Goal: Task Accomplishment & Management: Complete application form

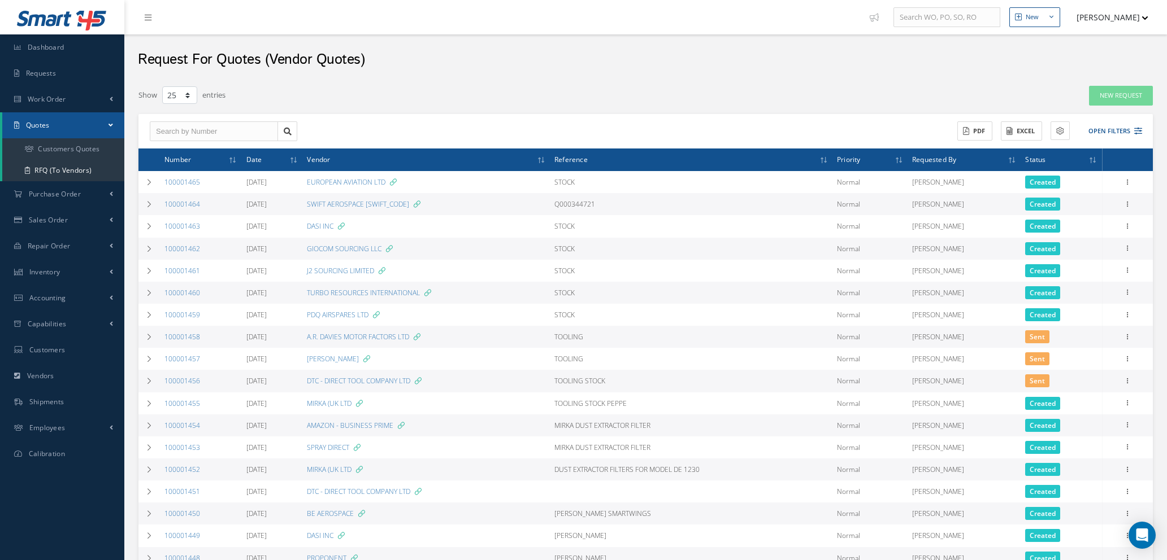
select select "25"
click at [72, 171] on link "RFQ (To Vendors)" at bounding box center [63, 170] width 122 height 21
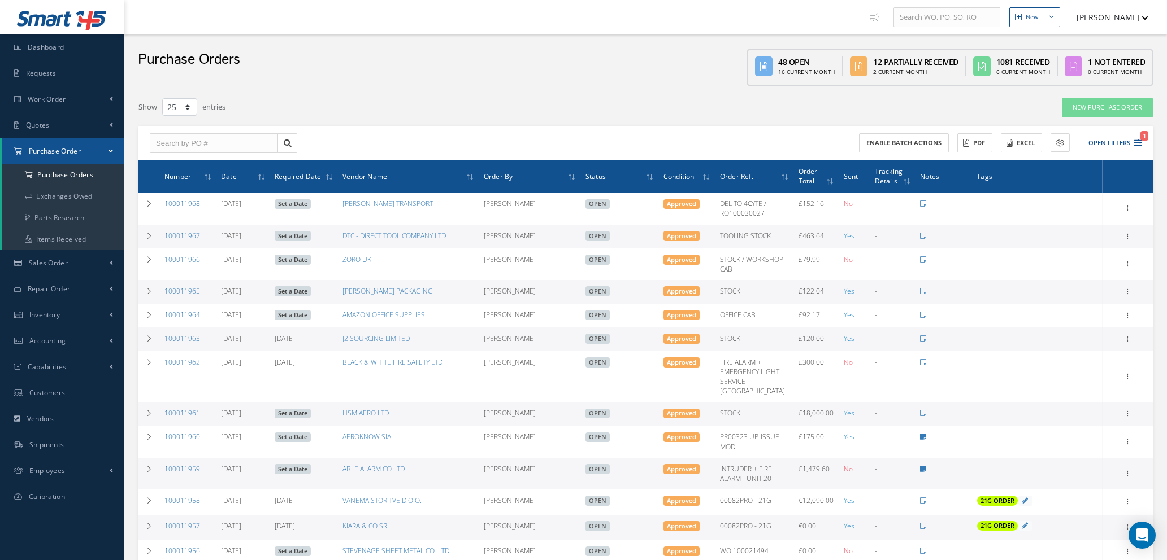
select select "25"
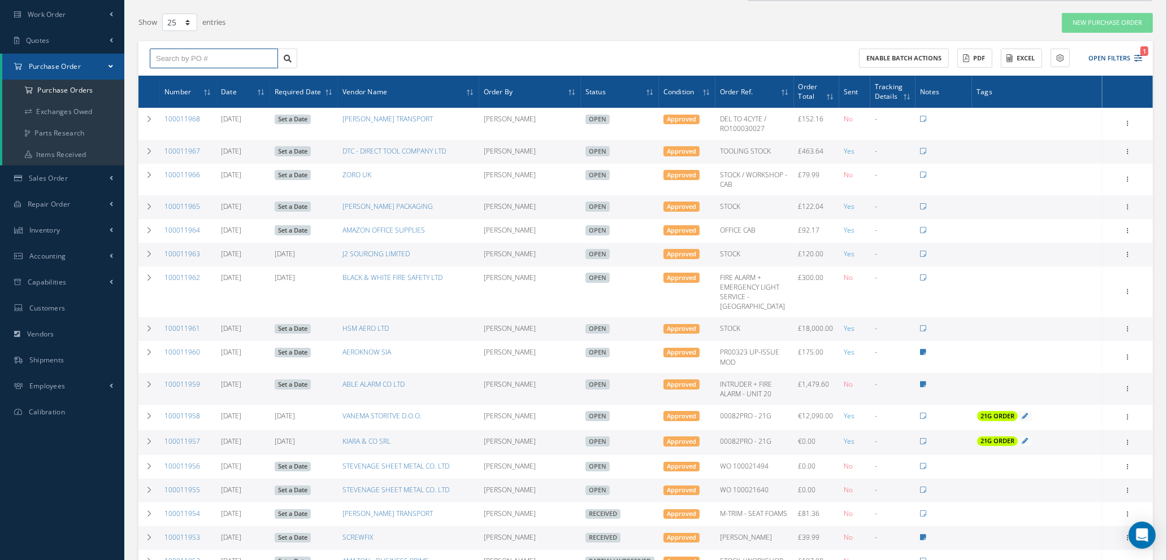
scroll to position [85, 0]
click at [225, 52] on input "text" at bounding box center [214, 59] width 128 height 20
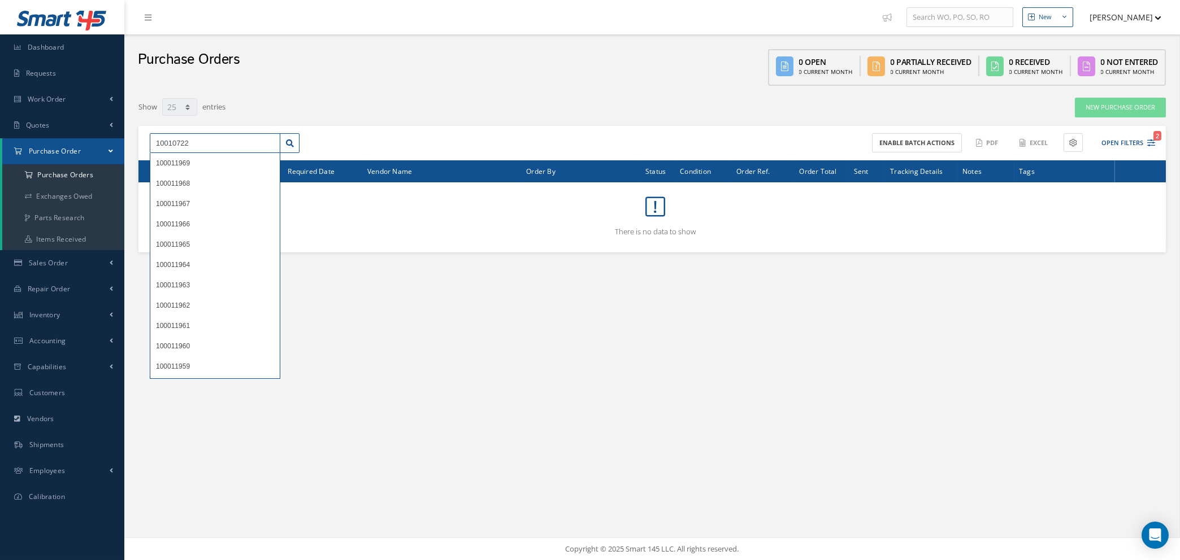
type input "10010722"
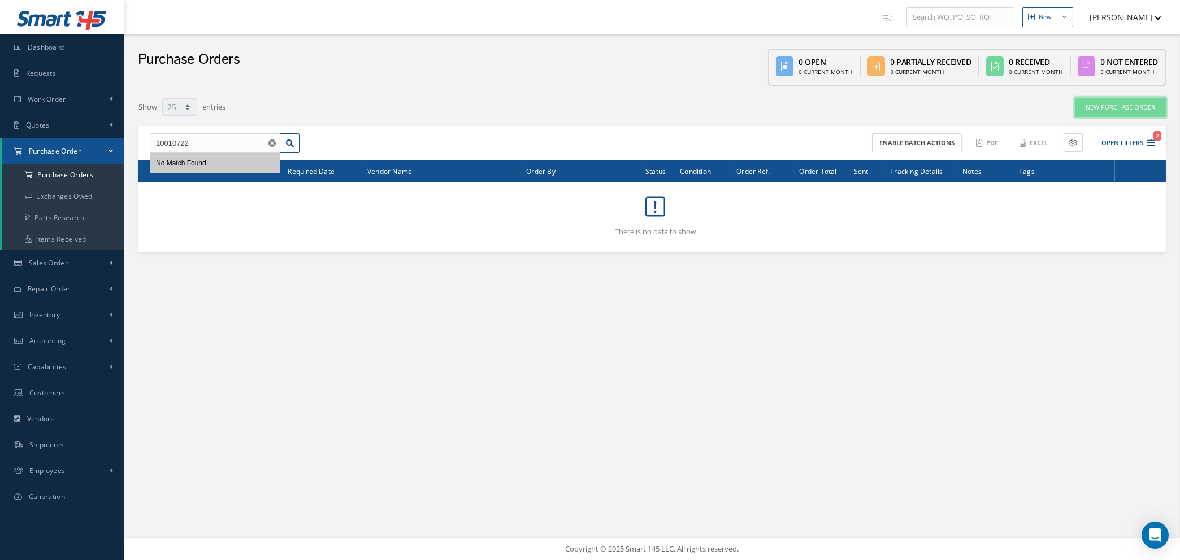
click at [1108, 105] on link "New Purchase Order" at bounding box center [1120, 108] width 91 height 20
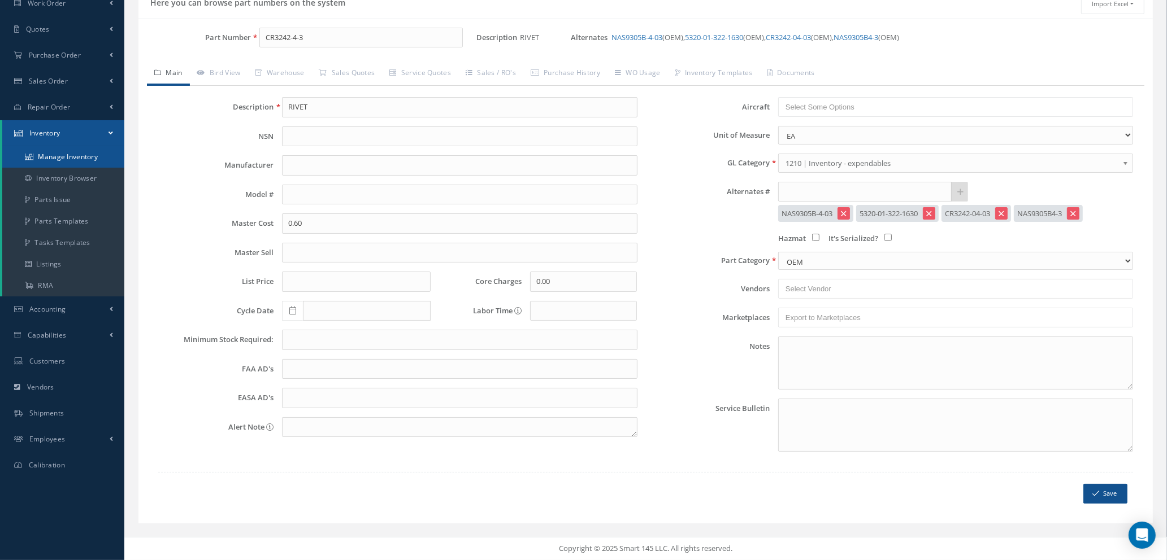
scroll to position [96, 0]
click at [55, 156] on link "Manage Inventory" at bounding box center [63, 156] width 122 height 21
click at [281, 36] on input "CR3242-4-3" at bounding box center [360, 38] width 203 height 20
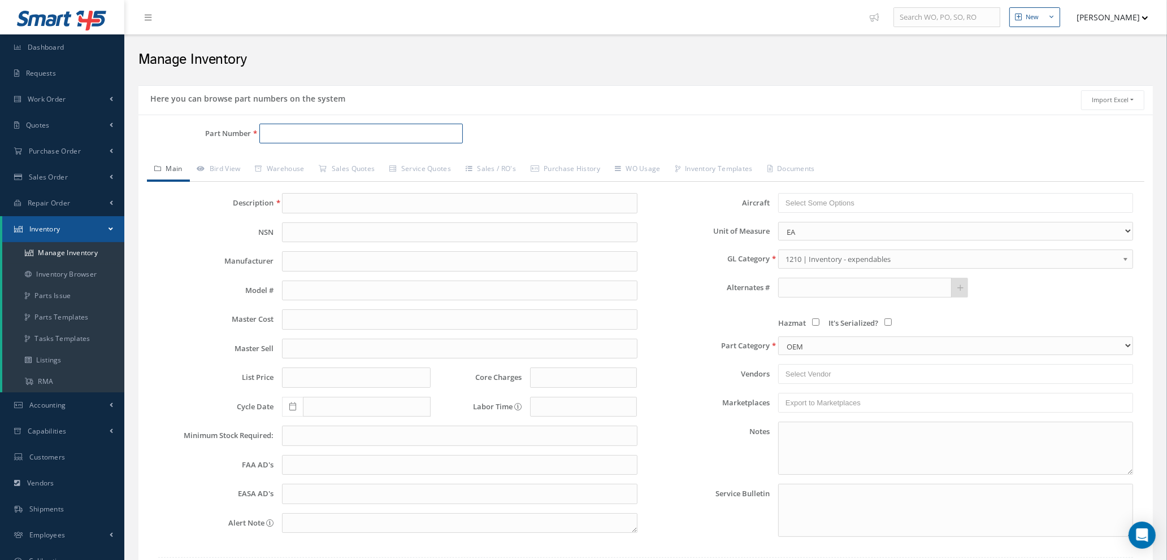
click at [389, 140] on input "Part Number" at bounding box center [360, 134] width 203 height 20
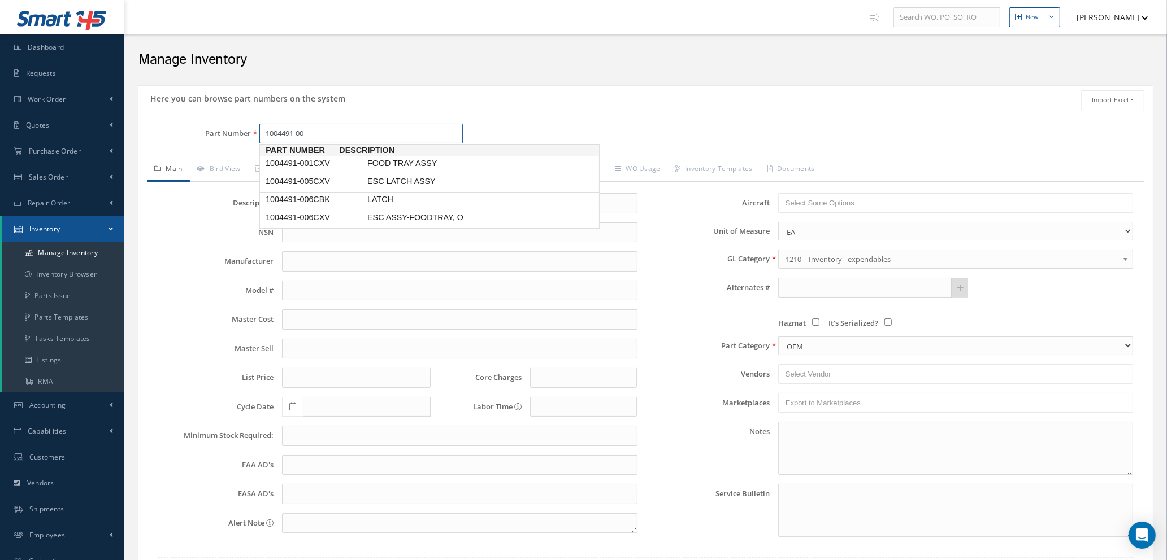
click at [362, 201] on span "1004491-006CBK" at bounding box center [314, 200] width 102 height 12
type input "1004491-006CBK"
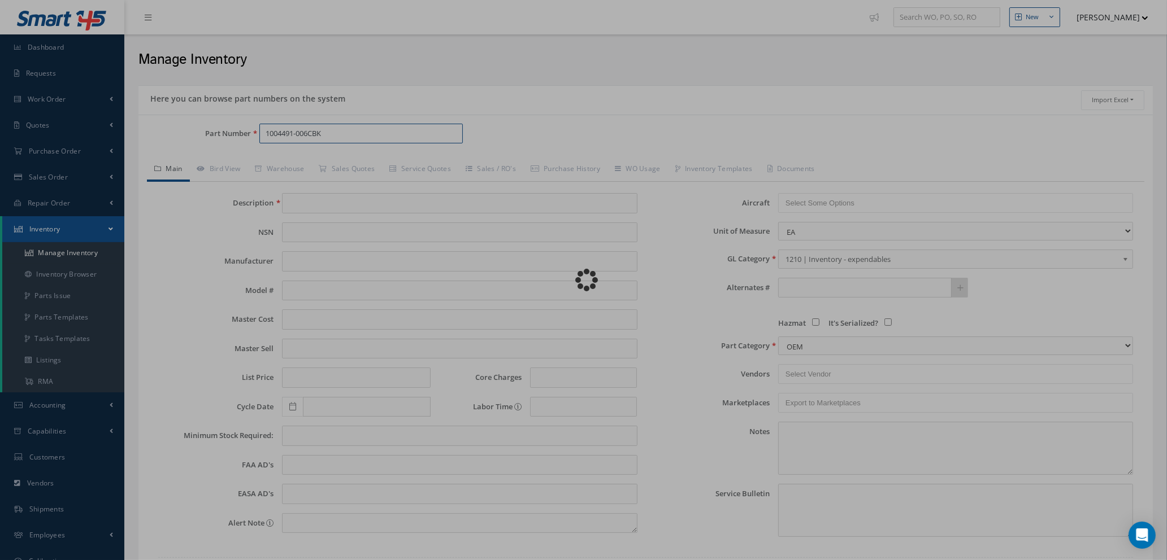
type input "LATCH"
type input "0.00"
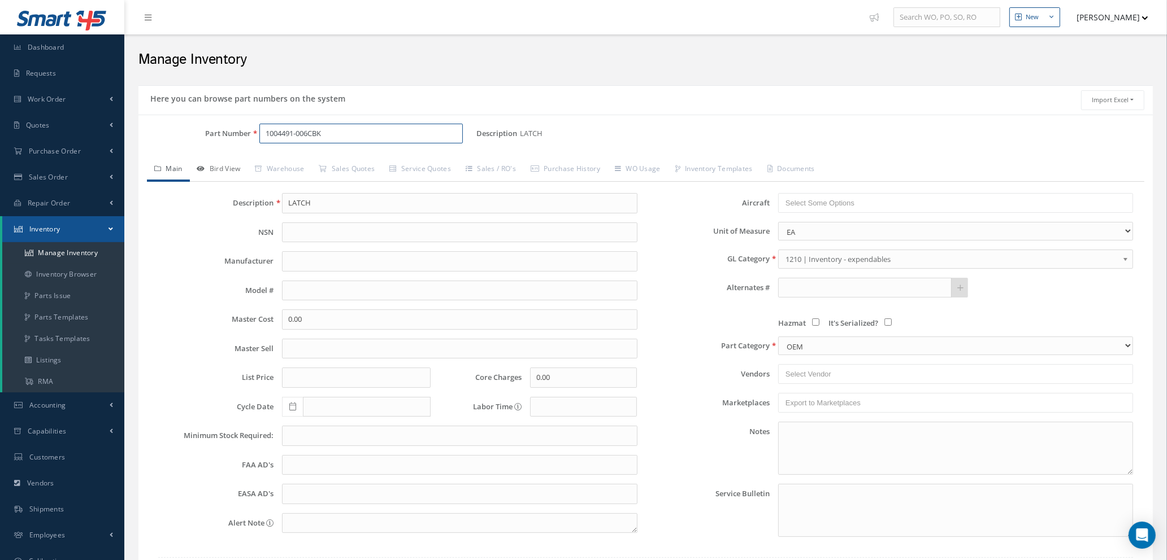
type input "1004491-006CBK"
click at [223, 166] on link "Bird View" at bounding box center [219, 170] width 58 height 24
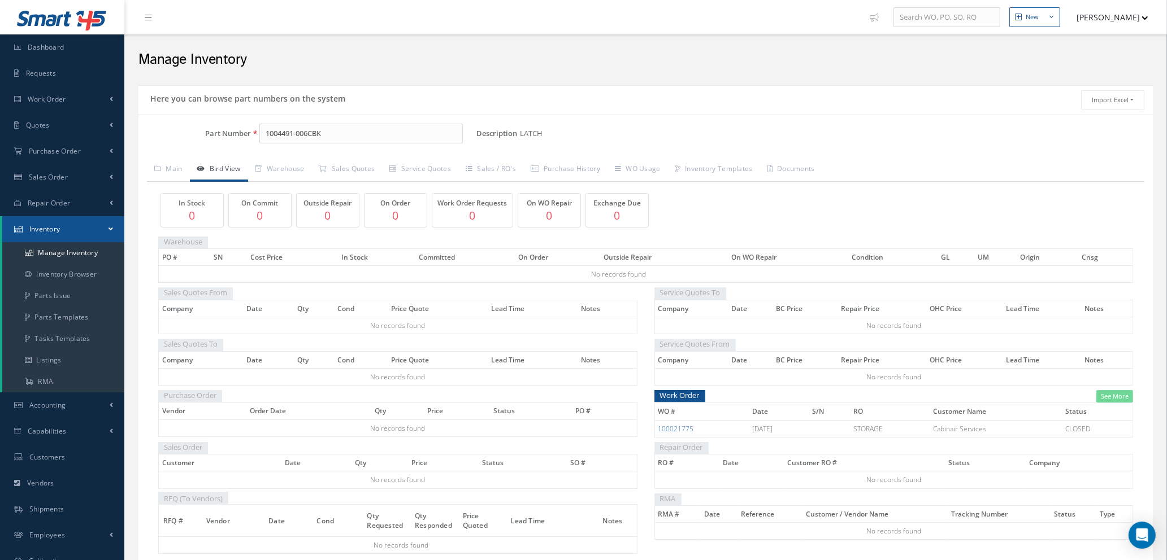
scroll to position [55, 0]
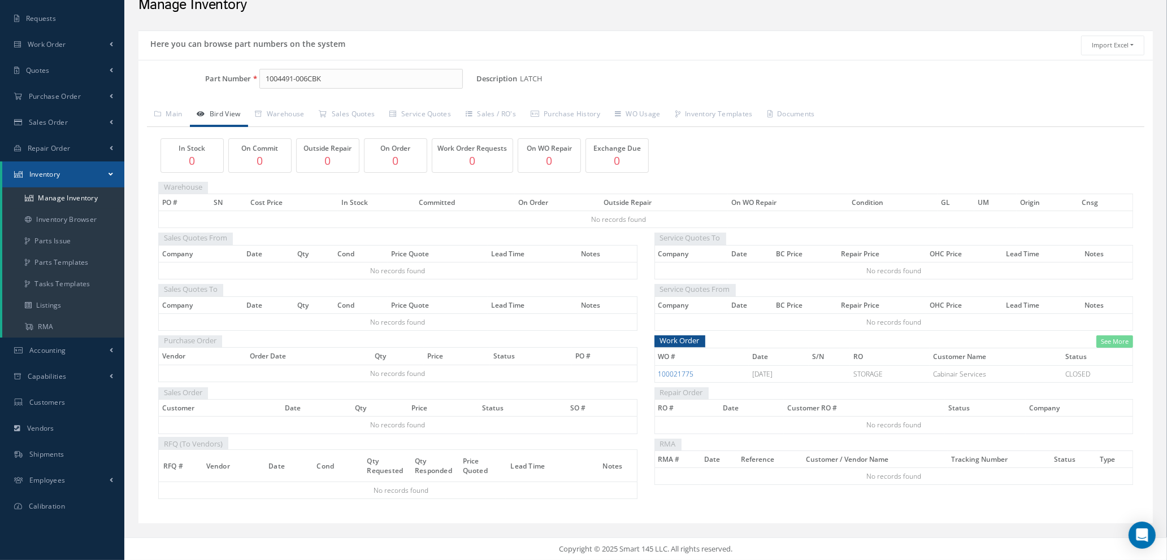
click at [669, 374] on link "100021775" at bounding box center [676, 374] width 36 height 10
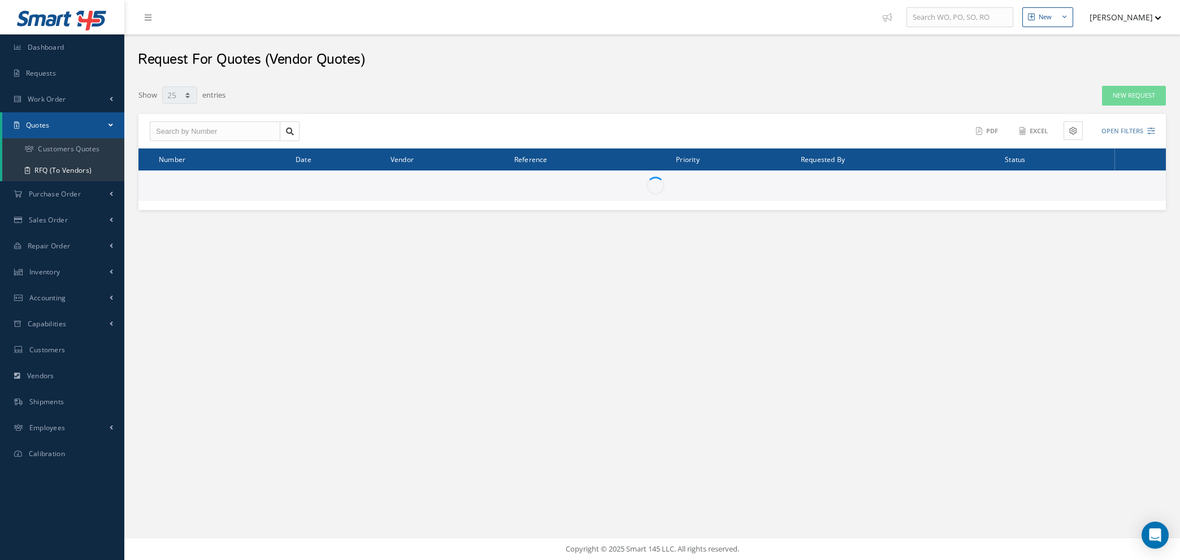
select select "25"
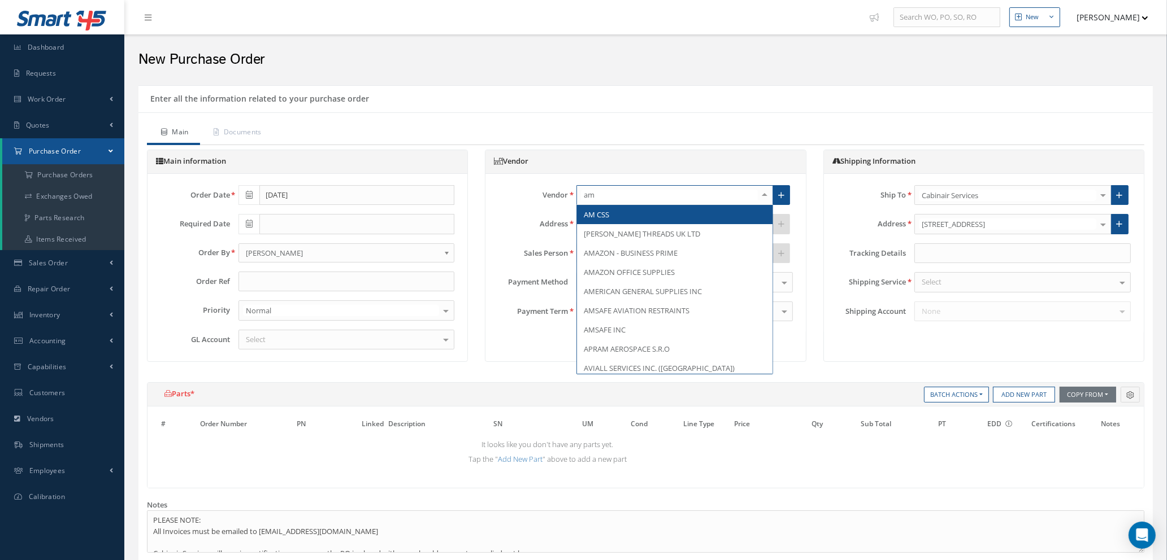
type input "ama"
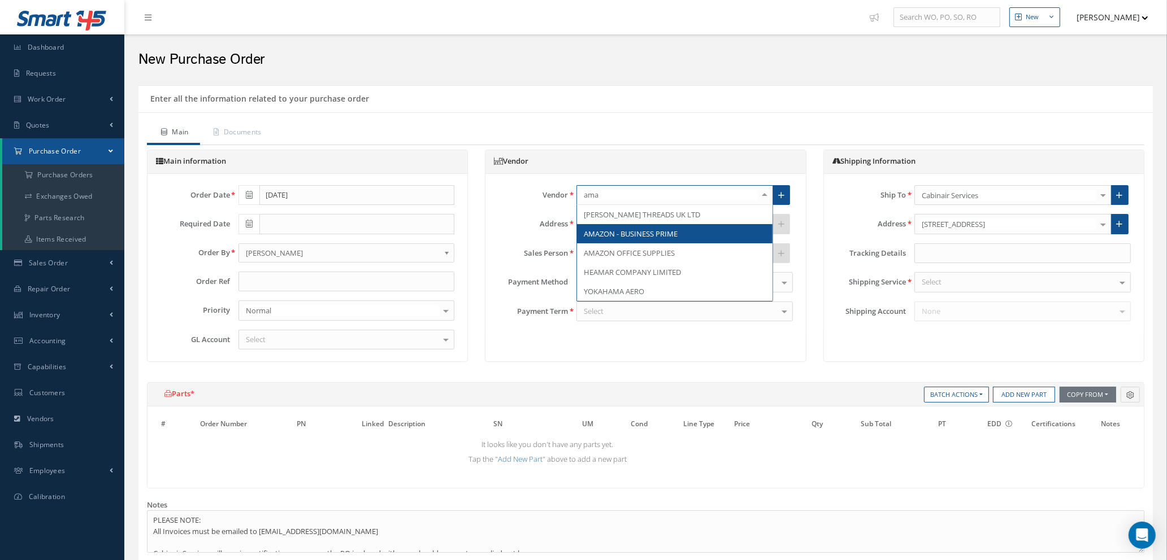
click at [643, 234] on span "AMAZON - BUSINESS PRIME" at bounding box center [631, 234] width 94 height 10
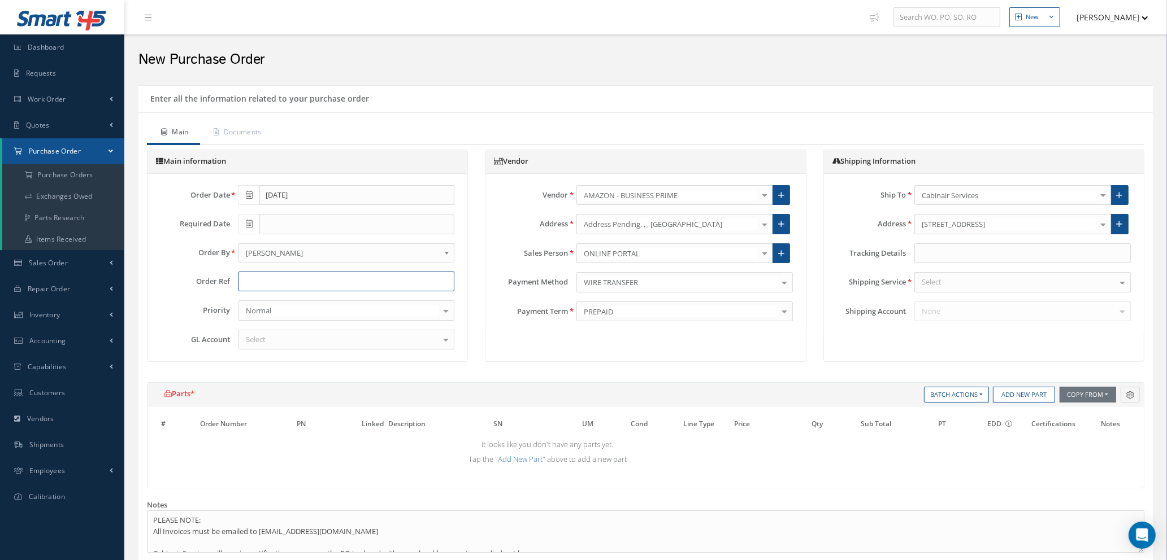
click at [238, 281] on input "text" at bounding box center [346, 282] width 216 height 20
type input "STOCK"
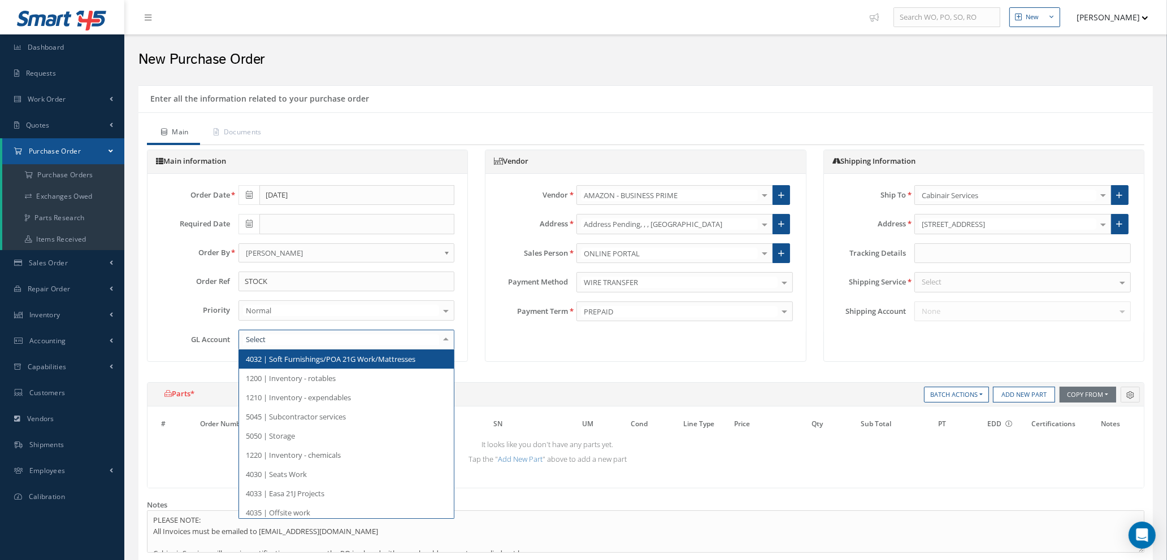
click at [359, 340] on div at bounding box center [346, 340] width 216 height 20
type input "500"
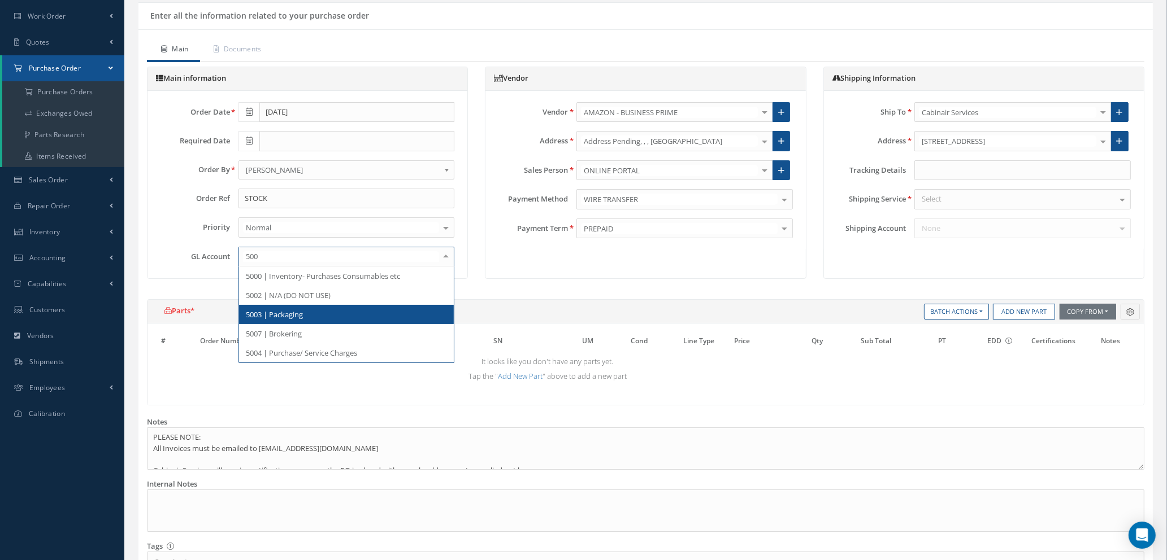
scroll to position [85, 0]
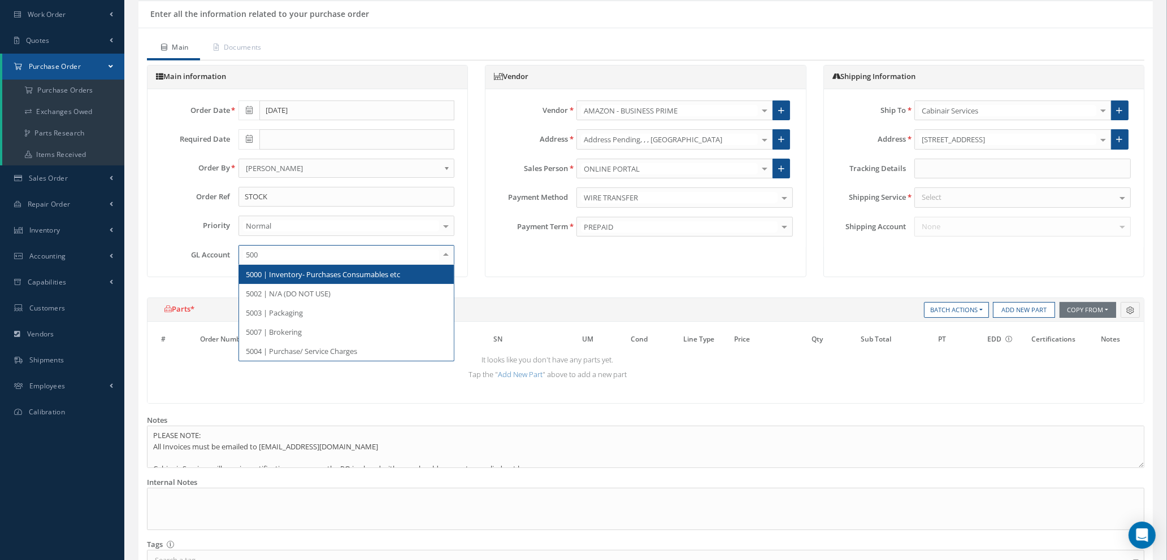
click at [354, 272] on span "5000 | Inventory- Purchases Consumables etc" at bounding box center [323, 274] width 154 height 10
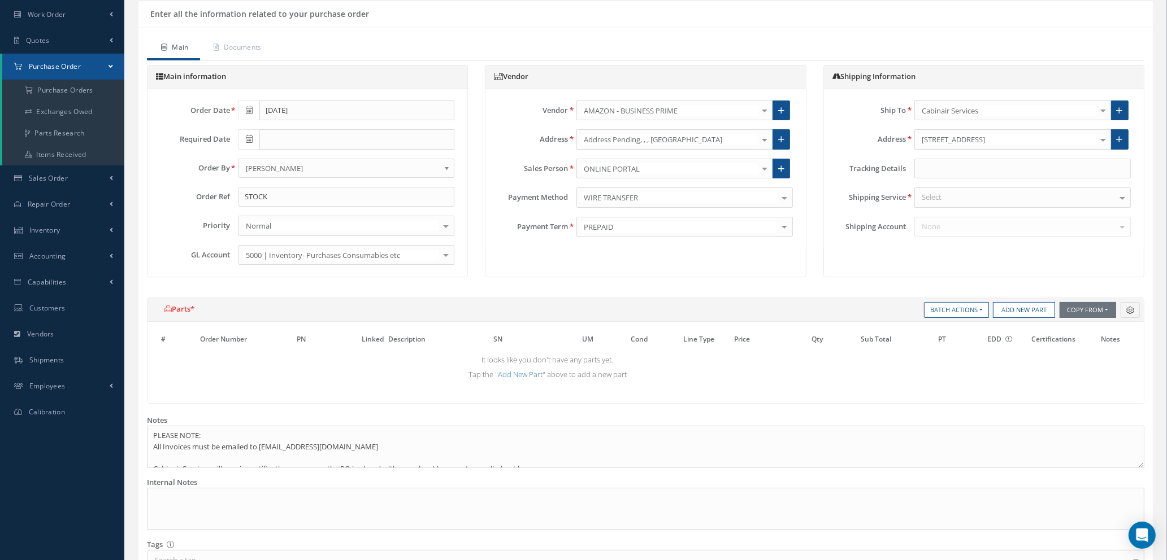
click at [998, 196] on div "Select" at bounding box center [1022, 198] width 216 height 20
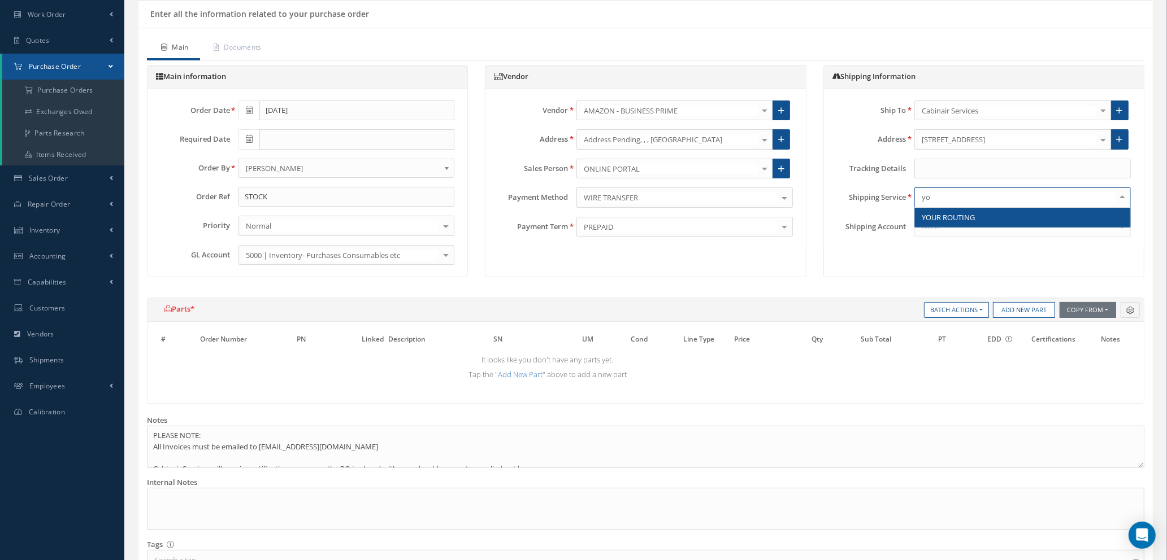
type input "you"
click at [984, 214] on span "YOUR ROUTING" at bounding box center [1022, 217] width 215 height 19
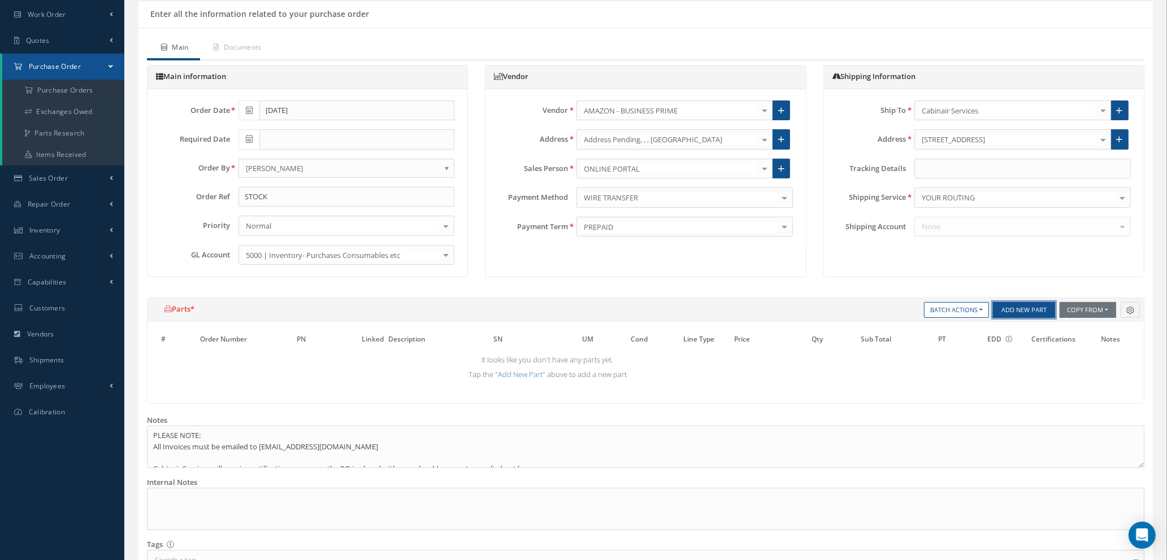
click at [1015, 315] on button "Add New Part" at bounding box center [1024, 310] width 62 height 16
select select "1"
select select "5"
select select "114"
select select "1"
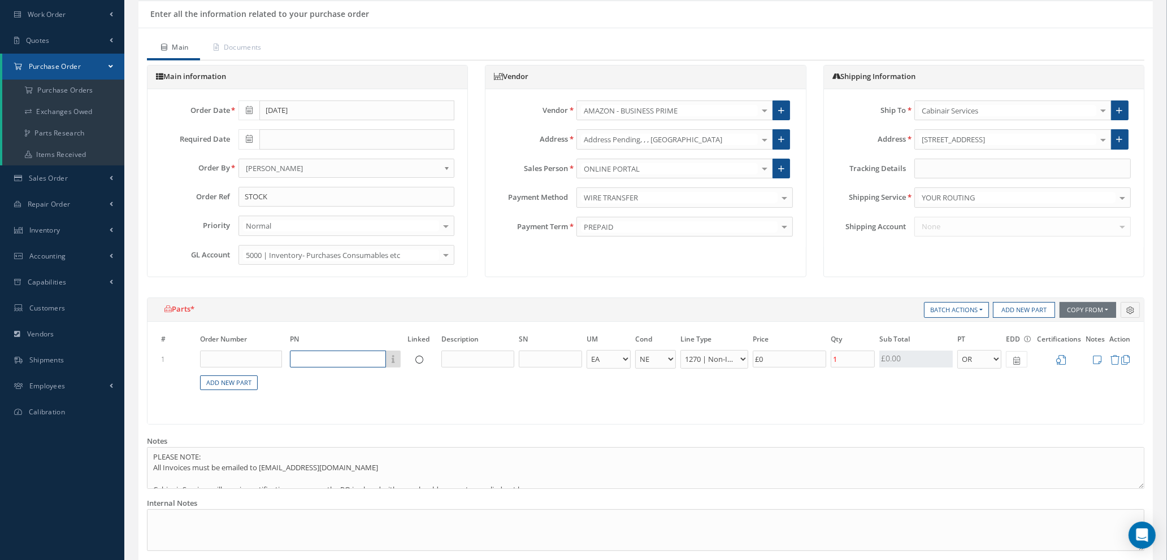
click at [315, 364] on input "text" at bounding box center [338, 359] width 96 height 17
type input "p"
type input "POPRUN"
click at [472, 360] on input "text" at bounding box center [477, 359] width 73 height 17
type input "A5 DIARY"
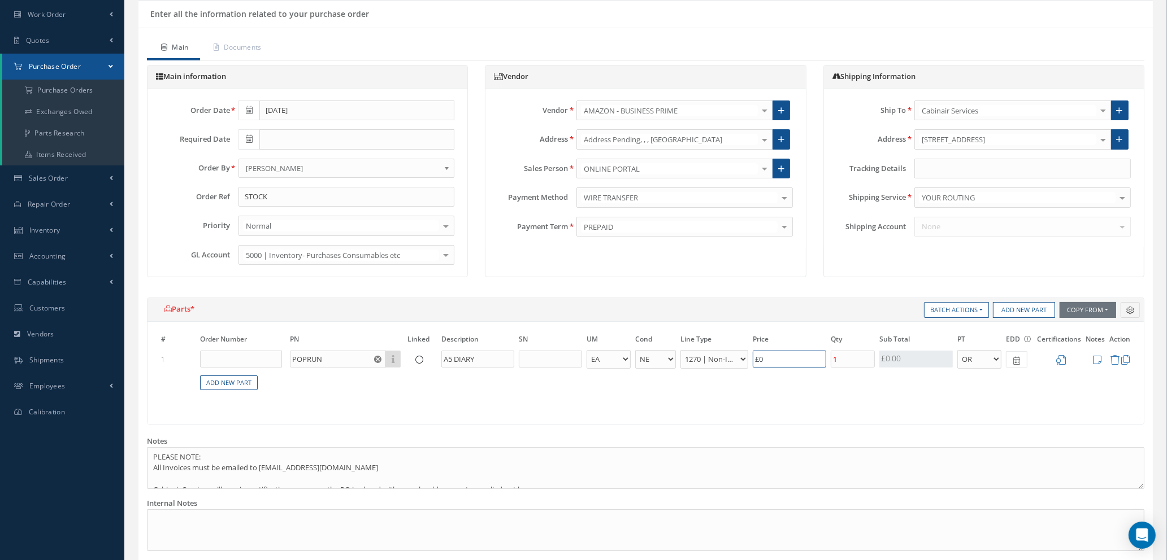
click at [771, 358] on input "£0" at bounding box center [789, 359] width 73 height 17
type input "£0.2"
type input "£1"
type input "£2.6"
type input "£13."
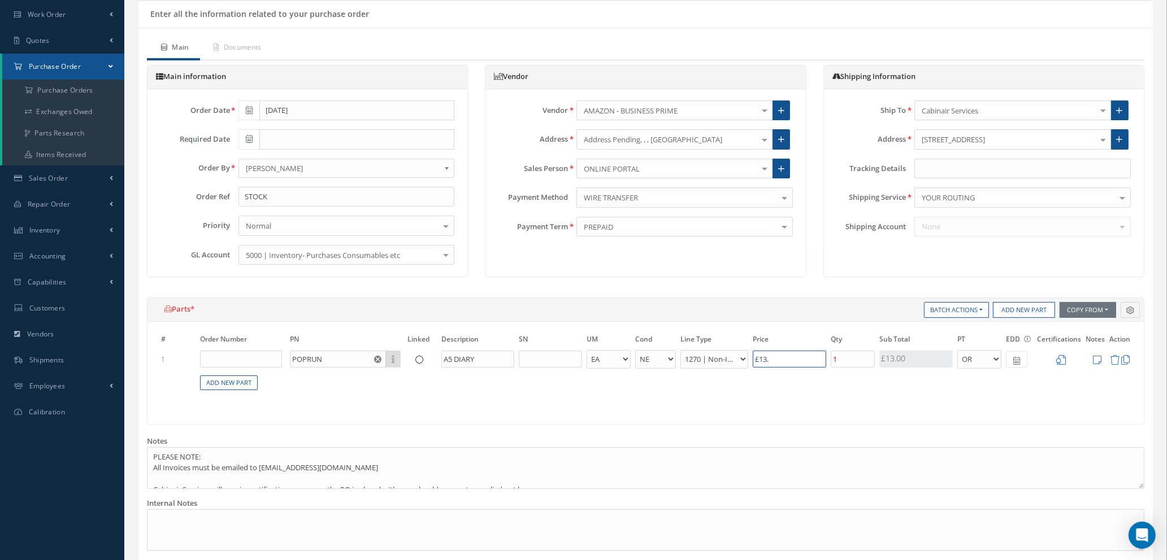
type input "£2.68"
type input "£13.4"
type input "£2.69"
type input "£13.45"
type input "£8.07"
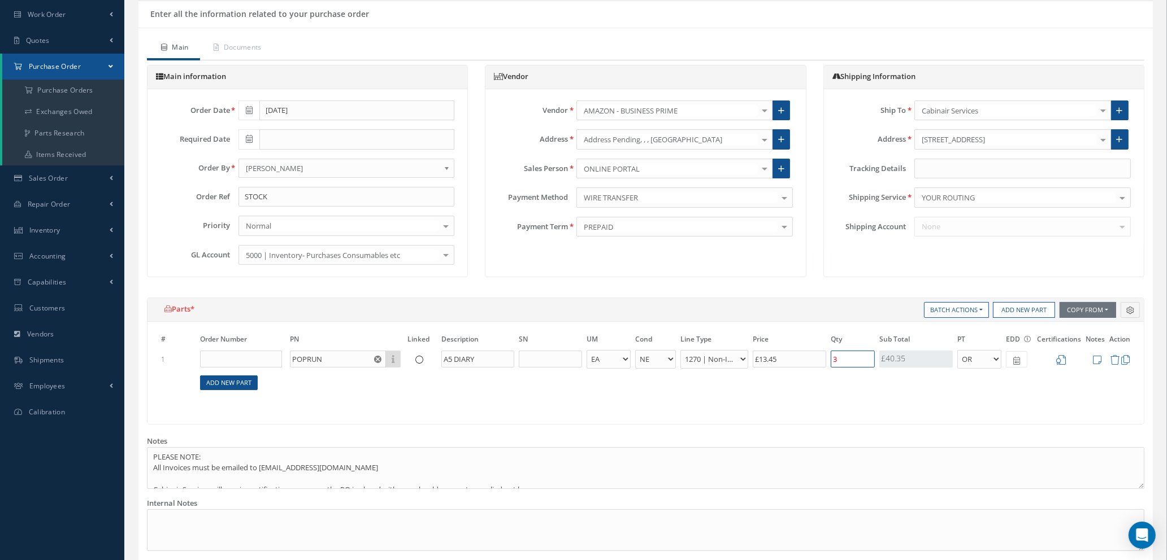
type input "3"
click at [232, 380] on link "Add New Part" at bounding box center [229, 383] width 58 height 15
select select "1"
select select "5"
select select "114"
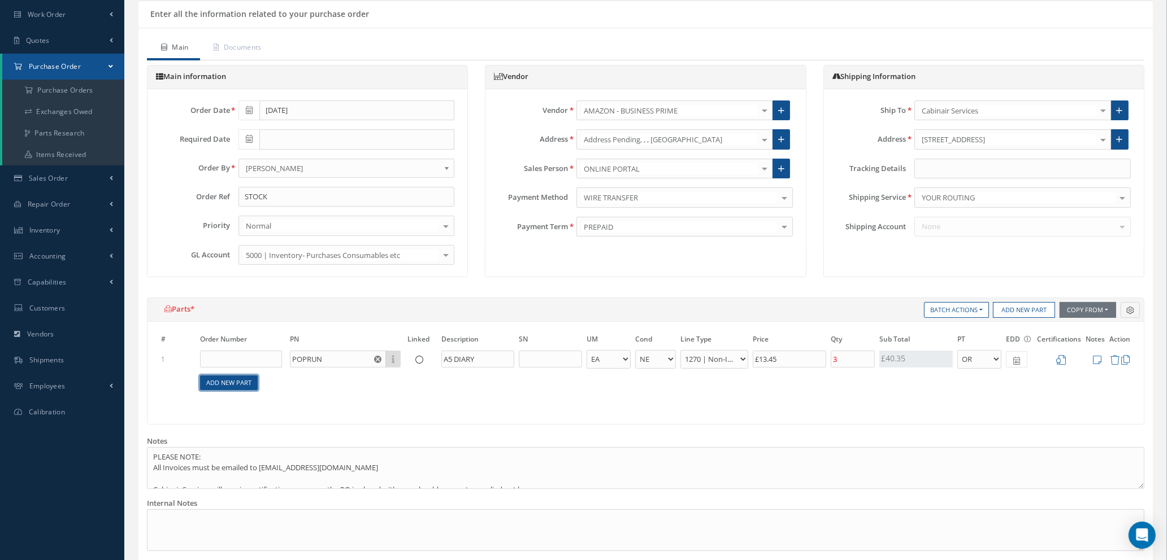
select select "1"
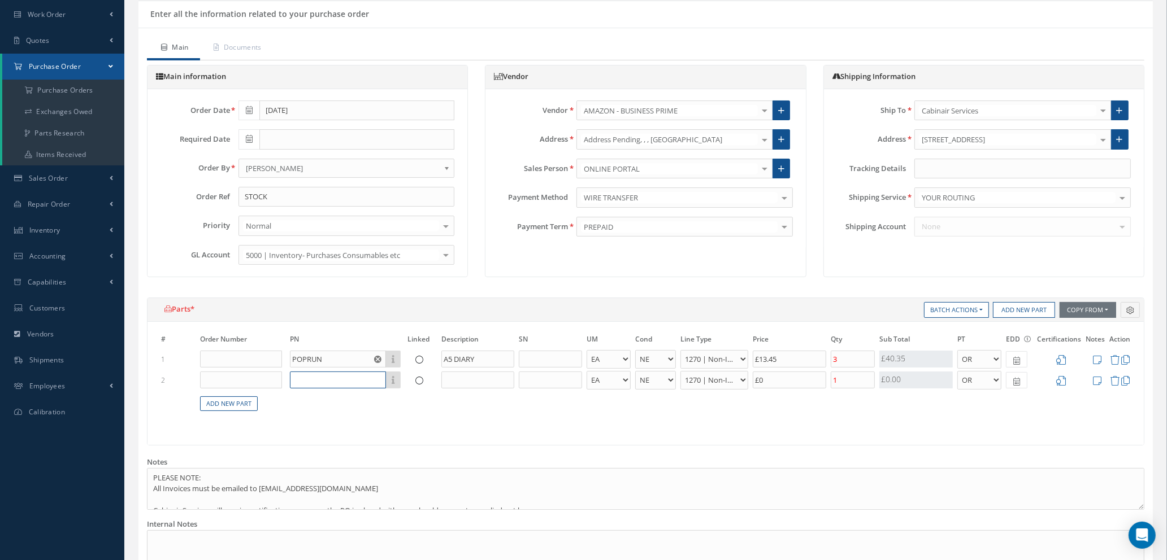
click at [324, 380] on input "text" at bounding box center [338, 380] width 96 height 17
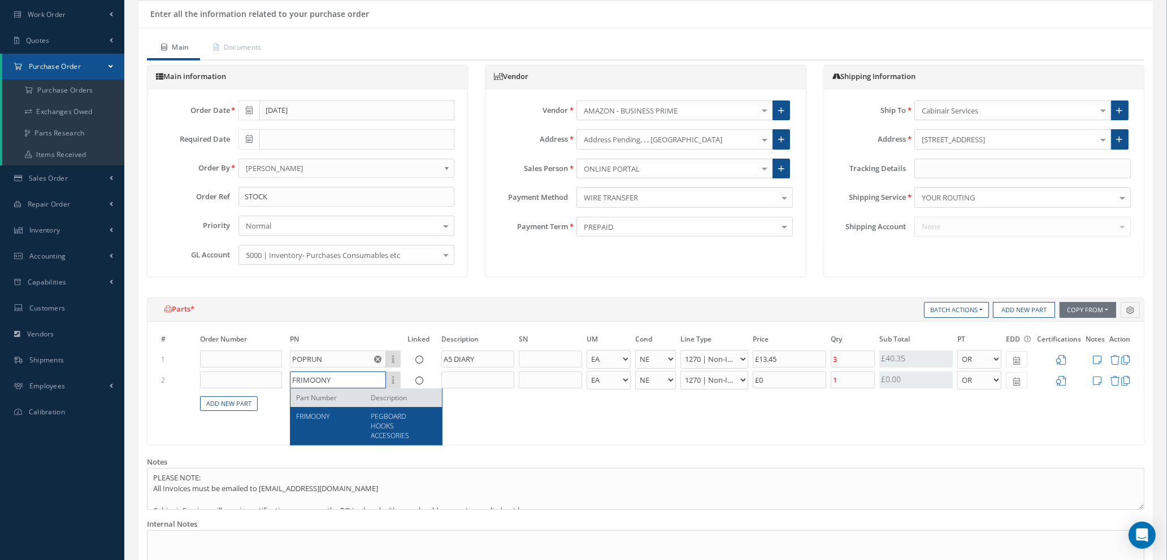
type input "FRIMOONY"
click at [403, 433] on span "PEGBOARD HOOKS ACCESORIES" at bounding box center [390, 426] width 38 height 29
type input "£10.98"
type input "FRIMOONY"
type input "PEGBOARD HOOKS ACCESORIES"
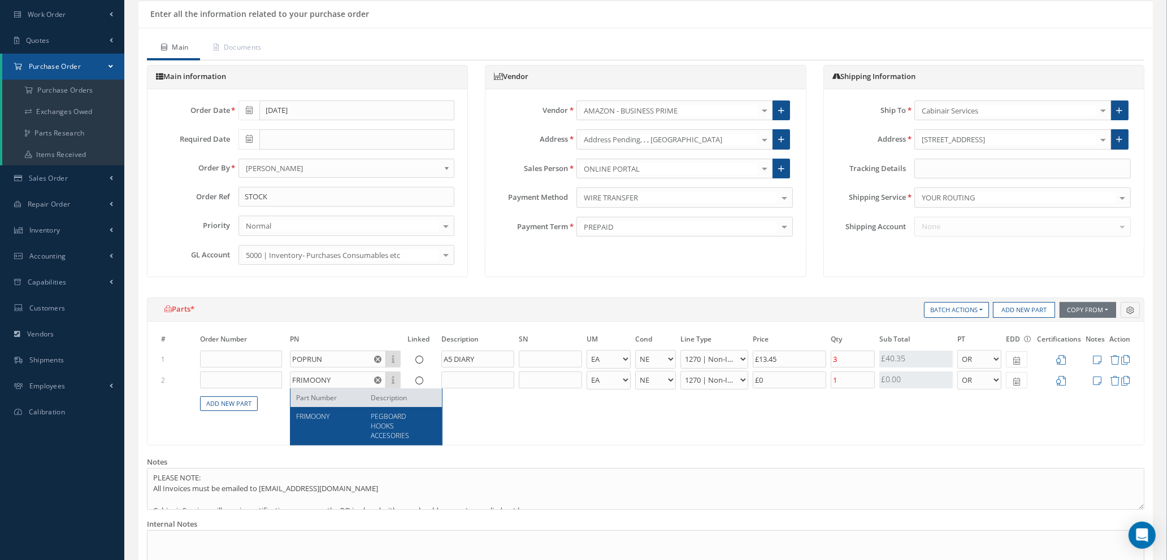
type input "£14.57"
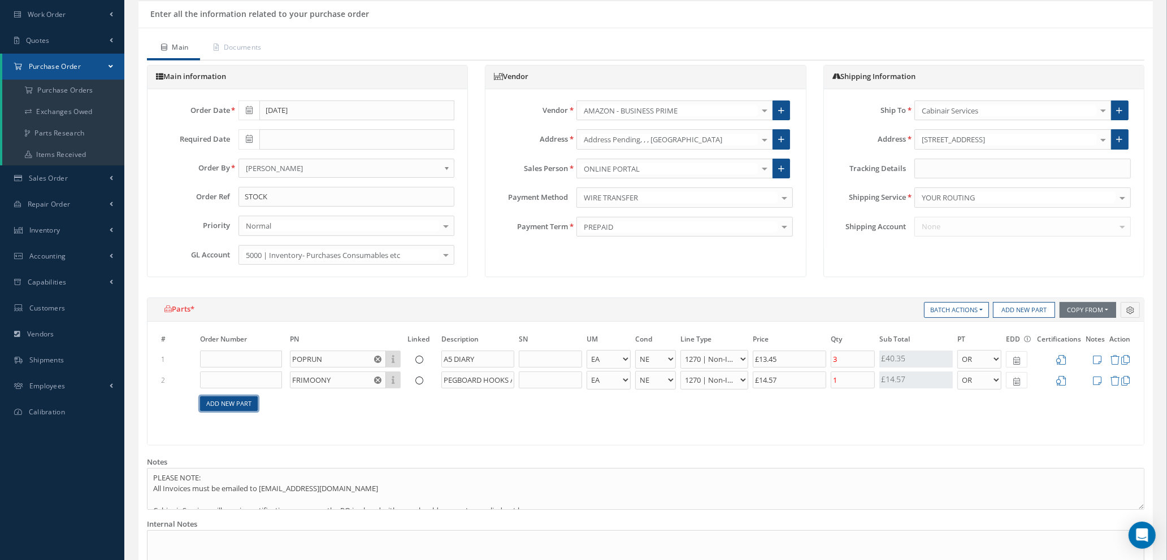
click at [243, 404] on link "Add New Part" at bounding box center [229, 404] width 58 height 15
select select "1"
select select "5"
select select "114"
select select "1"
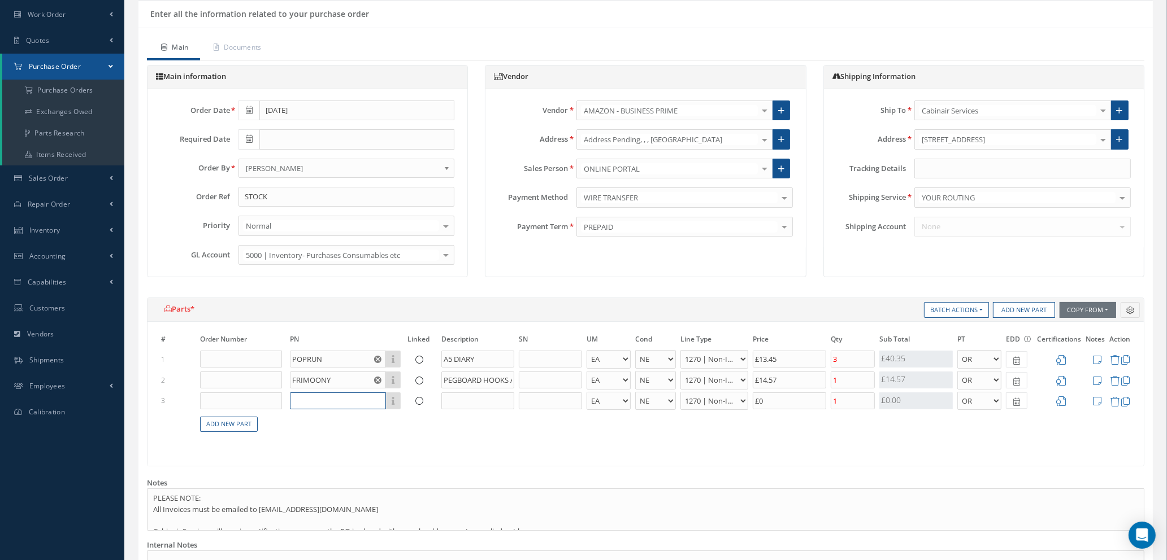
click at [316, 401] on input "text" at bounding box center [338, 401] width 96 height 17
type input "PEGB"
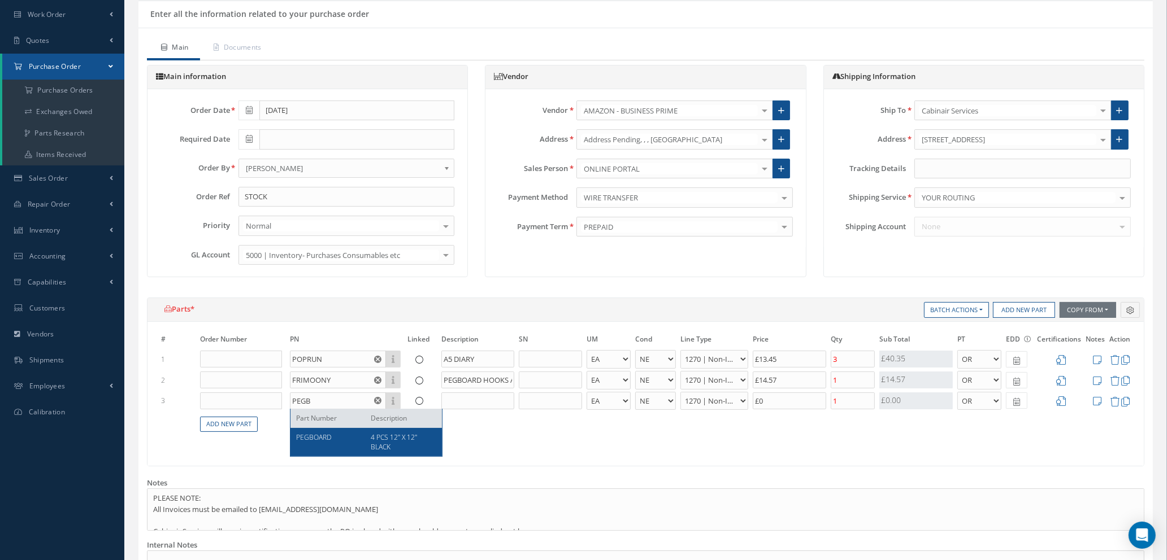
click at [325, 442] on div "PEGBOARD" at bounding box center [329, 442] width 66 height 19
type input "£17"
type input "PEGBOARD"
type input "4 PCS 12" X 12" BLACK"
type input "£30.07"
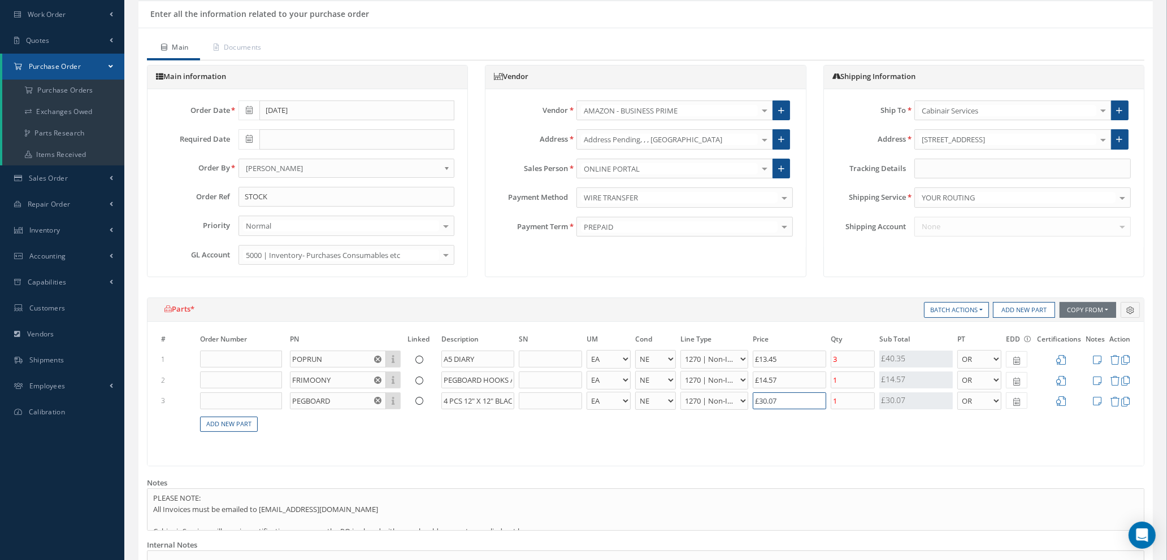
drag, startPoint x: 792, startPoint y: 404, endPoint x: 718, endPoint y: 393, distance: 74.9
click at [719, 393] on tr "3 PEGBOARD Part Number Description 4 PCS 12" X 12" BLACK - BAG BX CA RL EA FT H…" at bounding box center [645, 401] width 973 height 21
type input "£11.38"
type input "£2"
type input "£14.98"
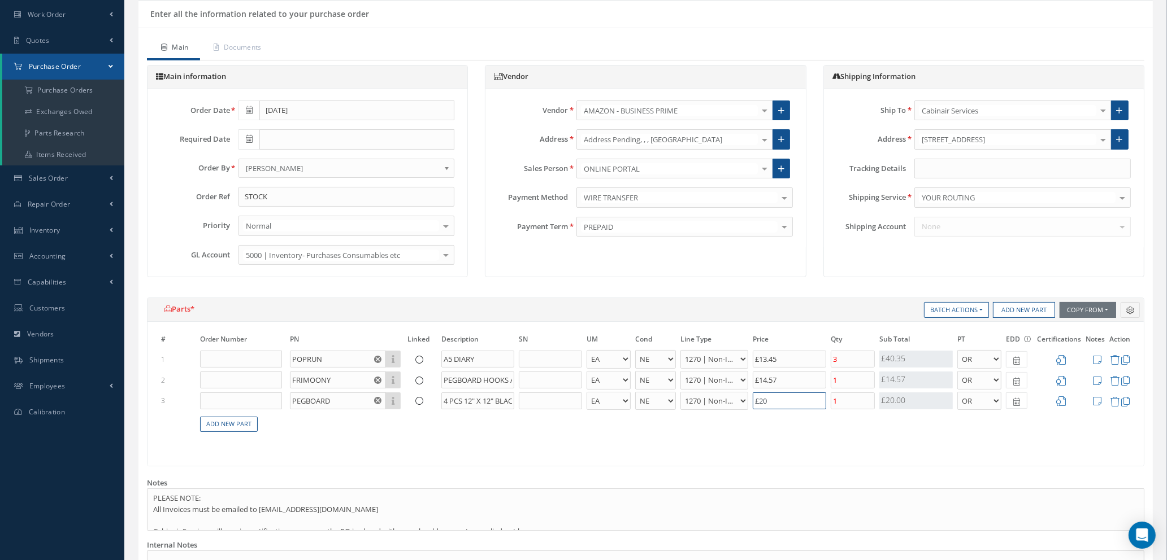
type input "£20."
type input "£15.08"
type input "£20.5"
type input "£15.1"
type input "£20.57"
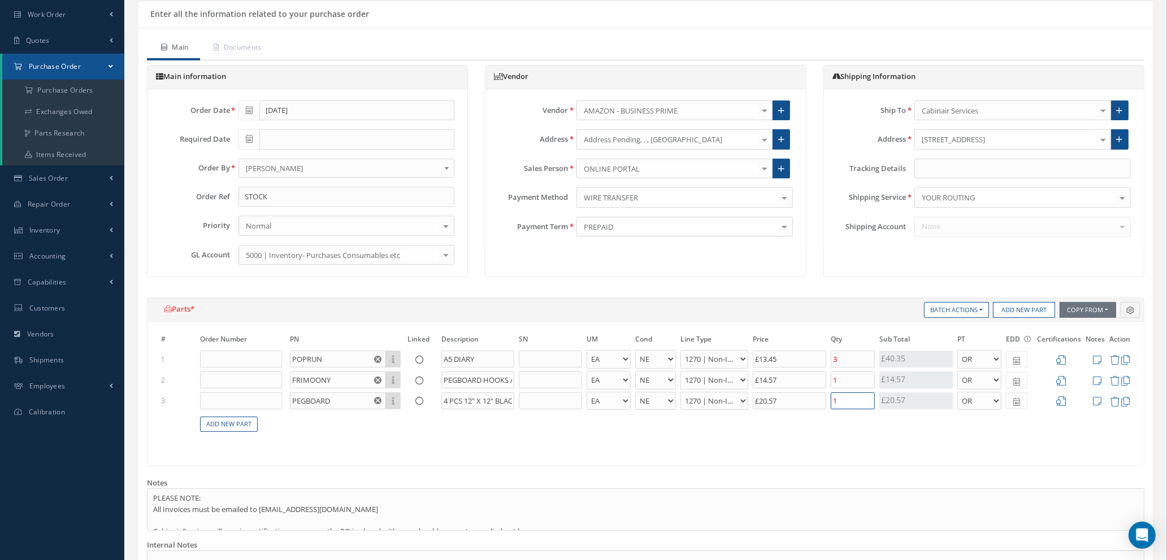
click at [846, 399] on input "1" at bounding box center [852, 401] width 44 height 17
type input "£10.98"
type input "£23.33"
type input "3"
click at [239, 428] on link "Add New Part" at bounding box center [229, 424] width 58 height 15
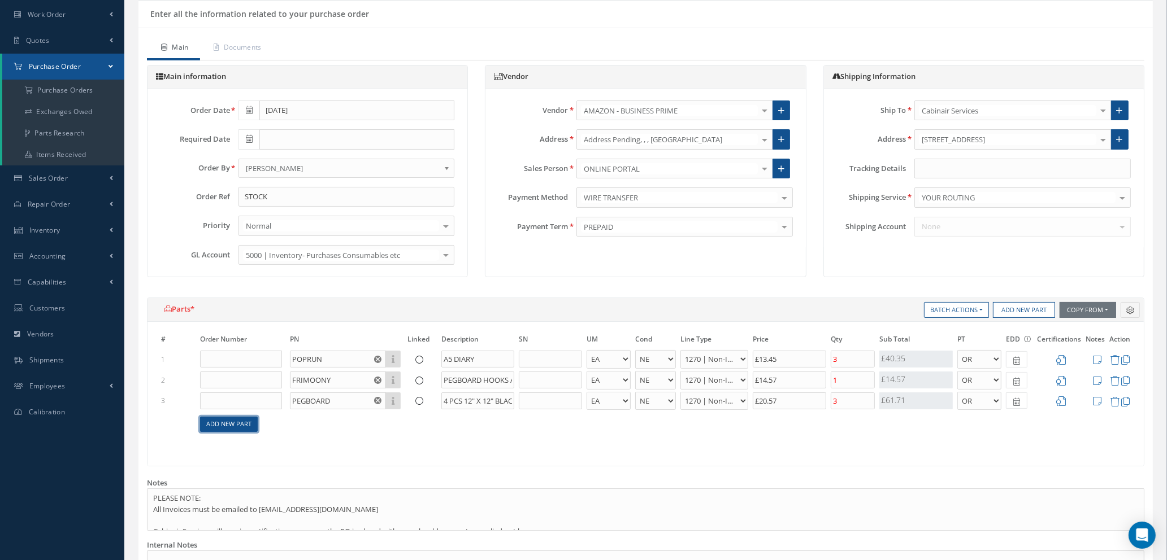
select select "1"
select select "5"
select select "114"
select select "1"
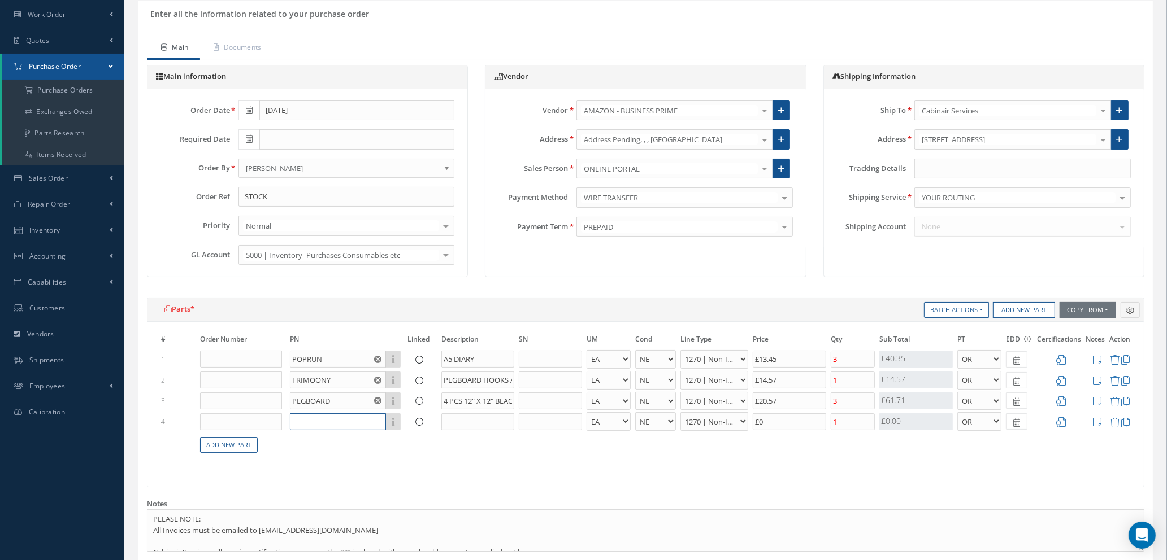
click at [327, 421] on input "text" at bounding box center [338, 422] width 96 height 17
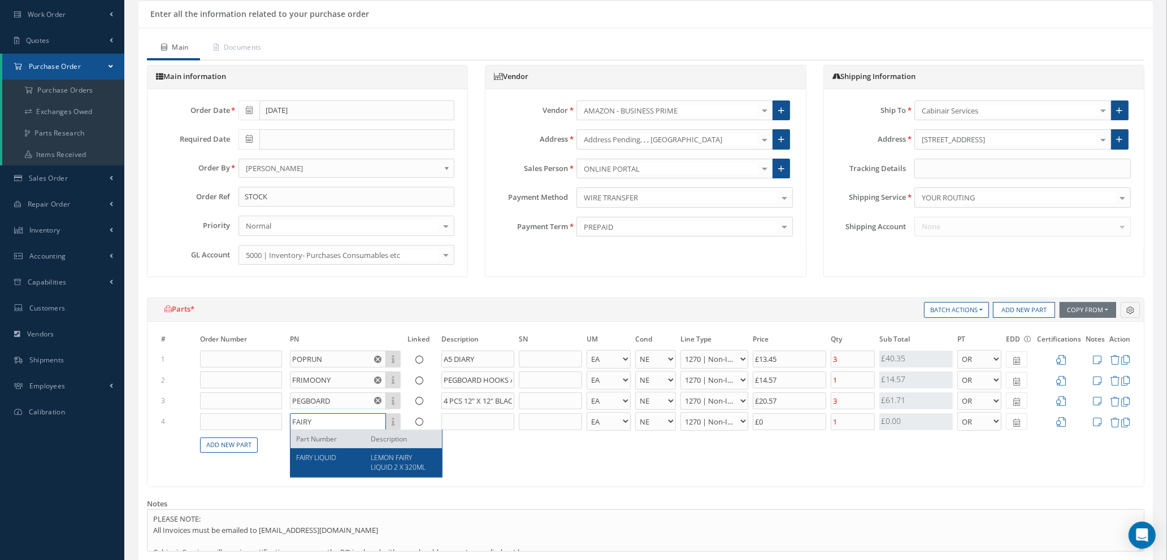
type input "FAIRY"
click at [336, 467] on div "FAIRY LIQUID" at bounding box center [329, 462] width 66 height 19
type input "£26.64"
type input "FAIRY LIQUID"
type input "LEMON FAIRY LIQUID 2 X 320ML"
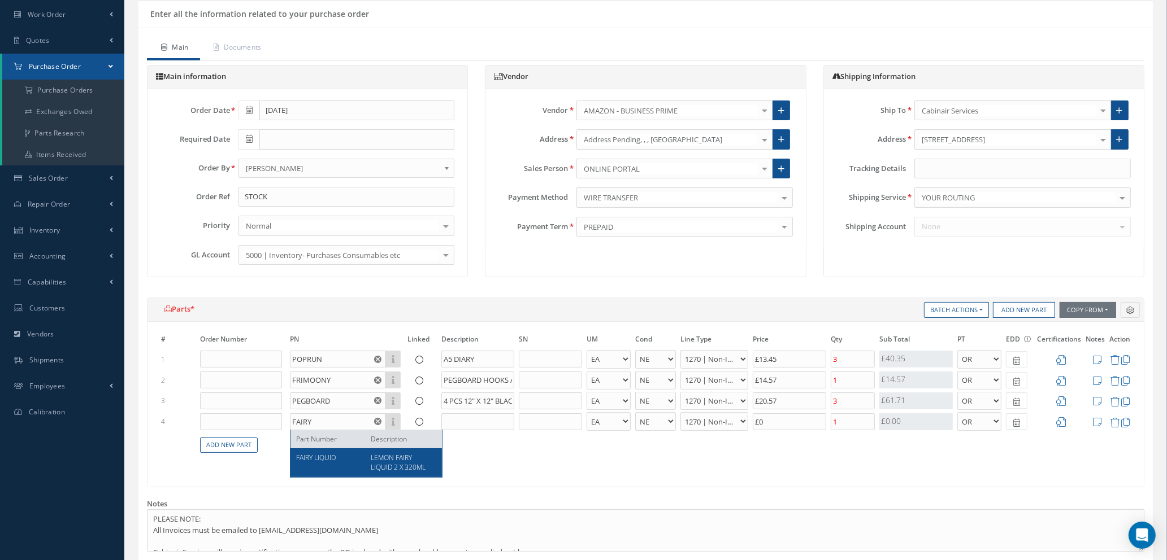
select select "7"
type input "£16.58"
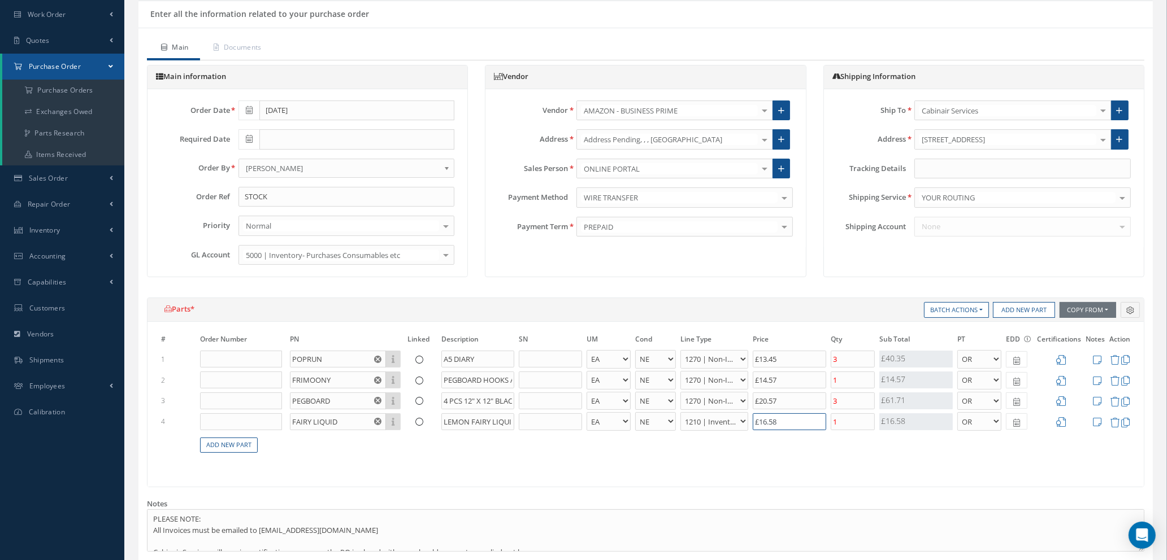
drag, startPoint x: 796, startPoint y: 426, endPoint x: 652, endPoint y: 436, distance: 144.4
click at [658, 430] on tr "4 FAIRY LIQUID Part Number Description LEMON FAIRY LIQUID 2 X 320ML - BAG BX CA…" at bounding box center [645, 421] width 973 height 21
type input "£23.53"
type input "£1"
type input "£26.13"
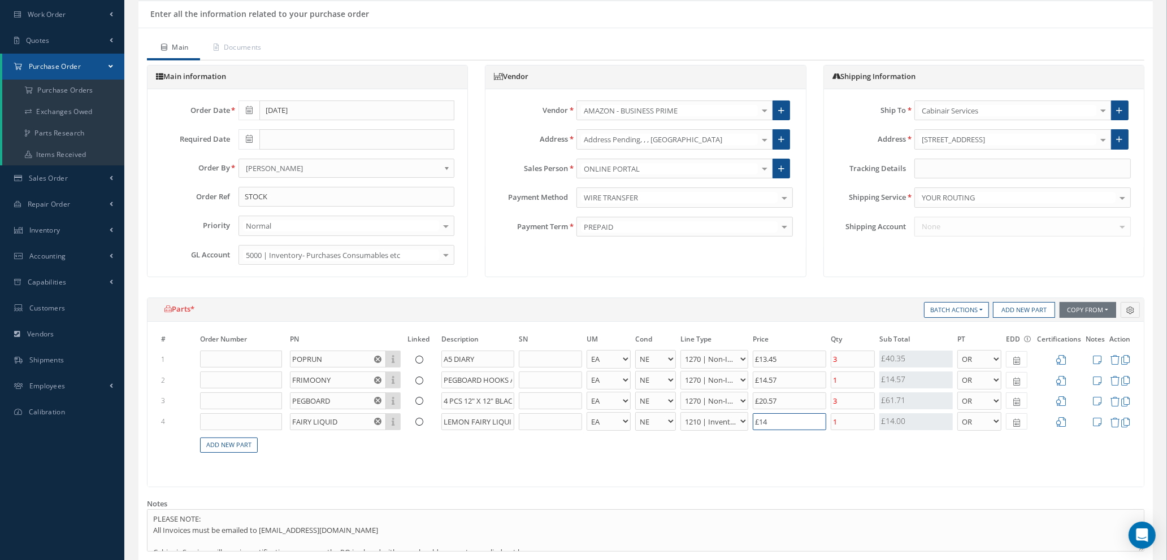
type input "£14."
type input "£26.15"
type input "£14.1"
type input "£26.16"
type input "£14.16"
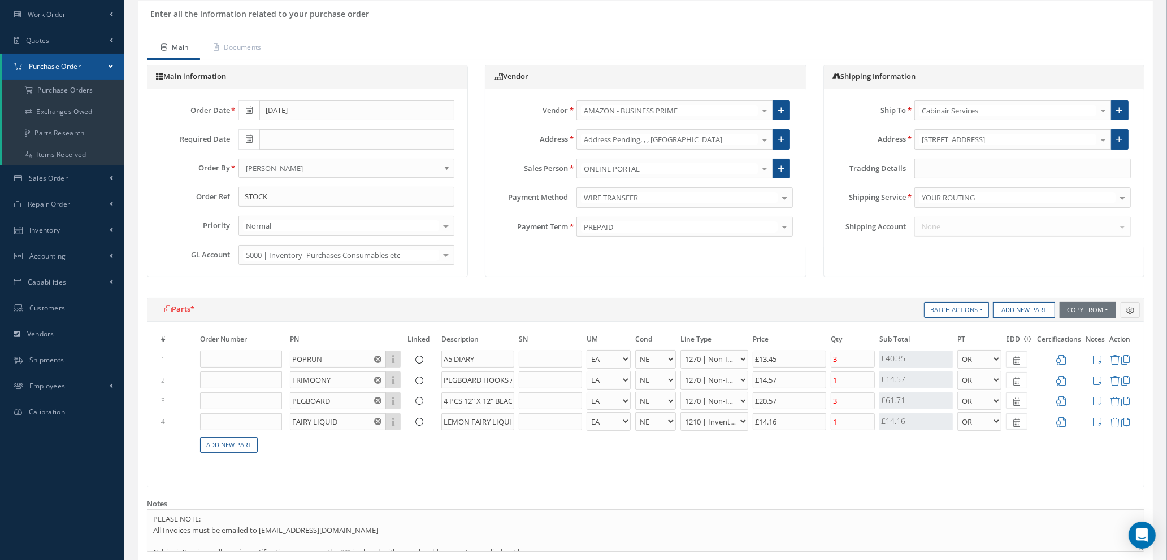
drag, startPoint x: 437, startPoint y: 467, endPoint x: 241, endPoint y: 458, distance: 195.7
click at [436, 467] on div "# Order Number PN Linked Description SN UM Cond Line Type Price Qty Qty Receive…" at bounding box center [645, 404] width 996 height 165
click at [227, 446] on link "Add New Part" at bounding box center [229, 445] width 58 height 15
select select "1"
select select "5"
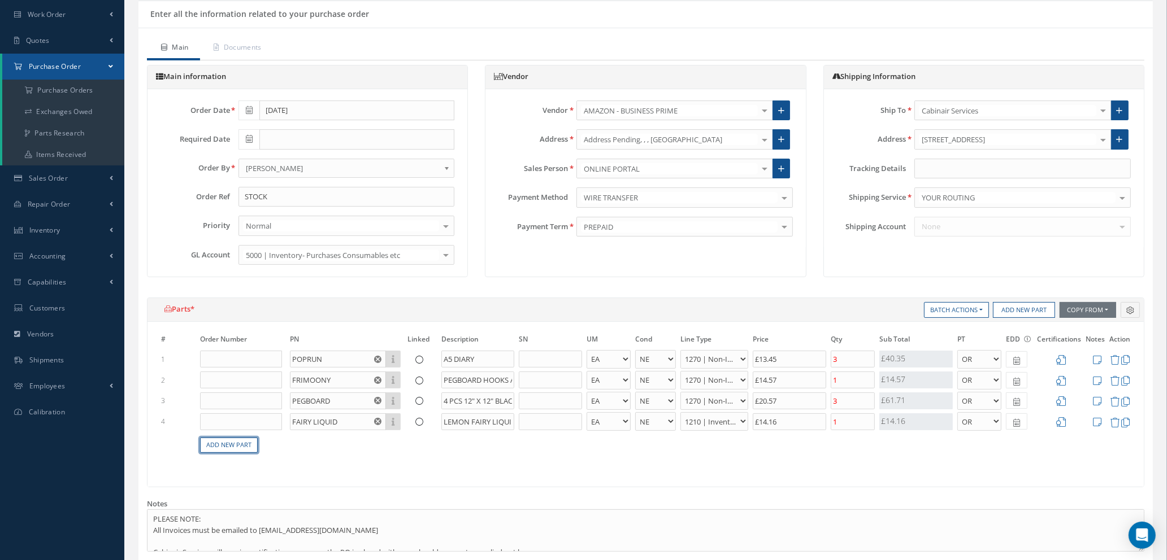
select select "114"
select select "1"
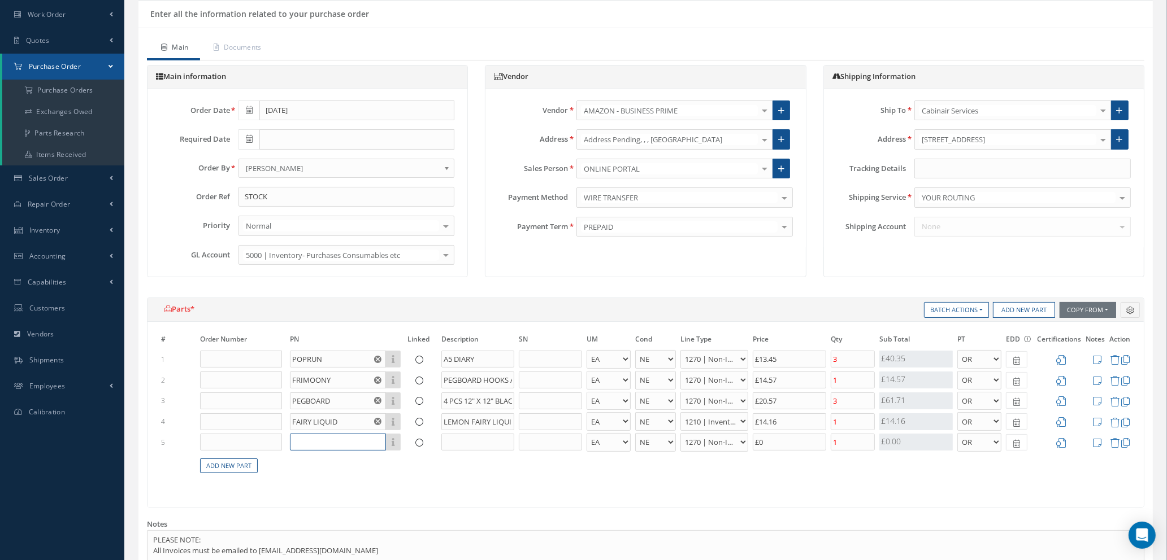
click at [363, 442] on input "text" at bounding box center [338, 442] width 96 height 17
type input "M"
type input "NEW HORRIZON"
type input "MOUSE MAT"
click at [768, 441] on input "£0" at bounding box center [789, 442] width 73 height 17
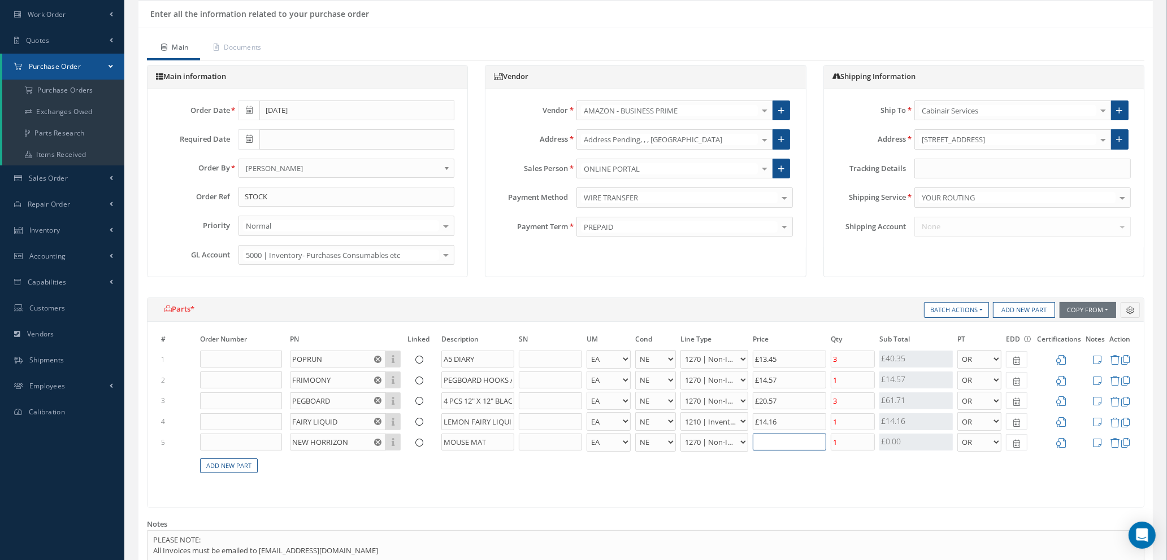
type input "£26.76"
type input "£3."
type input "£26.8"
type input "£3.2"
type input "£26.82"
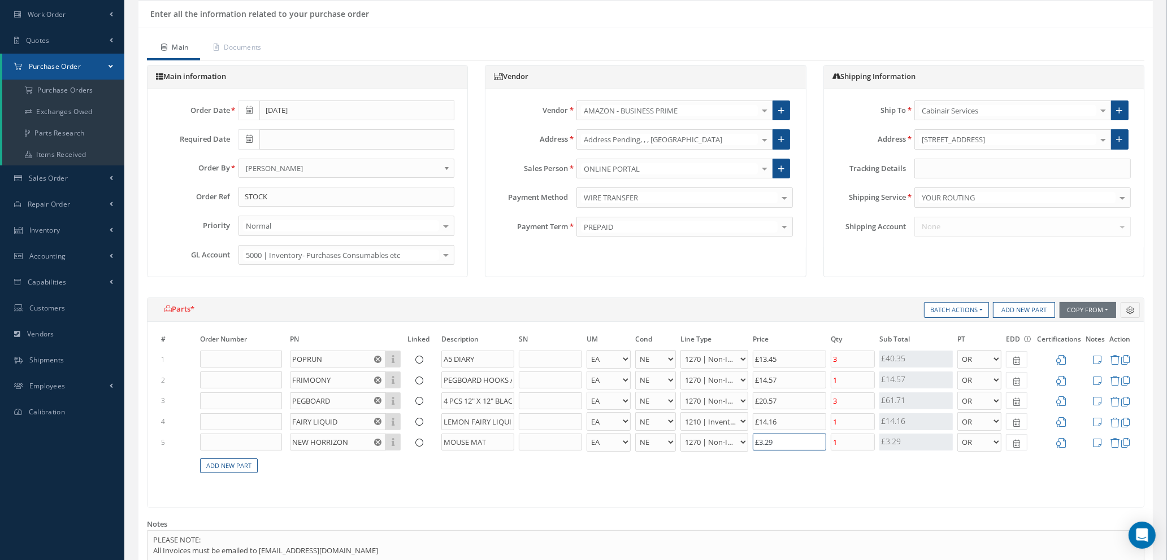
type input "£3.29"
click at [846, 442] on input "1" at bounding box center [852, 442] width 44 height 17
type input "£26.16"
type input "£27.47"
type input "2"
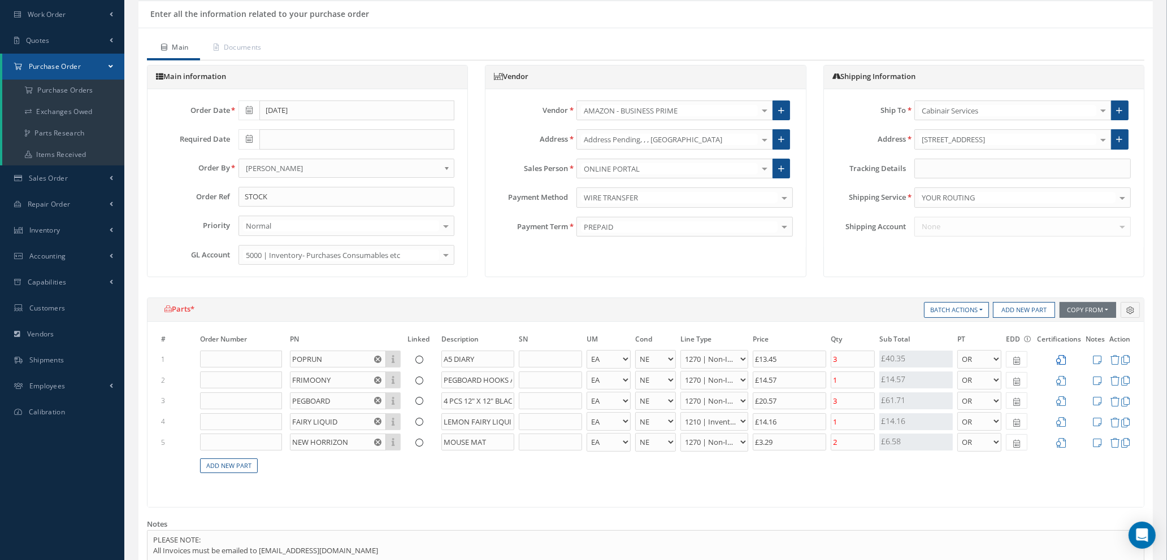
click at [1062, 358] on icon at bounding box center [1061, 360] width 10 height 10
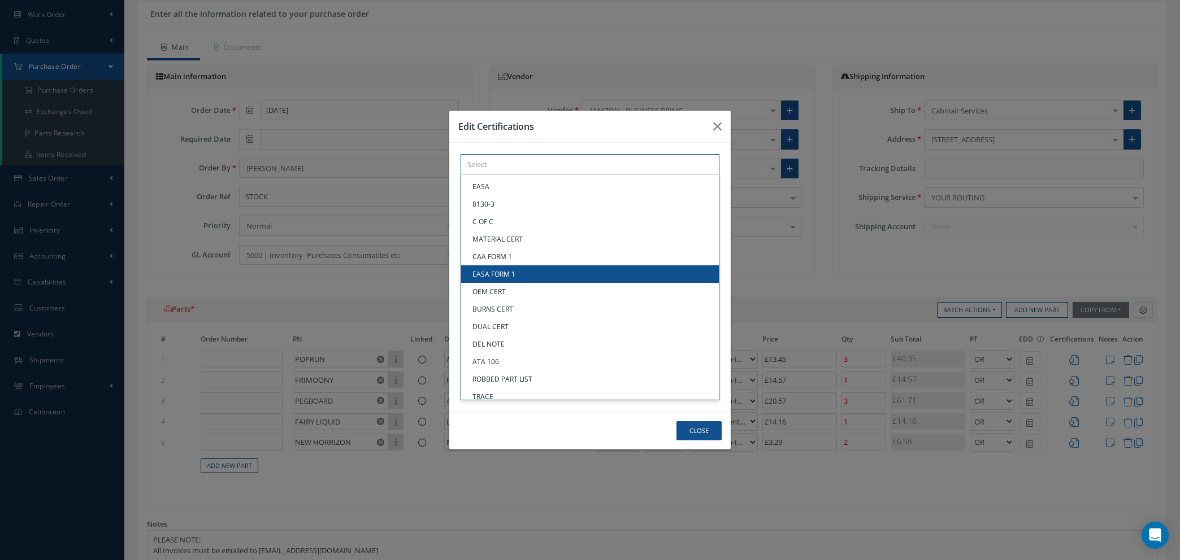
click at [497, 175] on div "× Loading... EASA 8130-3 C OF C MATERIAL CERT CAA FORM 1 EASA FORM 1 OEM CERT B…" at bounding box center [589, 164] width 259 height 21
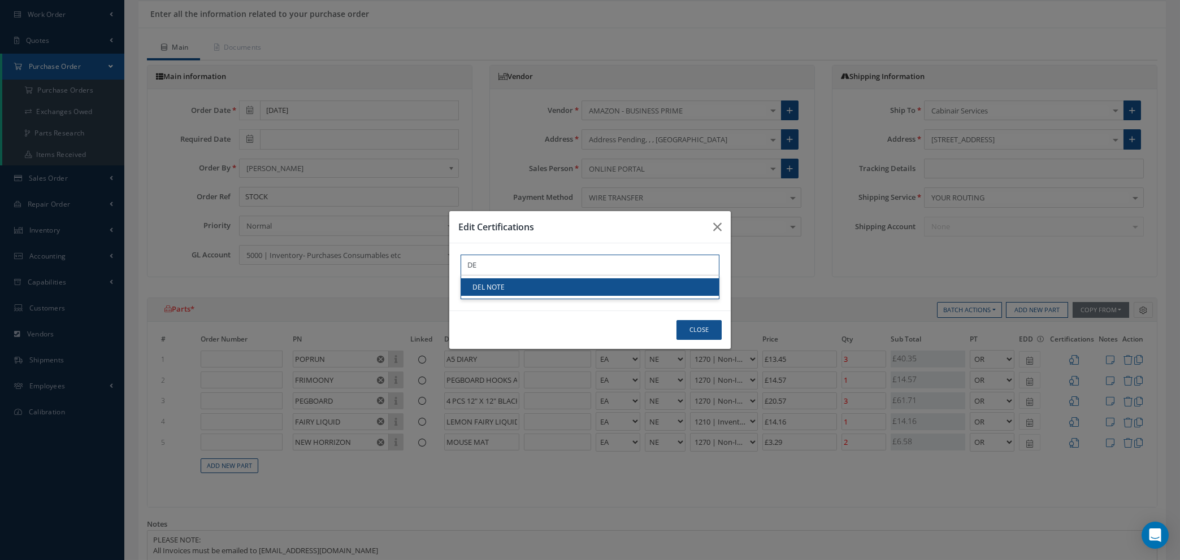
type input "DE"
click at [497, 286] on link "DEL NOTE" at bounding box center [590, 288] width 258 height 18
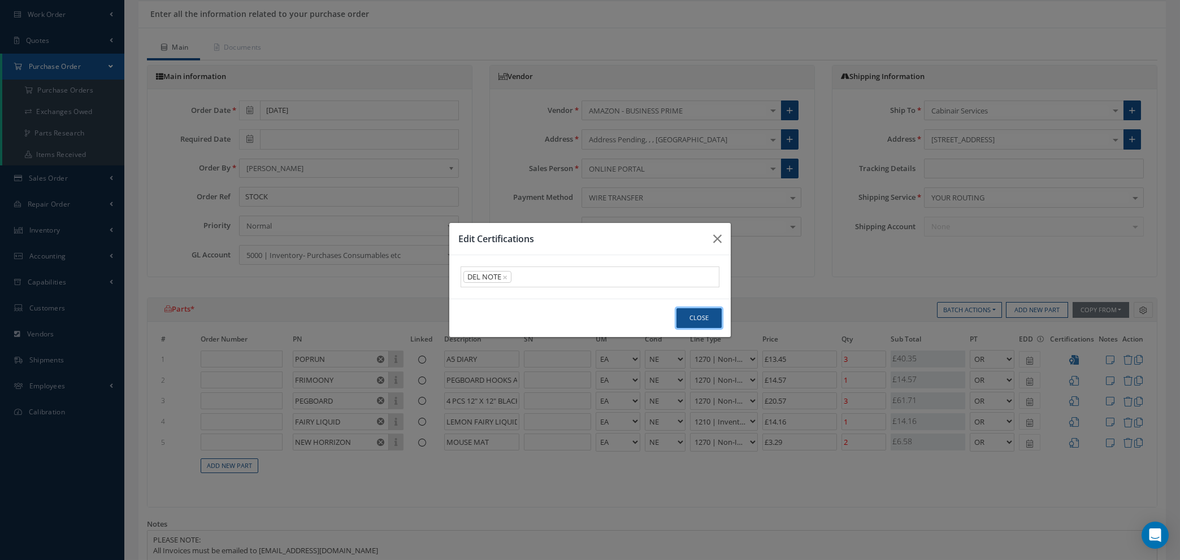
click at [693, 318] on button "Close" at bounding box center [698, 318] width 45 height 20
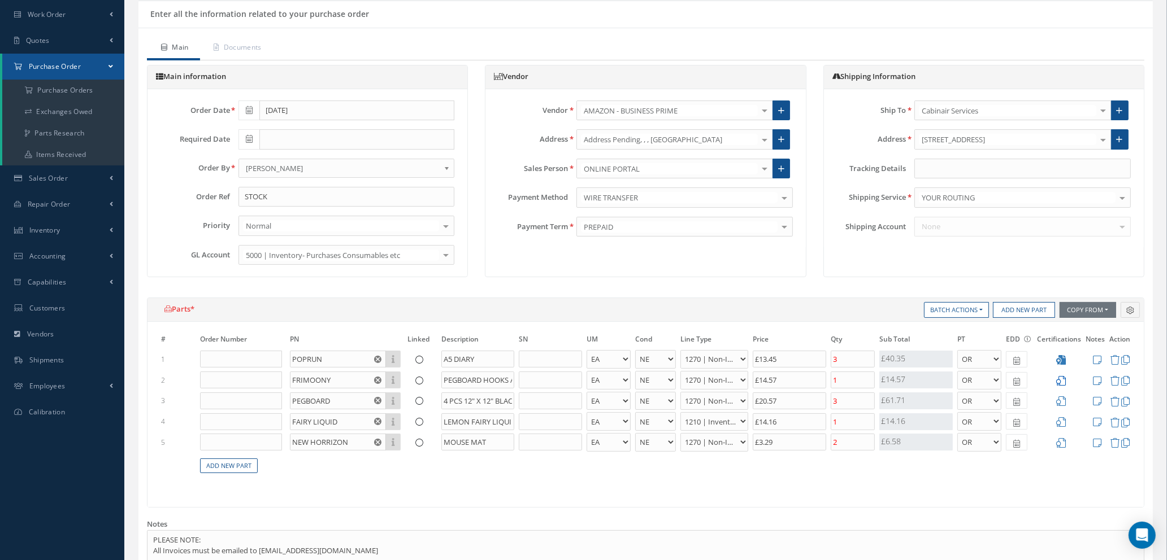
click at [1062, 379] on icon at bounding box center [1061, 381] width 10 height 10
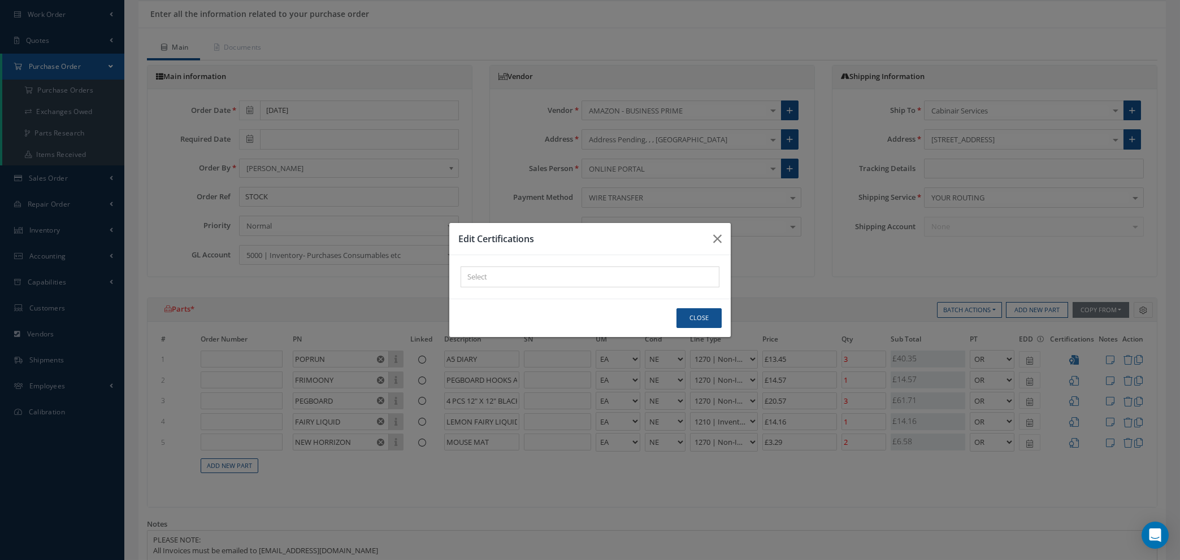
click at [512, 276] on div "× Loading..." at bounding box center [589, 277] width 259 height 21
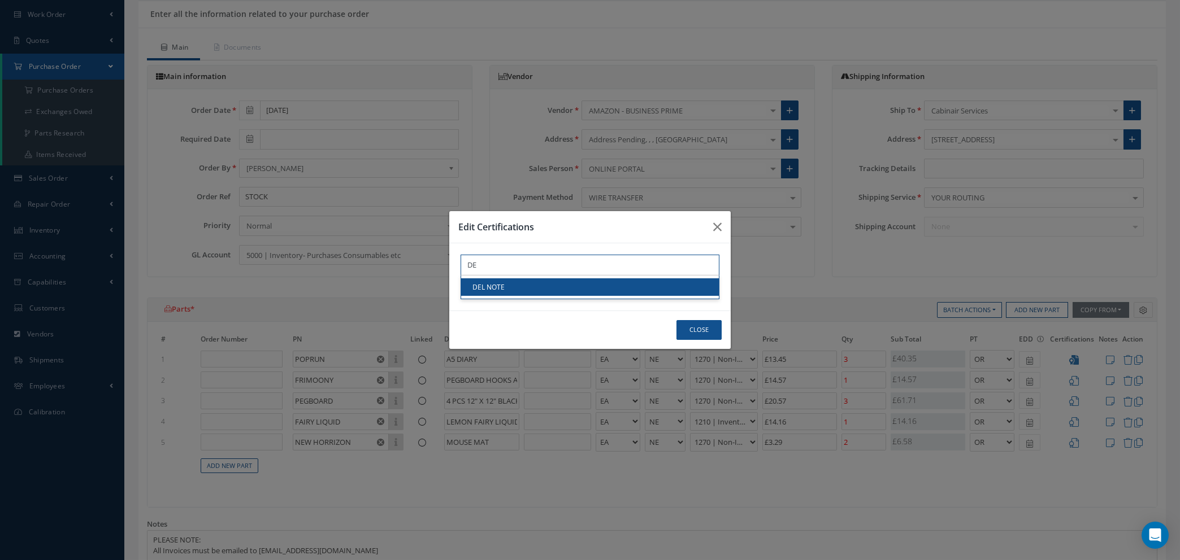
type input "DE"
click at [516, 285] on link "DEL NOTE" at bounding box center [590, 288] width 258 height 18
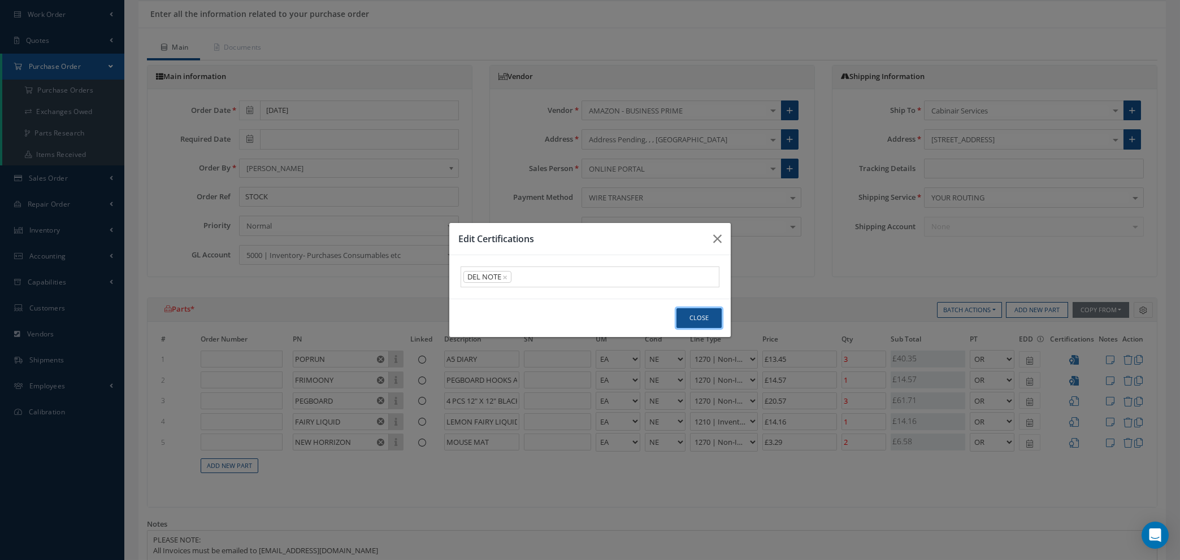
click at [690, 321] on button "Close" at bounding box center [698, 318] width 45 height 20
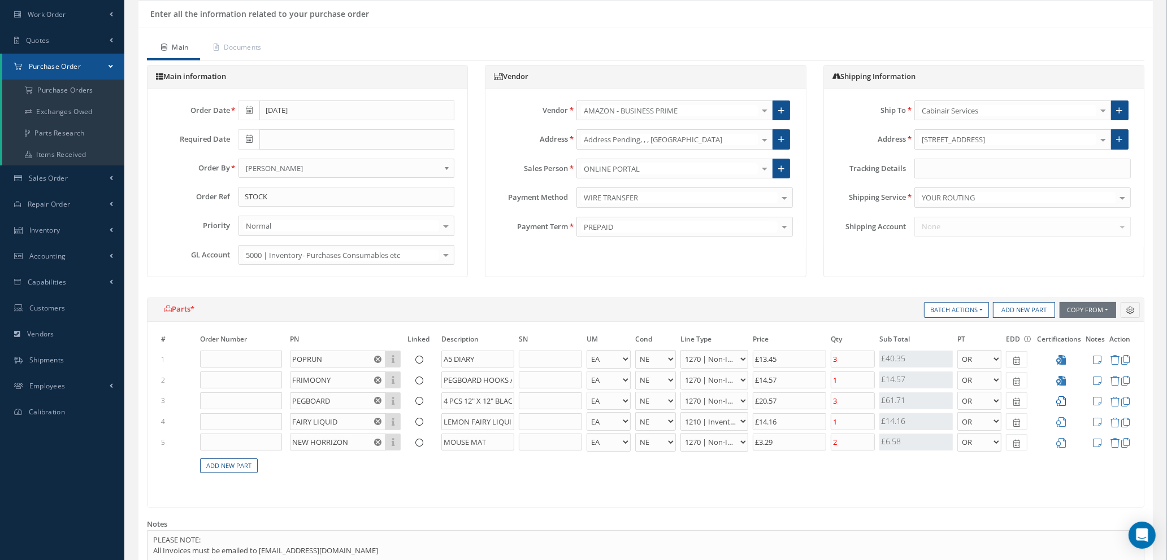
click at [1060, 398] on icon at bounding box center [1061, 402] width 10 height 10
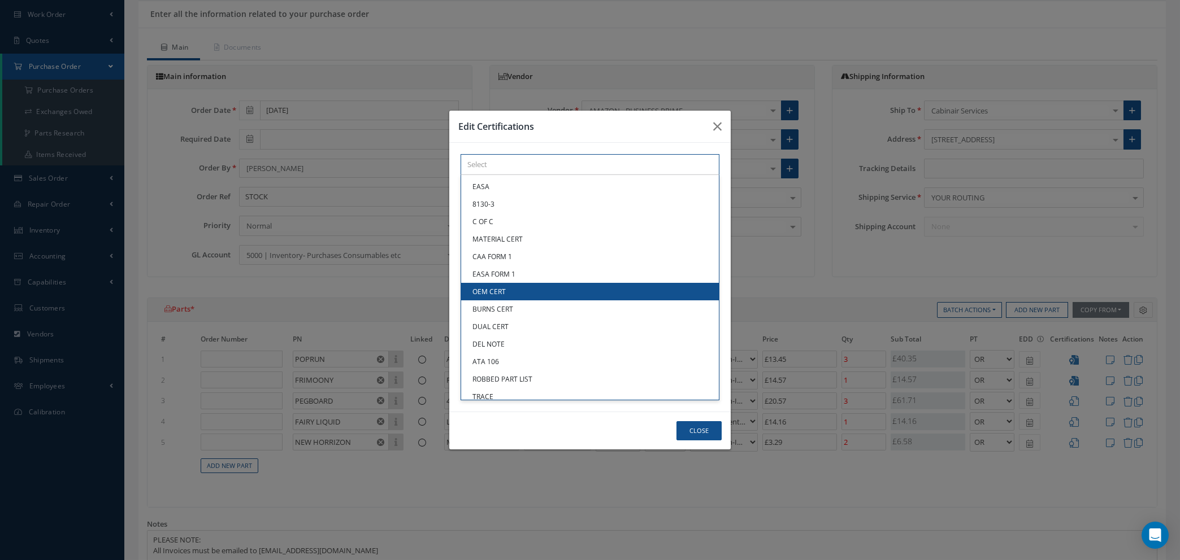
click at [551, 175] on div "× Loading... EASA 8130-3 C OF C MATERIAL CERT CAA FORM 1 EASA FORM 1 OEM CERT B…" at bounding box center [589, 164] width 259 height 21
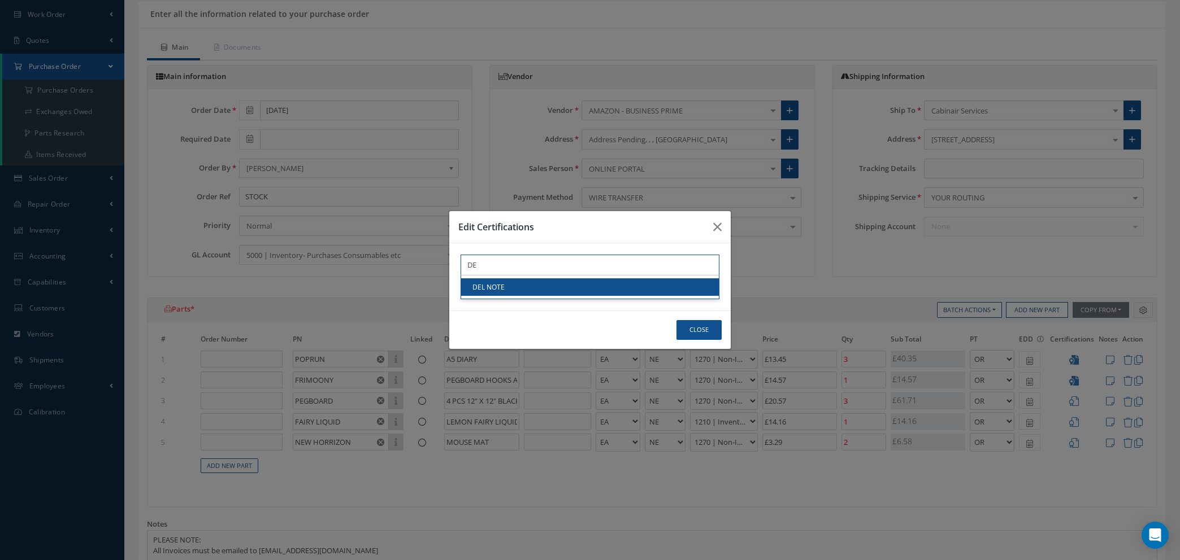
type input "DE"
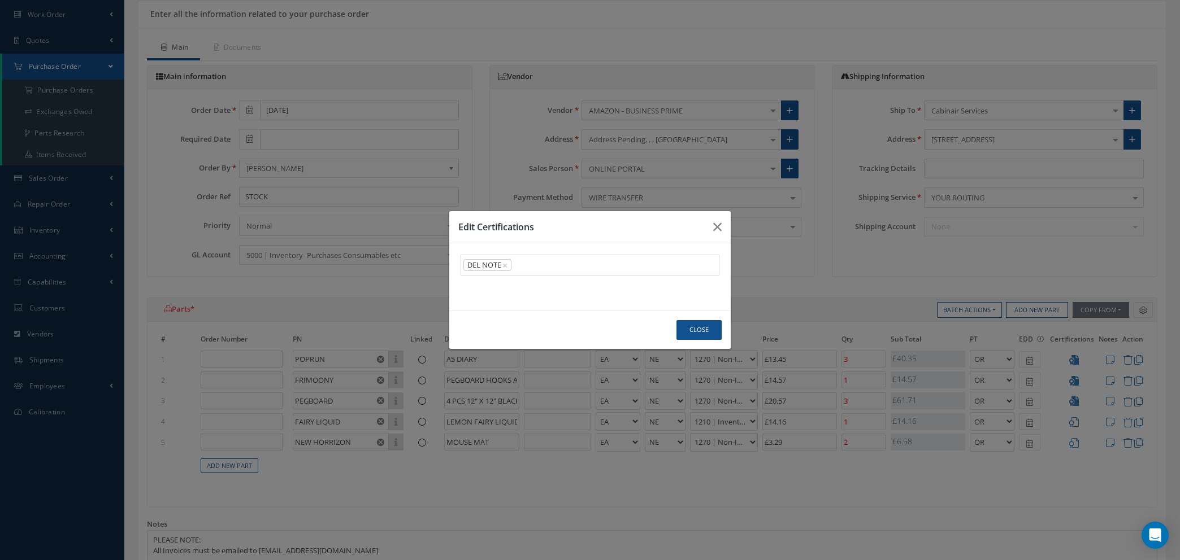
click at [552, 286] on link "DEL NOTE" at bounding box center [590, 288] width 258 height 18
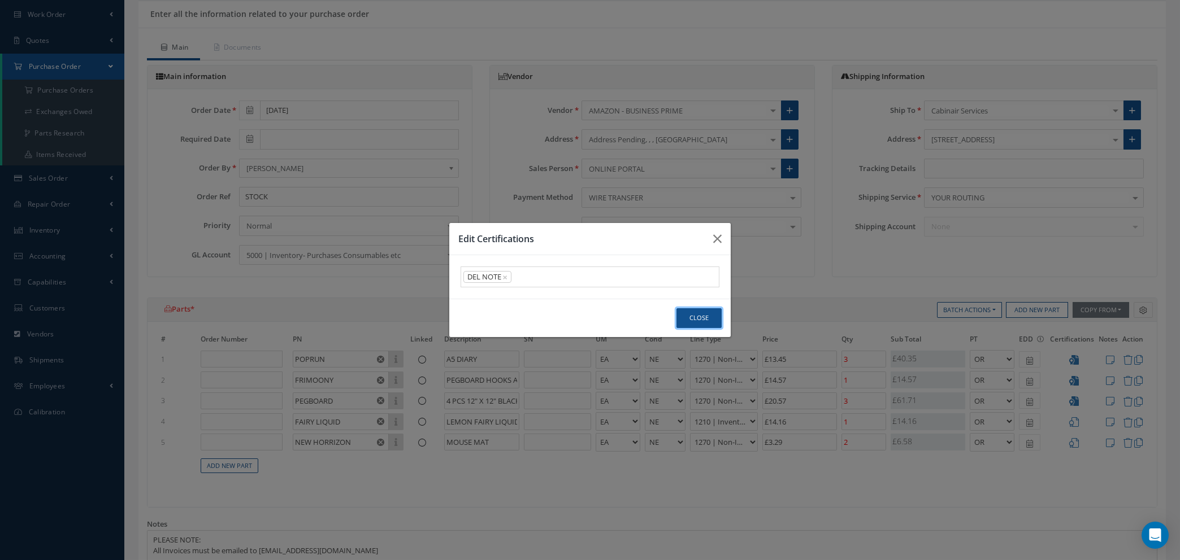
click at [705, 312] on button "Close" at bounding box center [698, 318] width 45 height 20
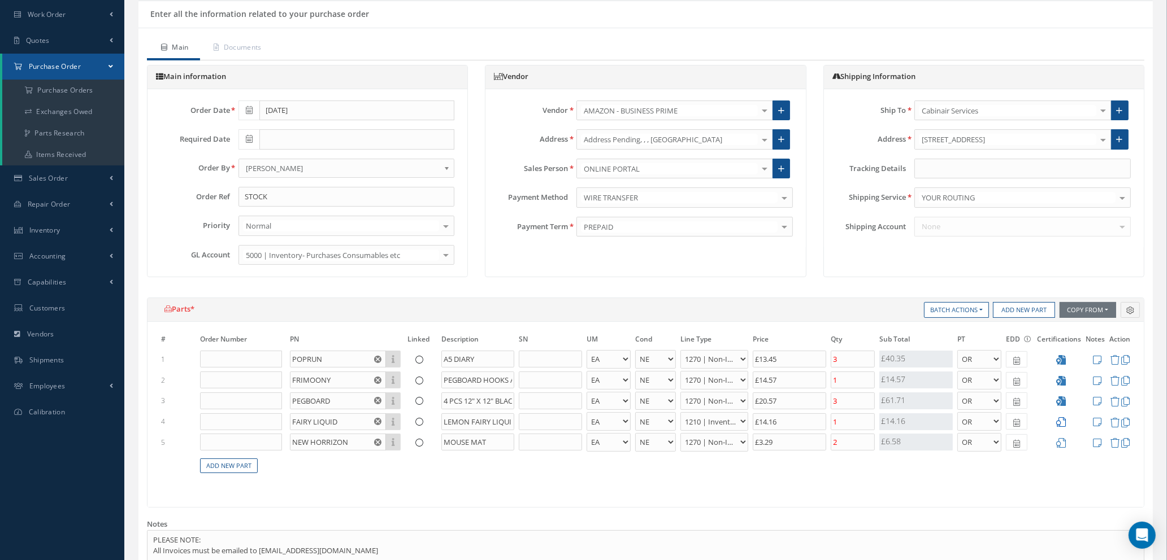
click at [1062, 420] on icon at bounding box center [1061, 423] width 10 height 10
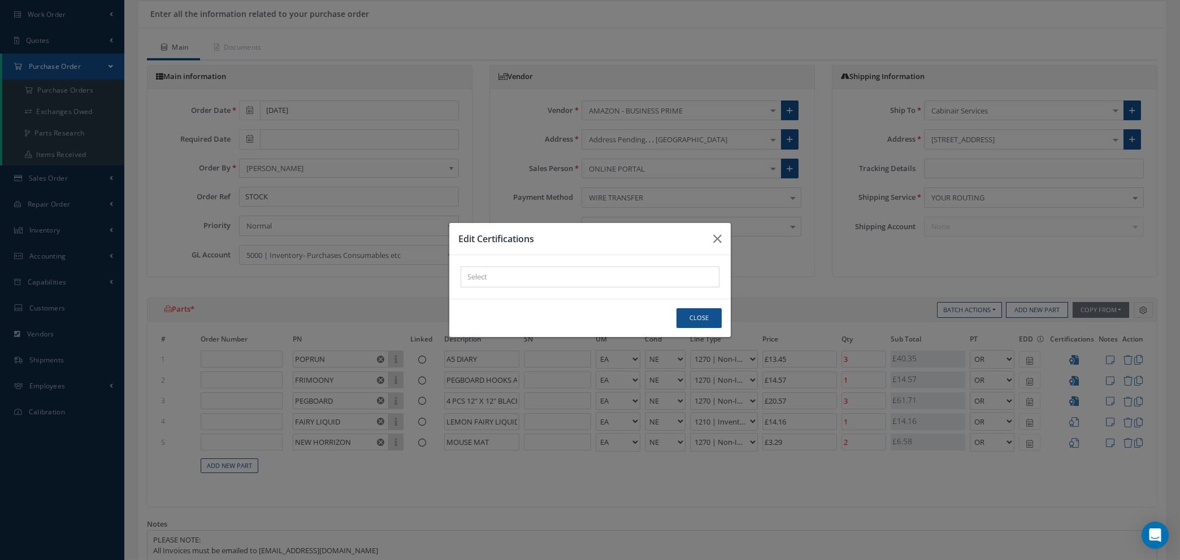
click at [503, 274] on div "× Loading..." at bounding box center [589, 277] width 259 height 21
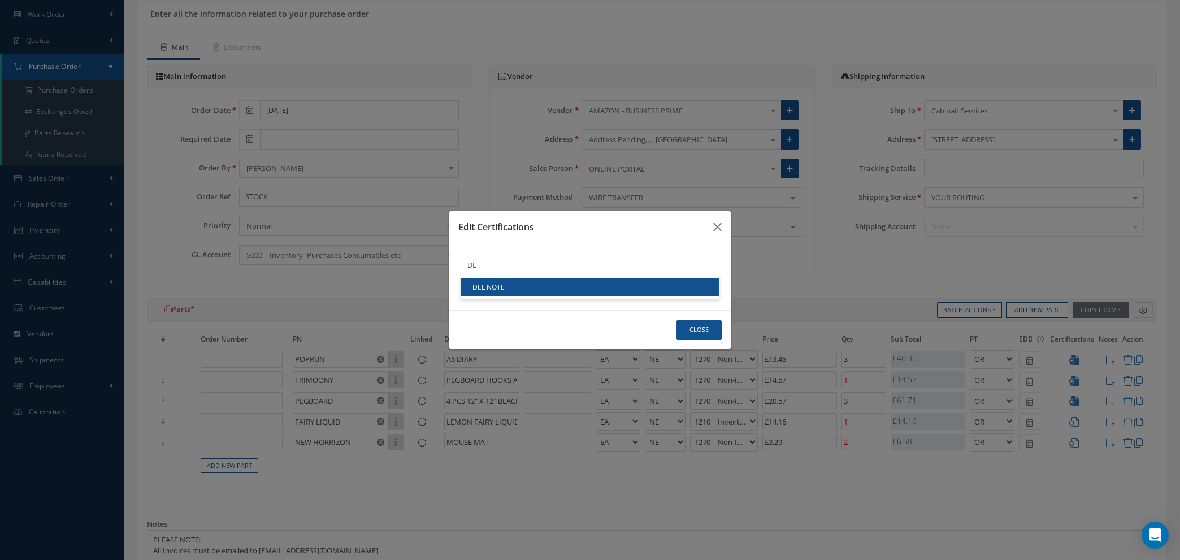
type input "DE"
click at [512, 287] on link "DEL NOTE" at bounding box center [590, 288] width 258 height 18
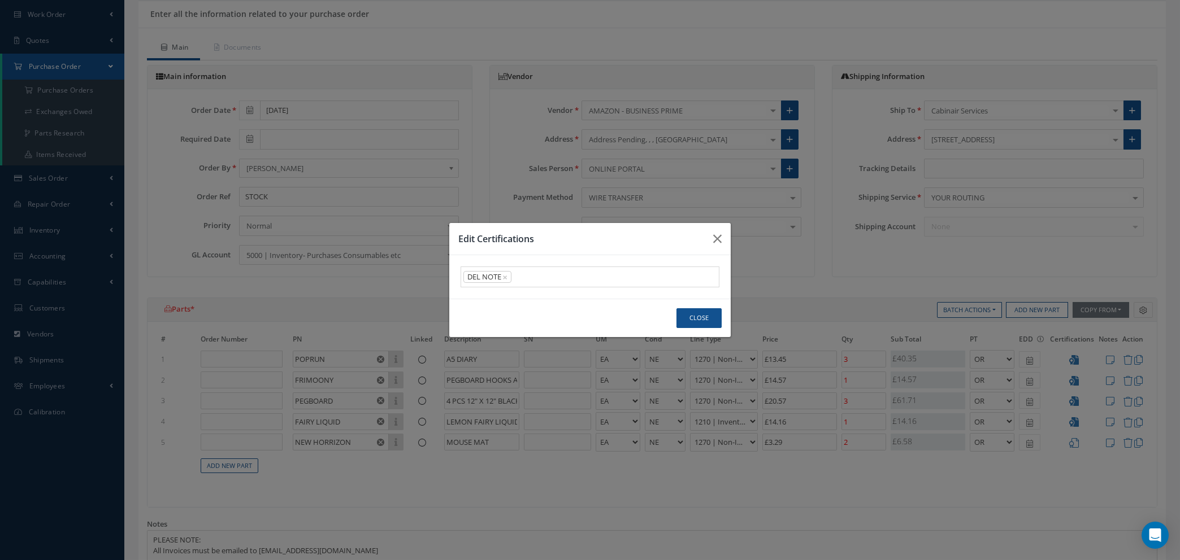
click at [674, 317] on div "Close" at bounding box center [589, 318] width 281 height 38
click at [691, 318] on button "Close" at bounding box center [698, 318] width 45 height 20
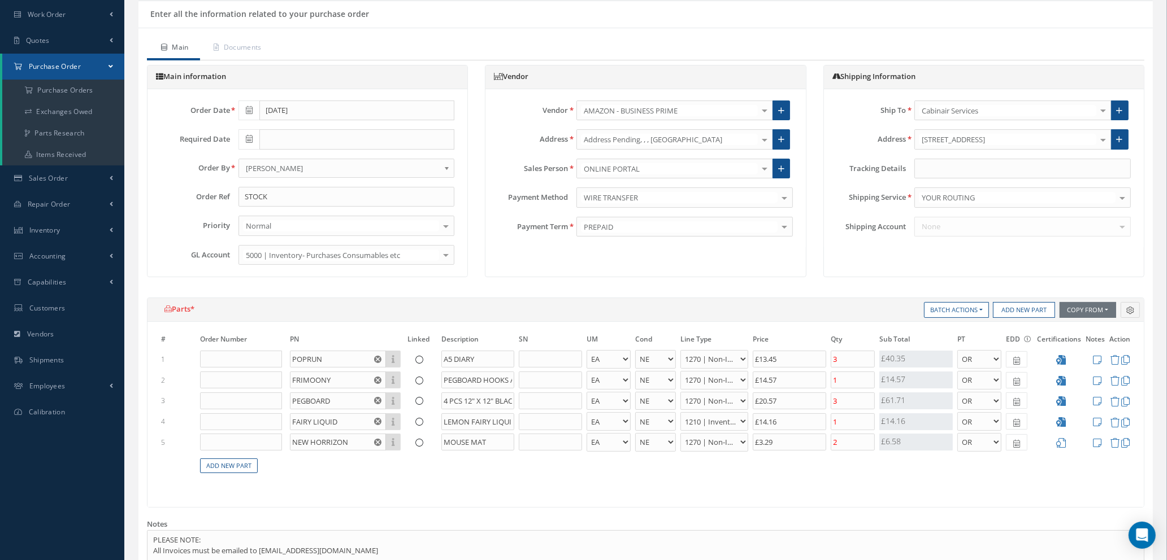
click at [1060, 442] on icon at bounding box center [1061, 443] width 10 height 10
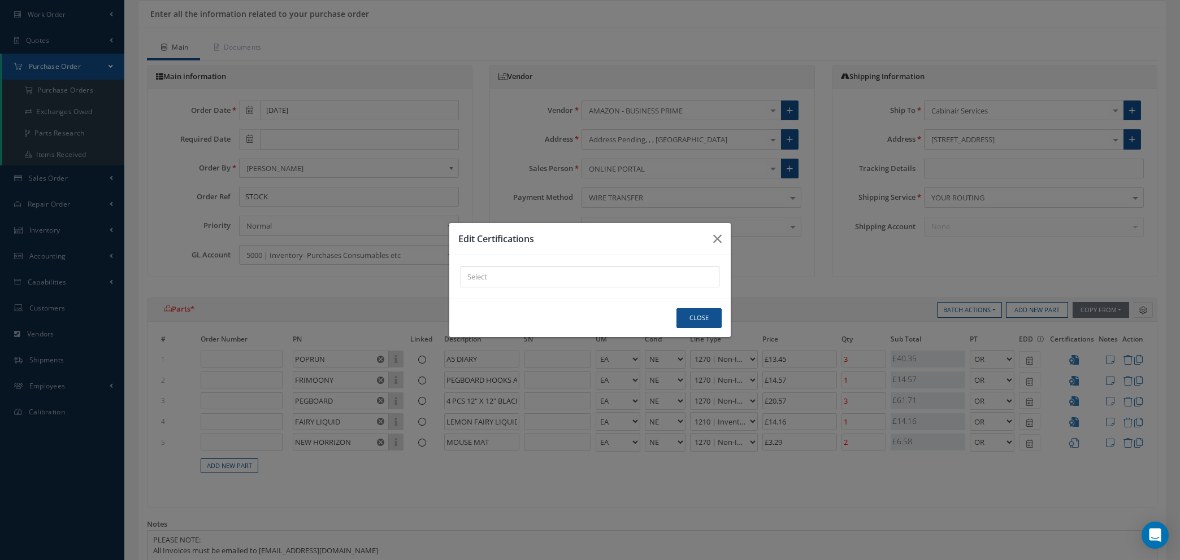
click at [505, 278] on div "× Loading..." at bounding box center [589, 277] width 259 height 21
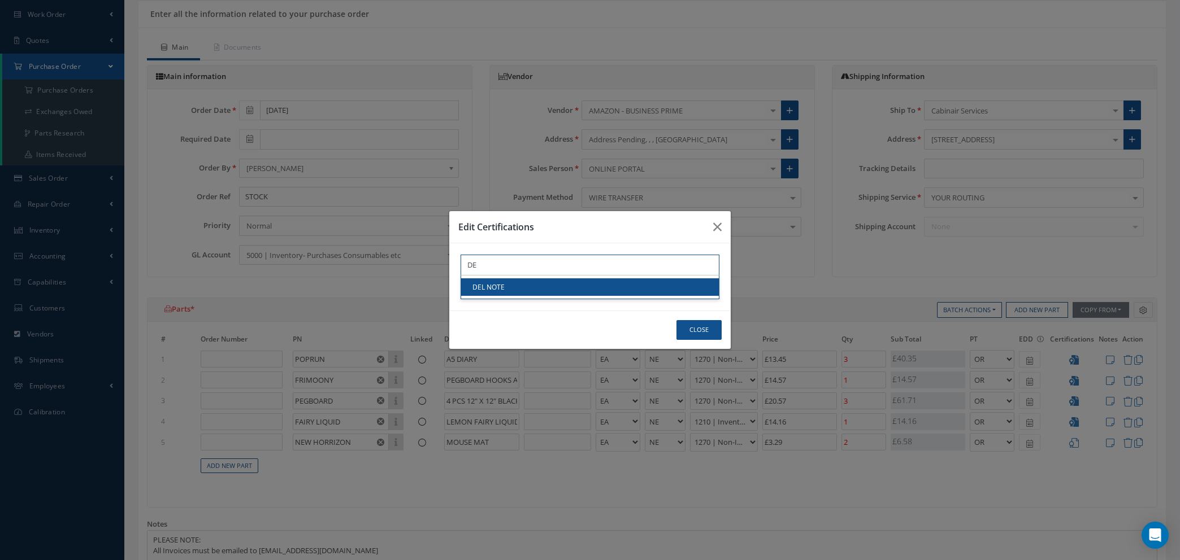
type input "DE"
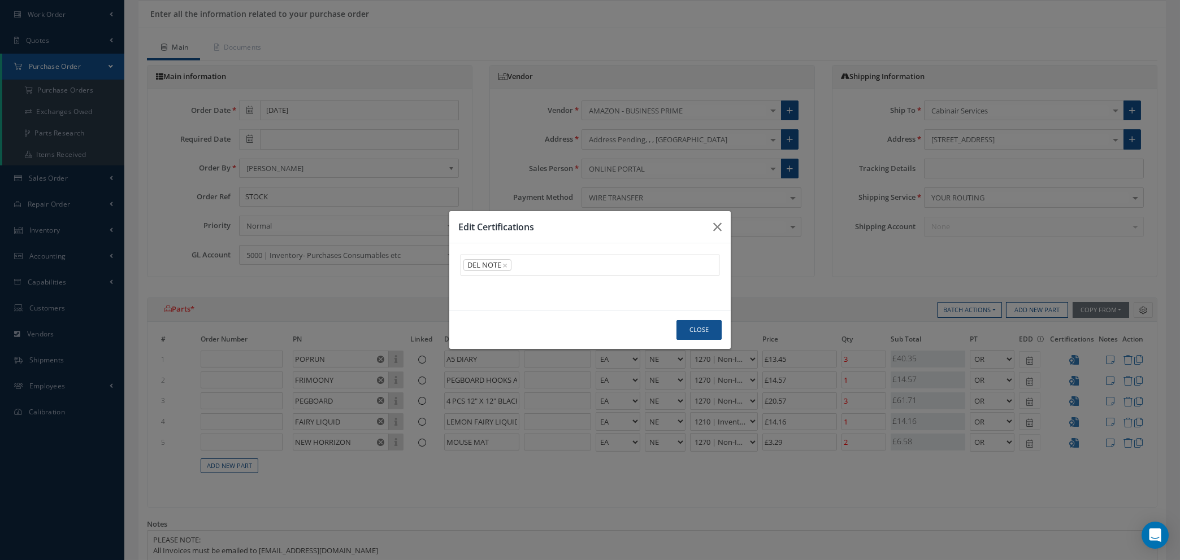
click at [516, 285] on link "DEL NOTE" at bounding box center [590, 288] width 258 height 18
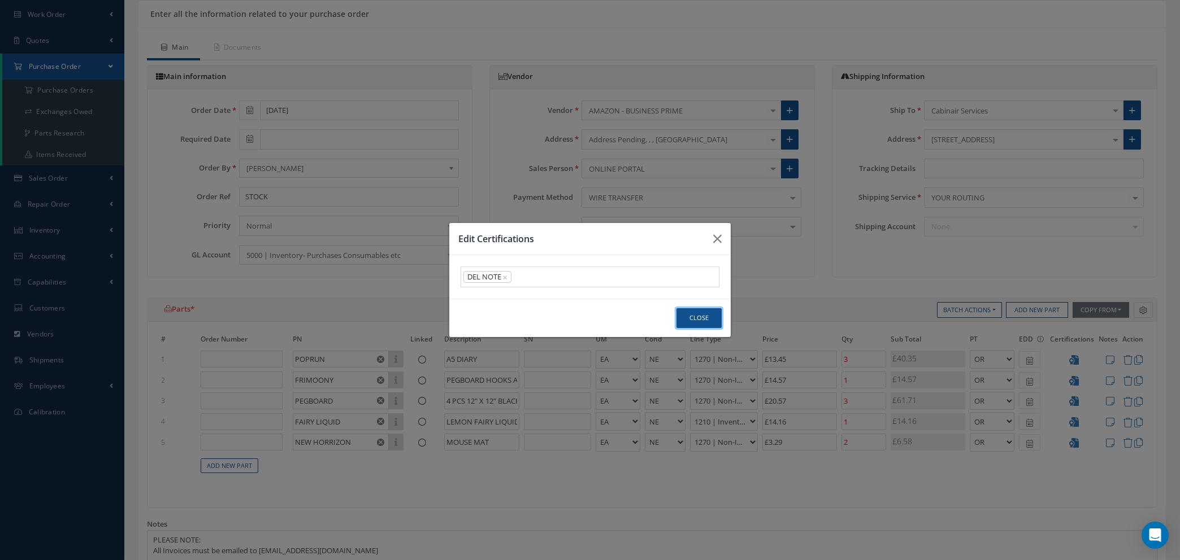
click at [694, 317] on button "Close" at bounding box center [698, 318] width 45 height 20
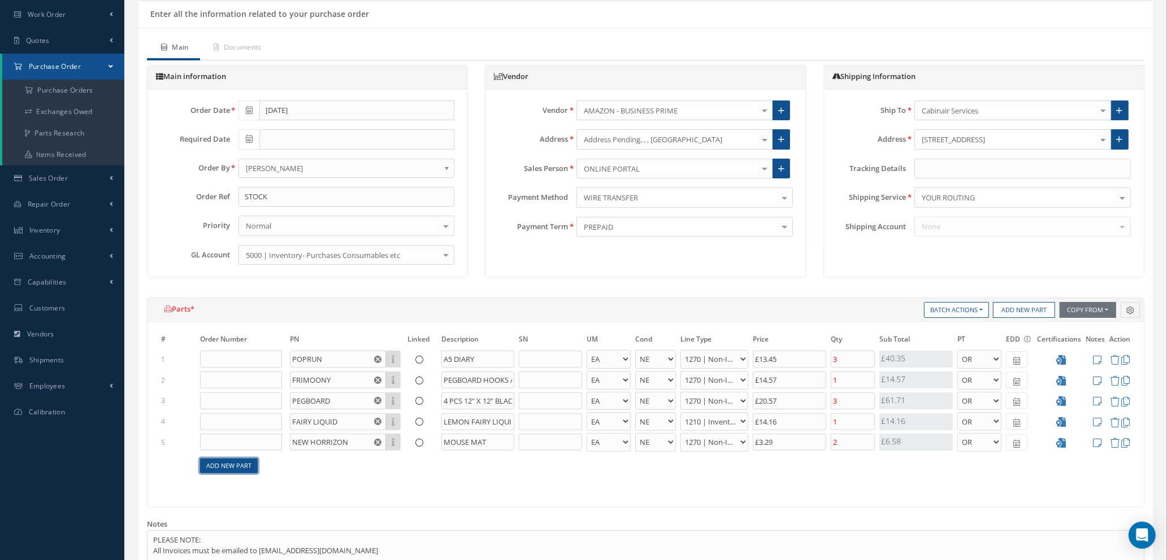
click at [241, 467] on link "Add New Part" at bounding box center [229, 466] width 58 height 15
select select "1"
select select "5"
select select "114"
select select "1"
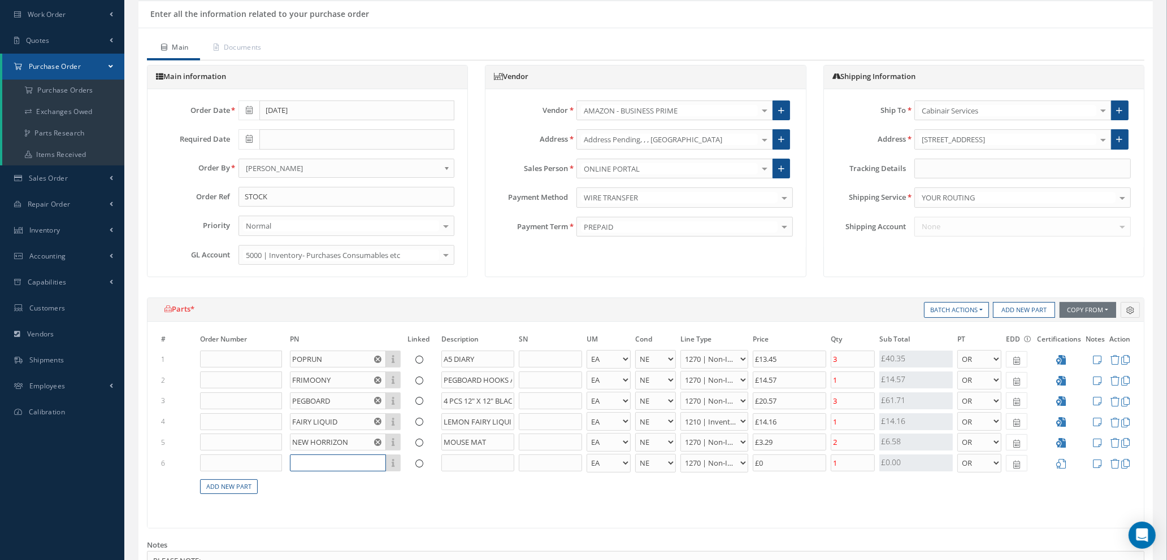
click at [325, 457] on input "text" at bounding box center [338, 463] width 96 height 17
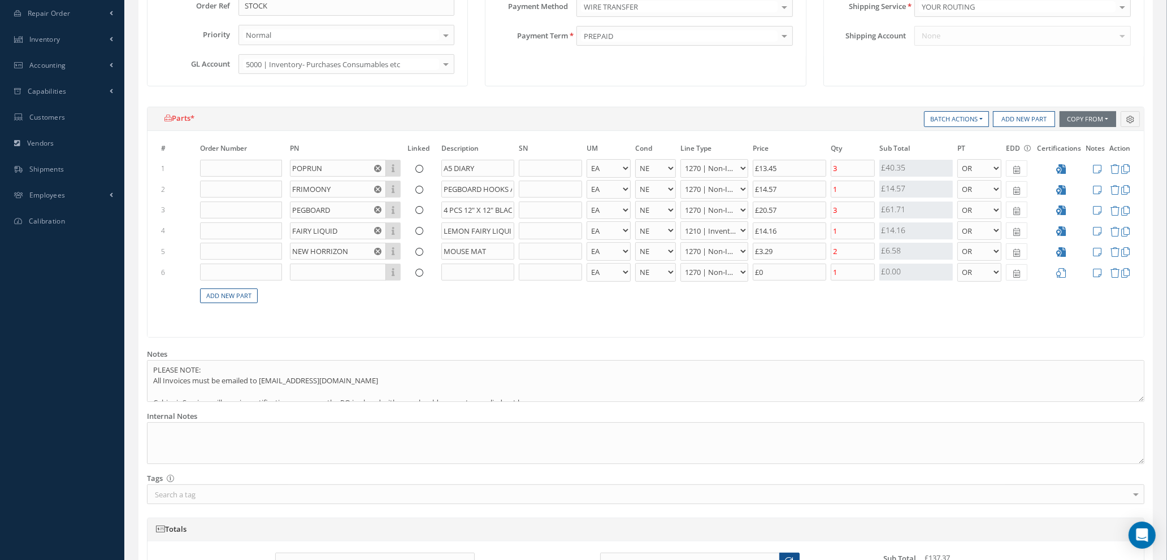
scroll to position [284, 0]
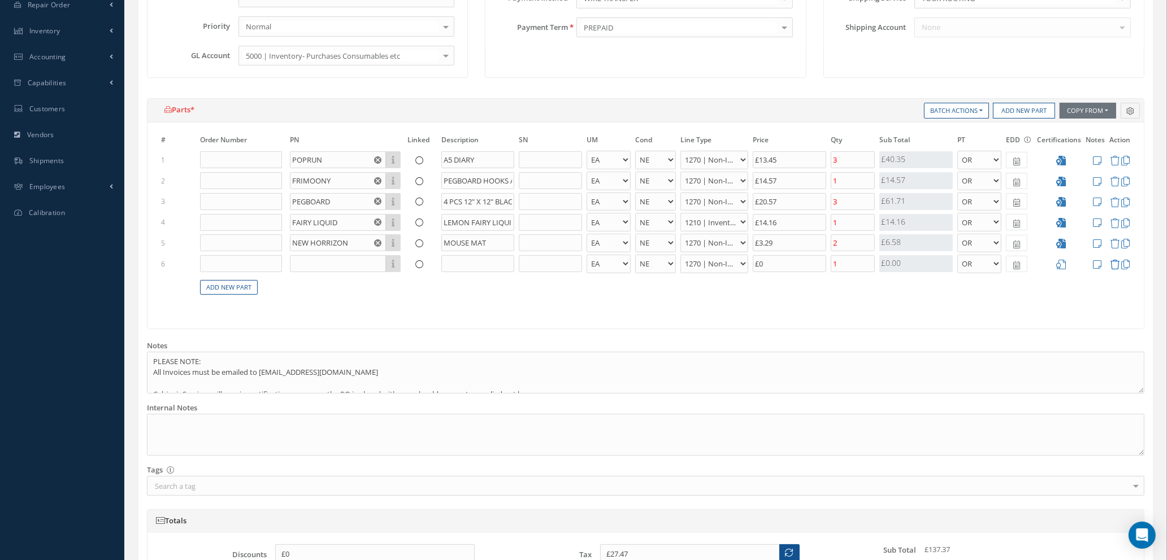
click at [1114, 264] on icon at bounding box center [1115, 265] width 10 height 10
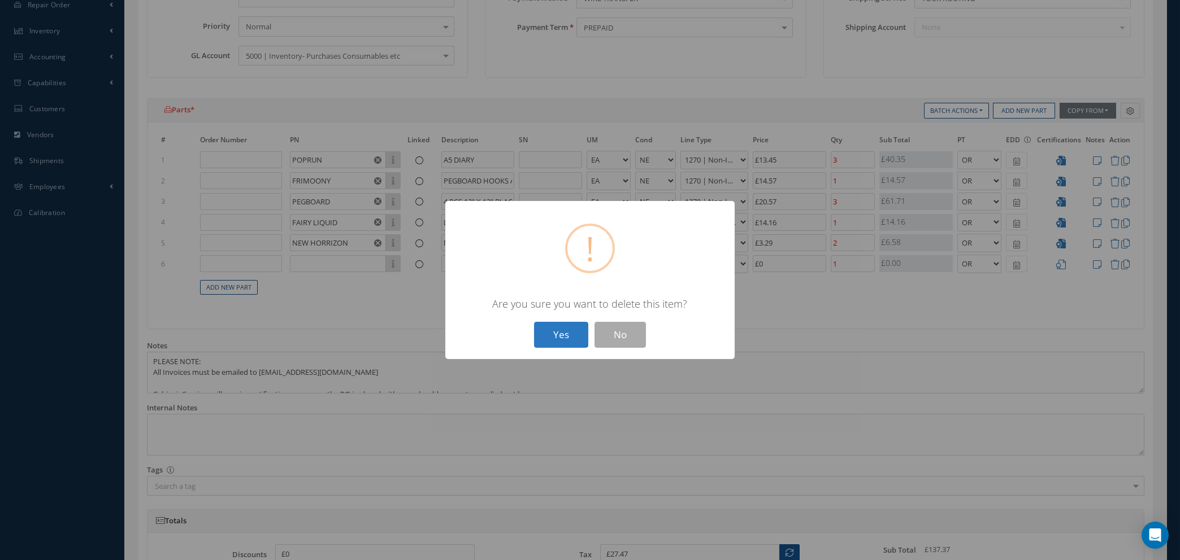
click at [548, 328] on button "Yes" at bounding box center [561, 335] width 54 height 27
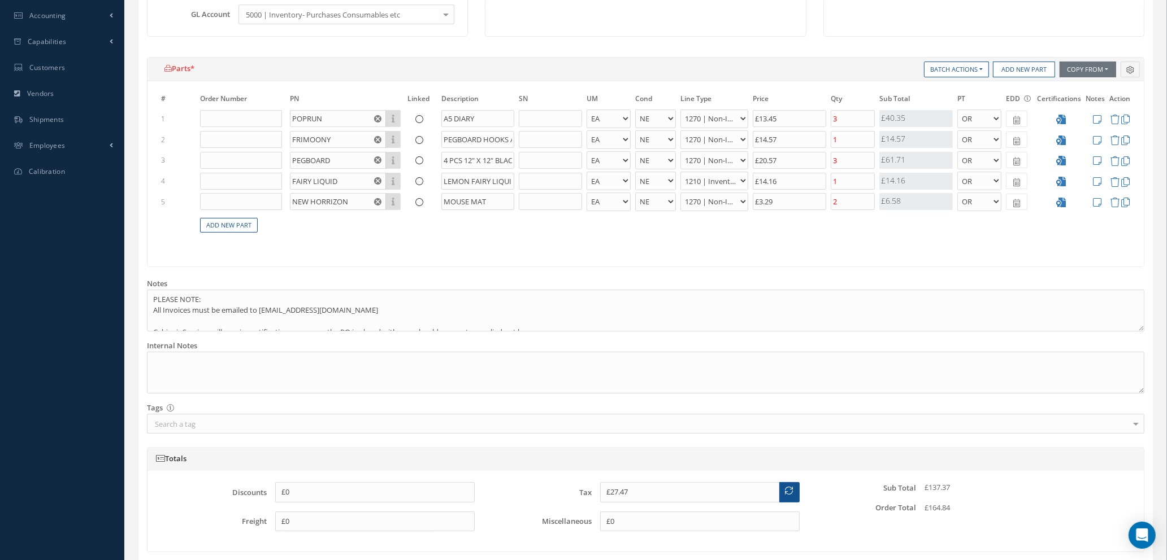
scroll to position [517, 0]
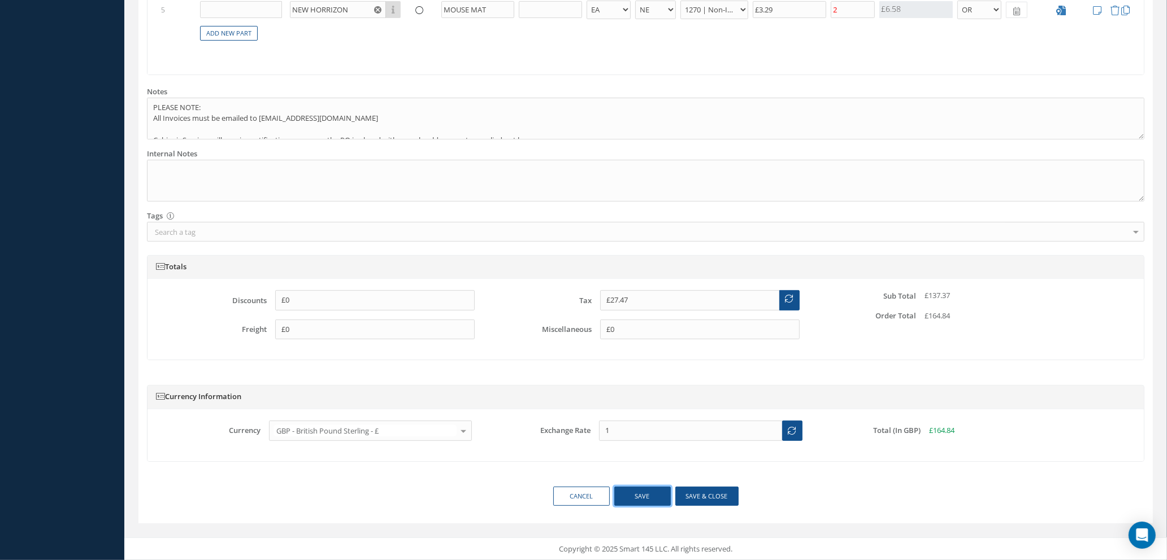
click at [646, 501] on button "Save" at bounding box center [642, 497] width 56 height 20
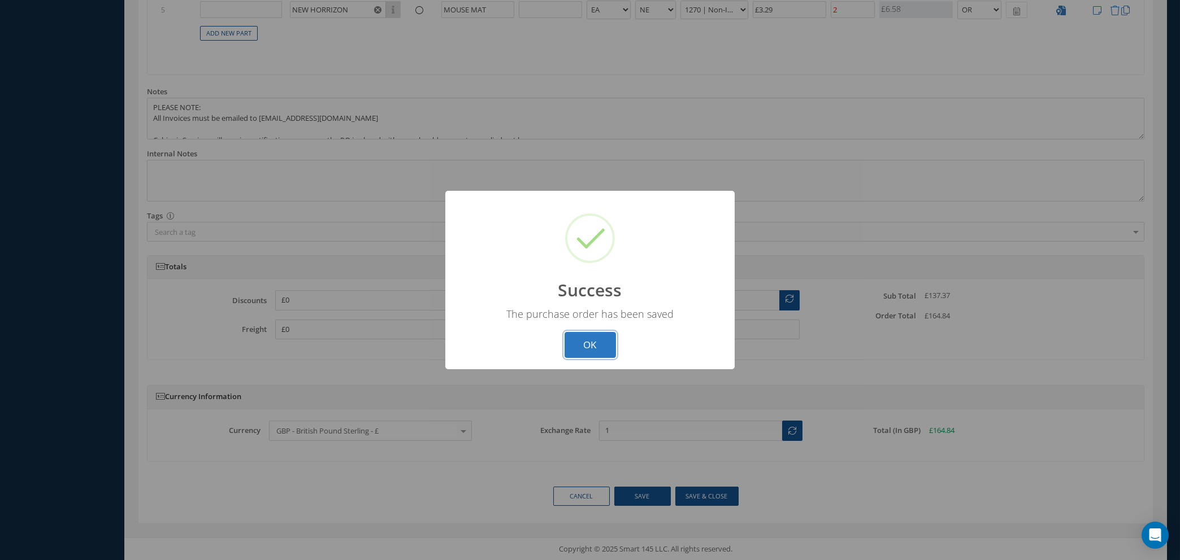
click at [577, 345] on button "OK" at bounding box center [589, 345] width 51 height 27
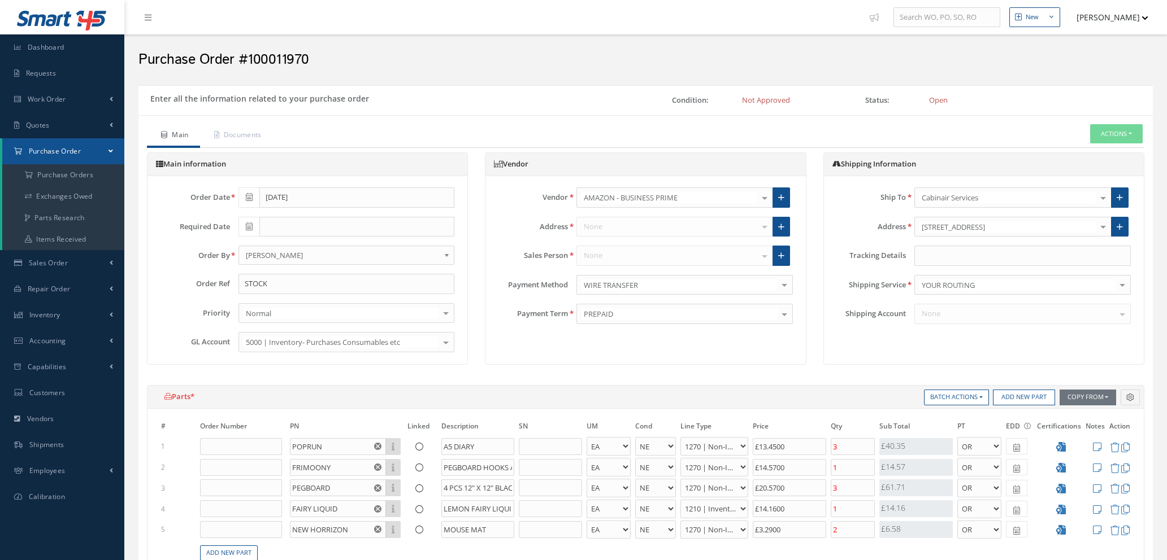
select select "1"
select select "5"
select select "114"
select select "1"
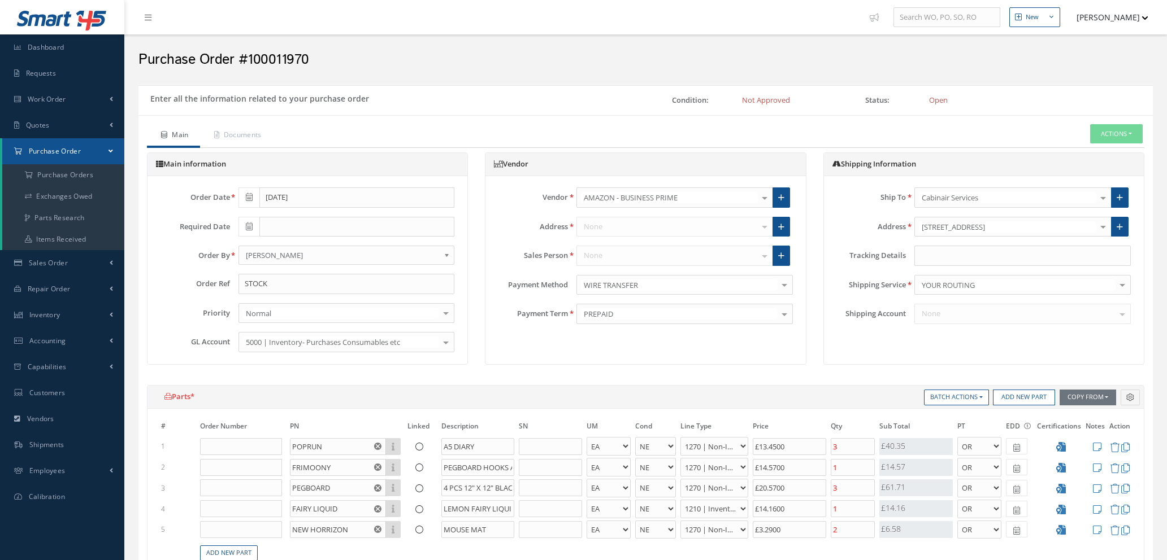
select select "5"
select select "114"
select select "1"
select select "5"
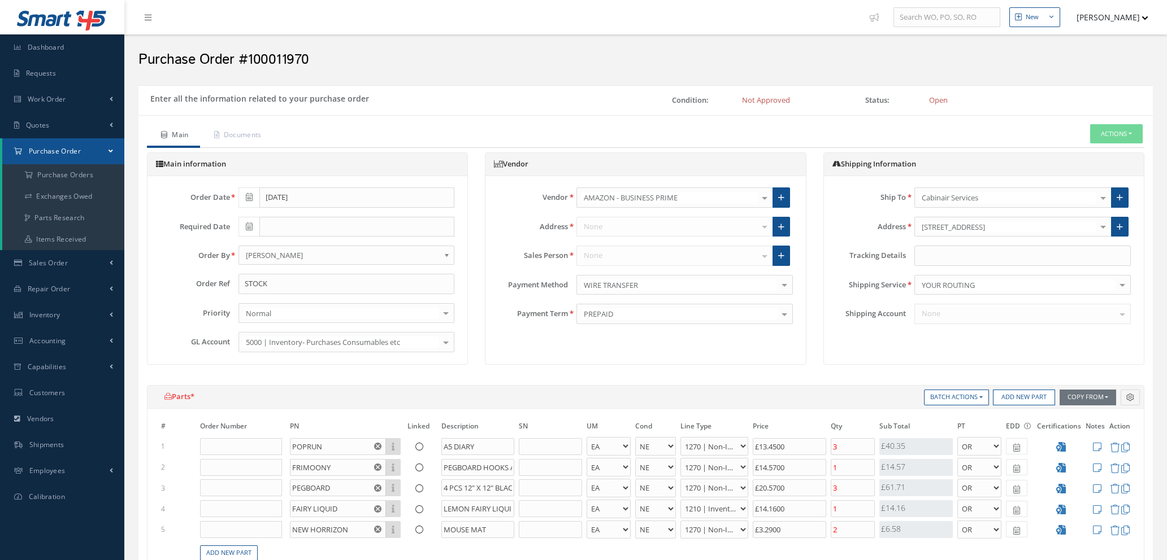
select select "114"
select select "1"
select select "5"
select select "7"
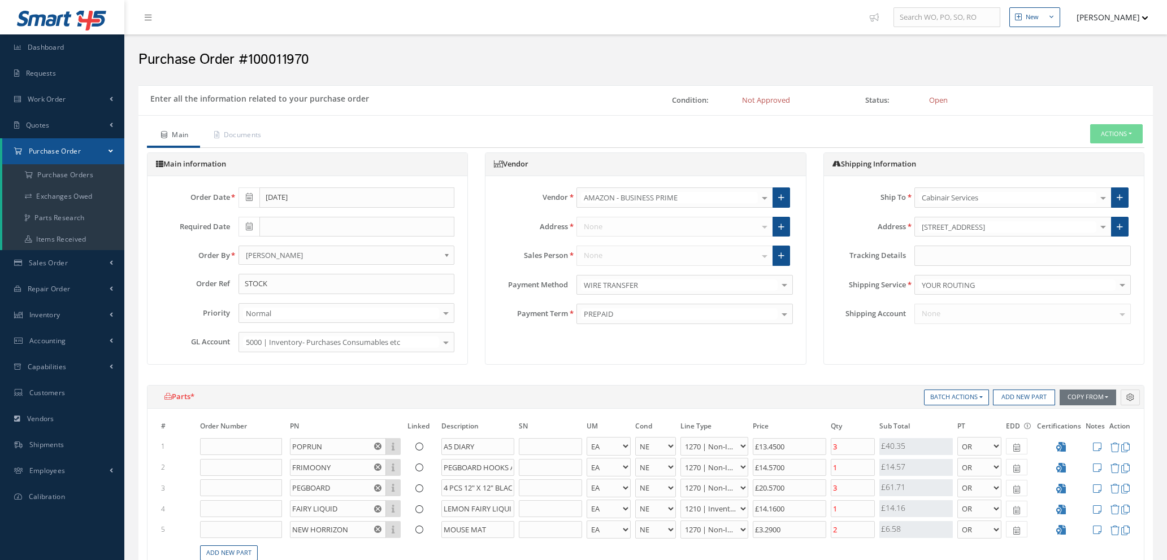
select select "1"
select select "5"
select select "114"
select select "1"
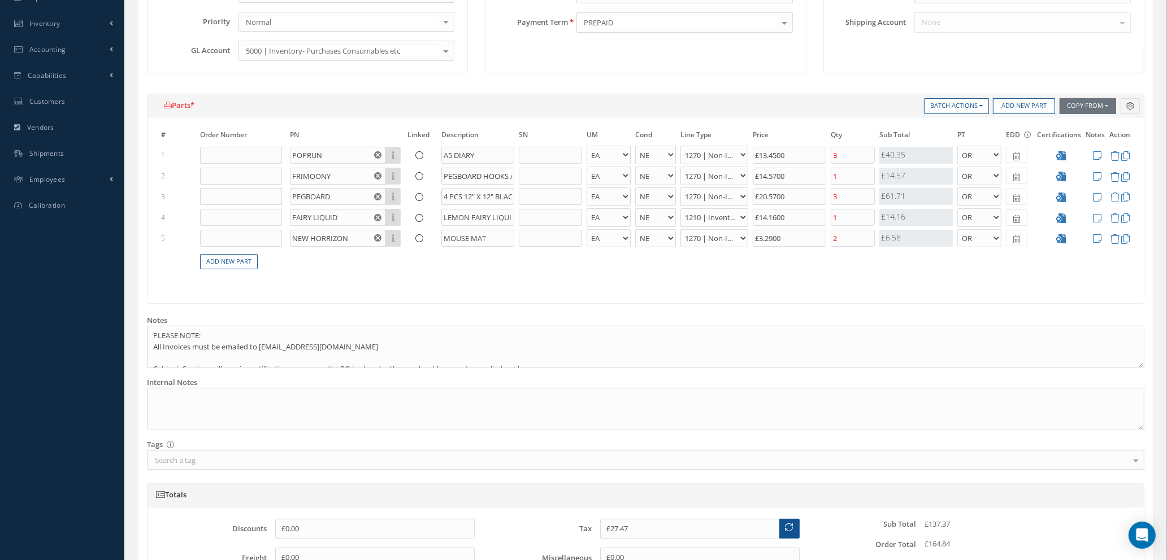
scroll to position [520, 0]
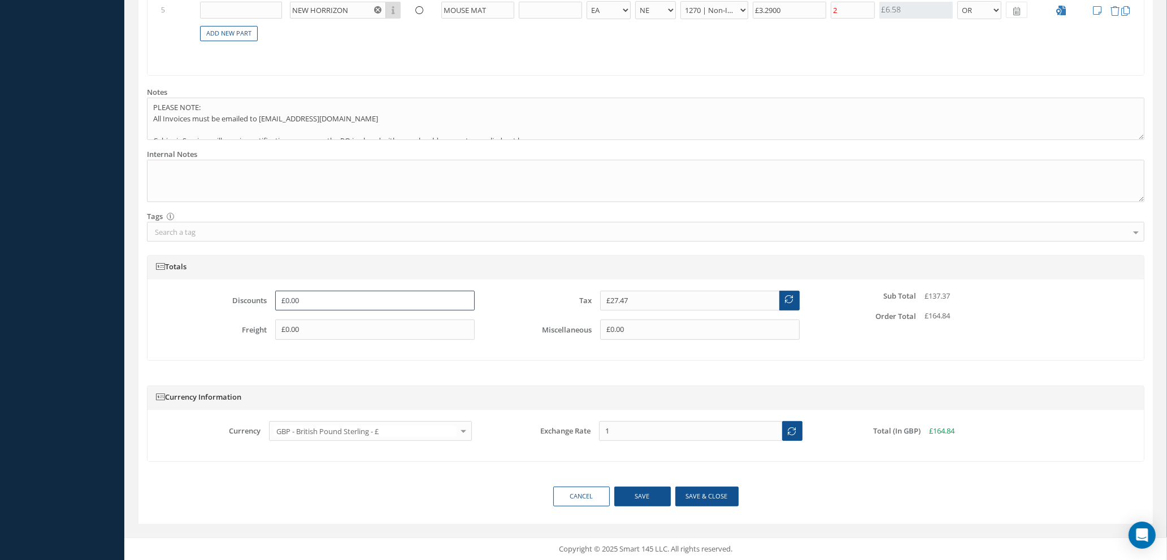
drag, startPoint x: 314, startPoint y: 299, endPoint x: 69, endPoint y: 275, distance: 245.8
click at [139, 294] on div "Totals Discounts £0.00 Freight £0.00 Tax £27.47 Miscellaneous £0.00 Sub Total £…" at bounding box center [645, 313] width 1014 height 117
type input "£6.52"
click at [632, 299] on input "£27.47" at bounding box center [690, 301] width 180 height 20
type input "£27.46"
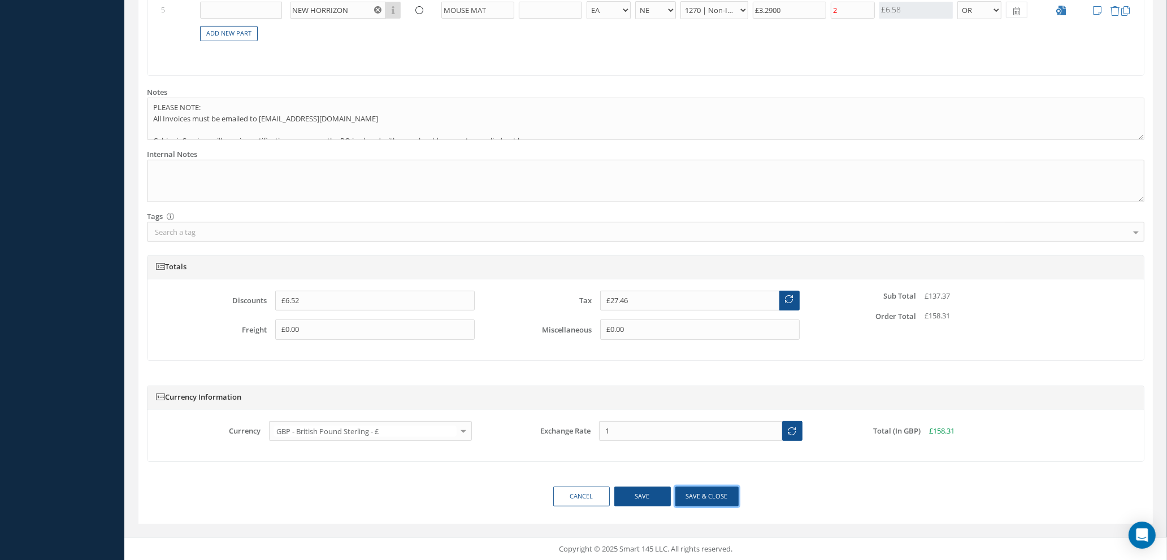
click at [708, 500] on button "Save & close" at bounding box center [706, 497] width 63 height 20
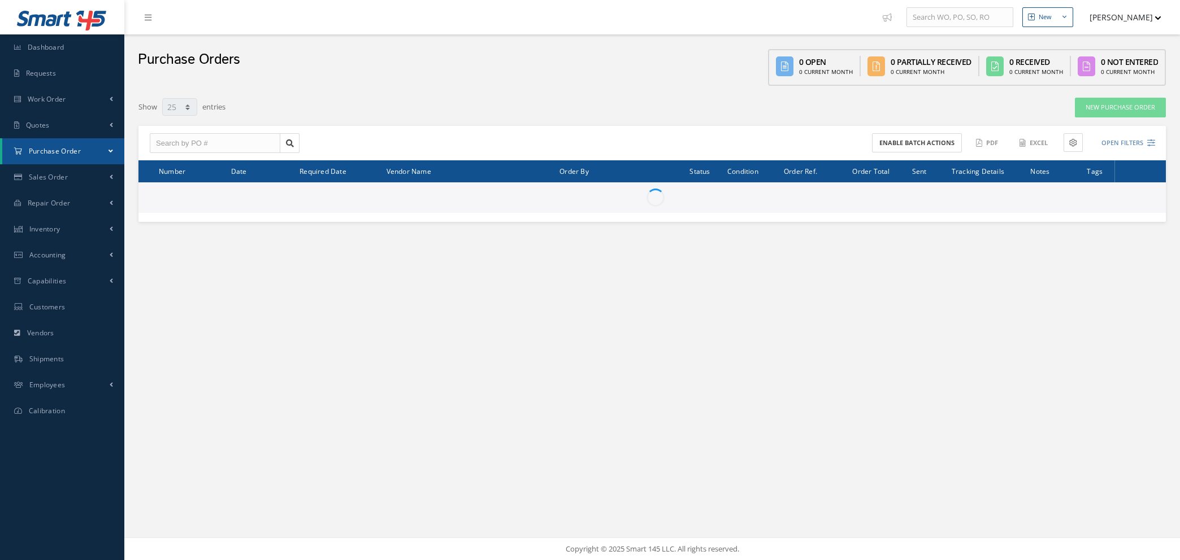
select select "25"
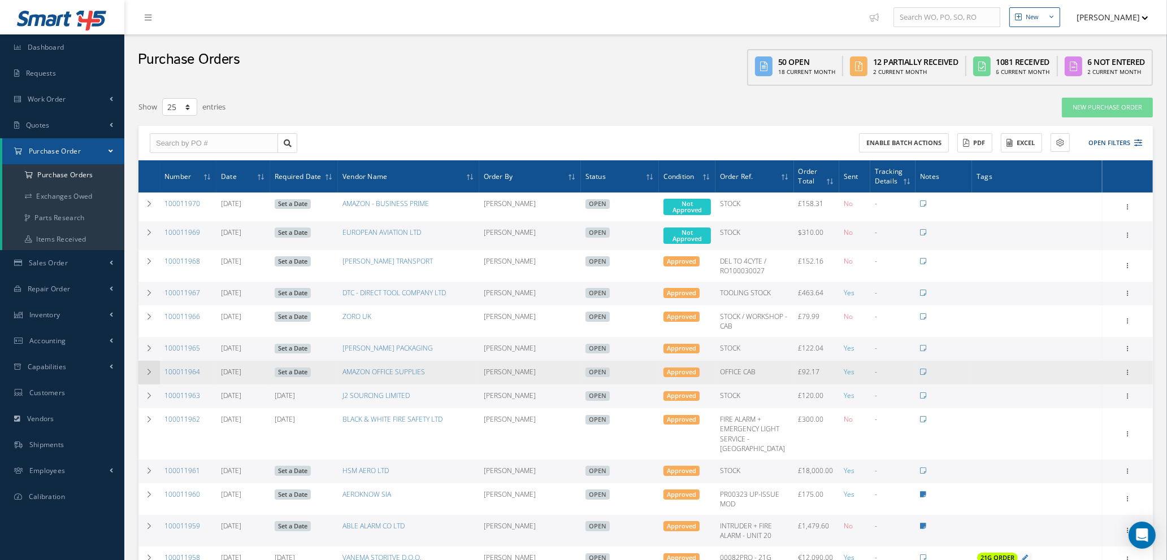
click at [145, 370] on icon at bounding box center [149, 372] width 8 height 7
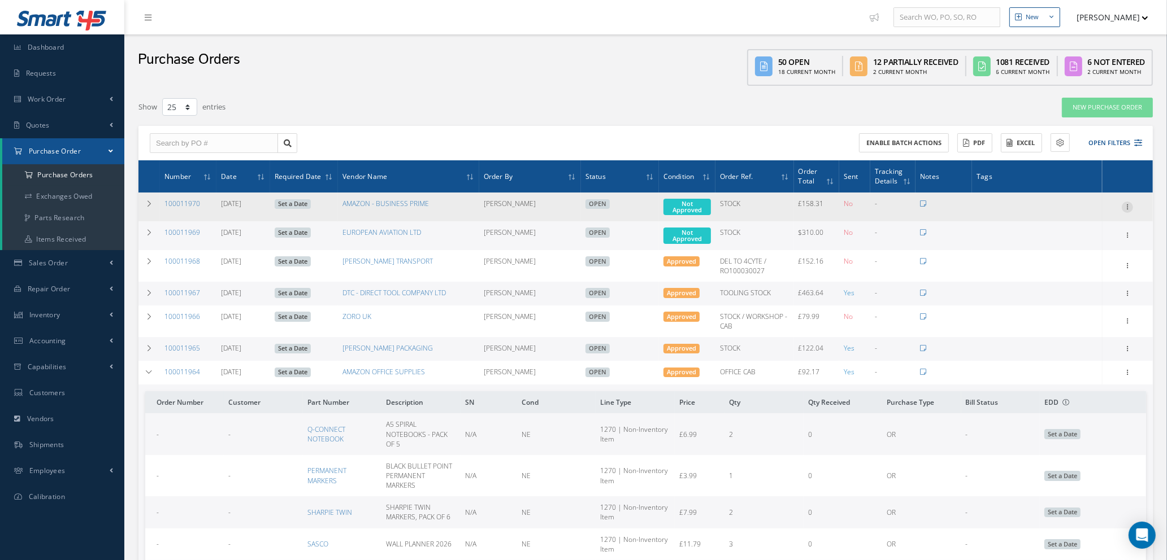
click at [1127, 202] on icon at bounding box center [1126, 206] width 11 height 9
click at [1064, 211] on link "Enter/Update" at bounding box center [1074, 214] width 89 height 15
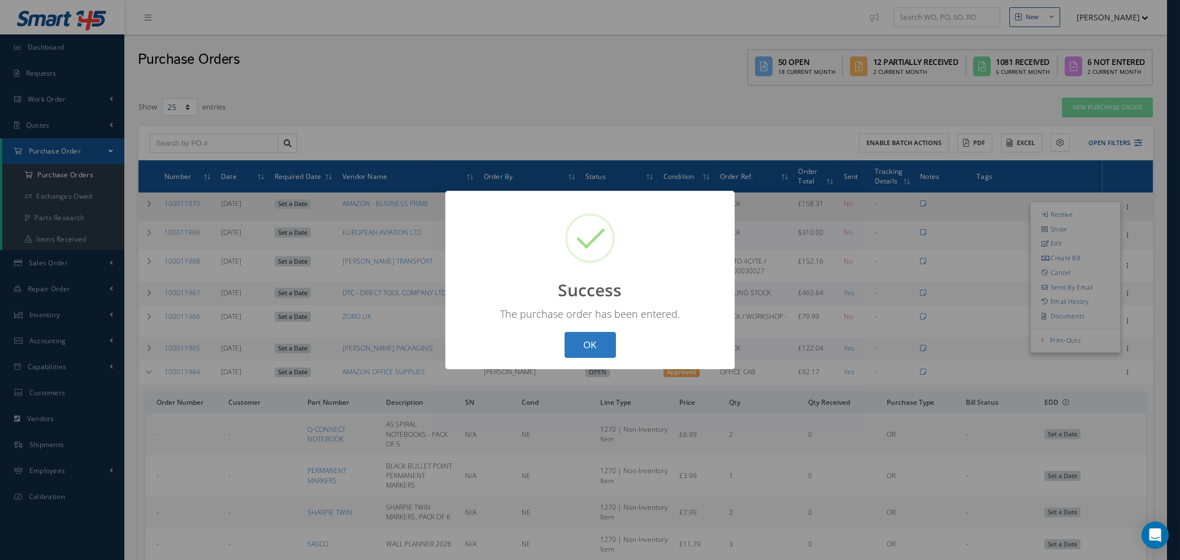
click at [594, 343] on button "OK" at bounding box center [589, 345] width 51 height 27
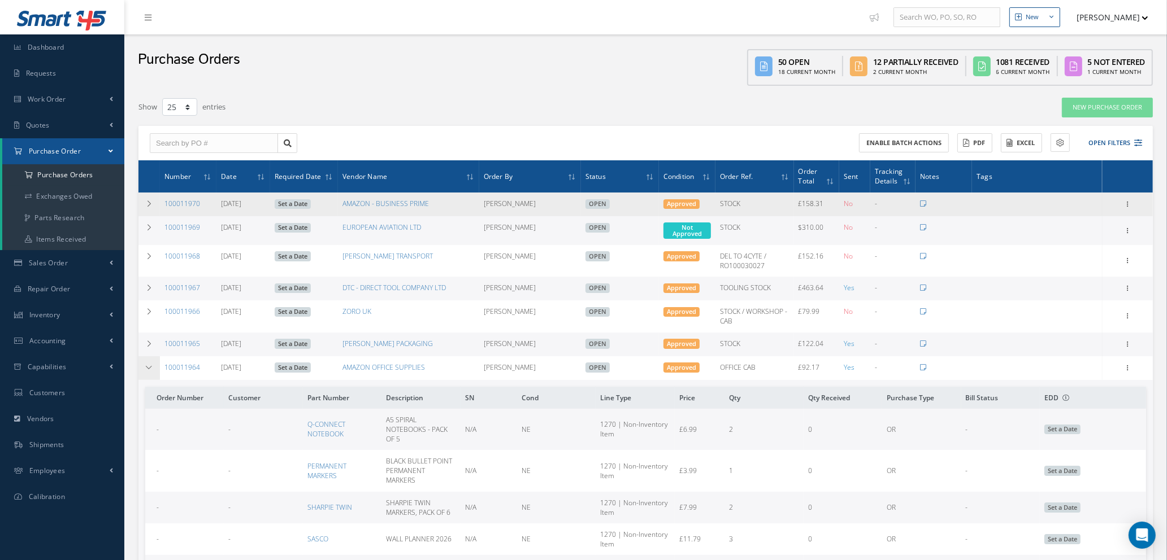
click at [149, 368] on icon at bounding box center [149, 367] width 8 height 7
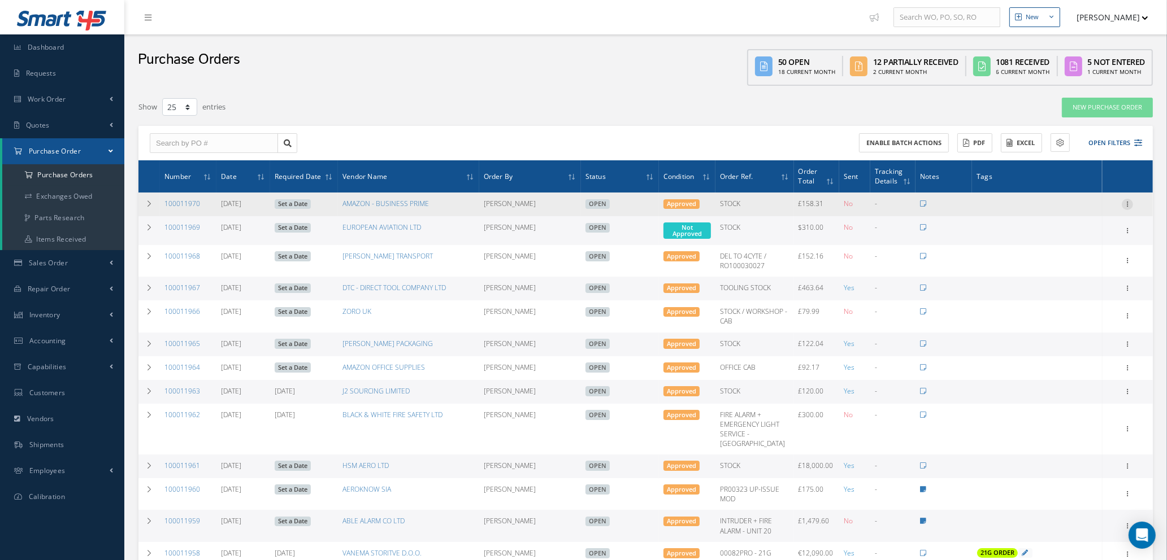
click at [1127, 202] on icon at bounding box center [1126, 203] width 11 height 9
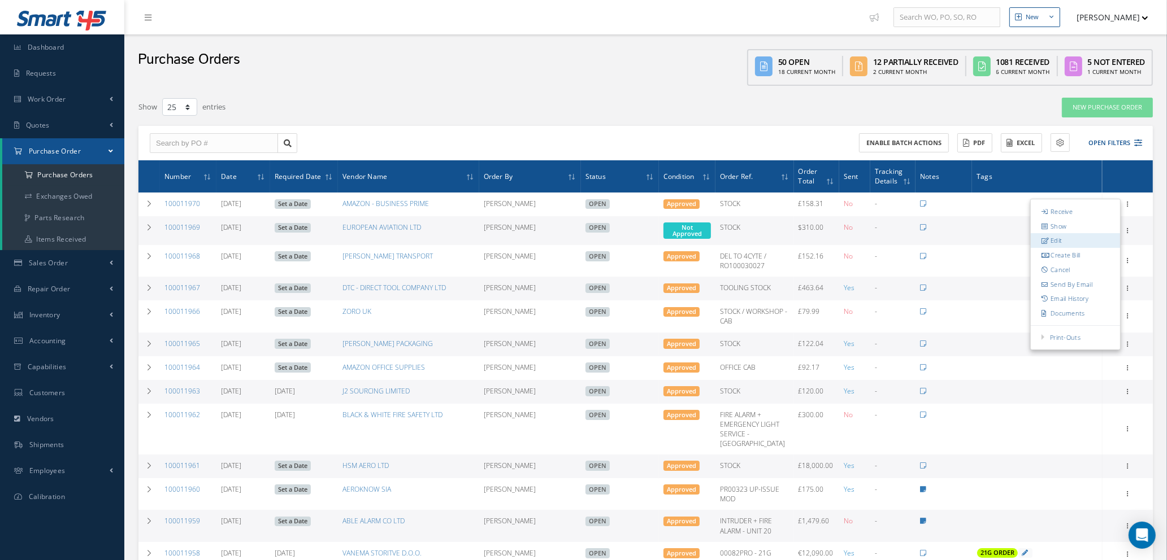
click at [1075, 239] on link "Edit" at bounding box center [1074, 241] width 89 height 15
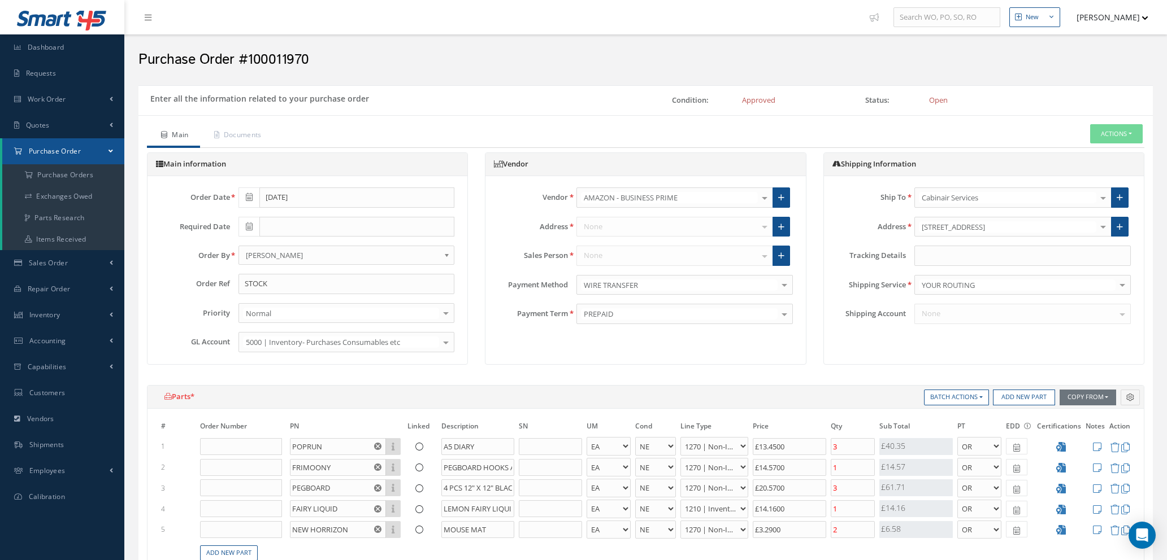
select select "1"
select select "5"
select select "114"
select select "1"
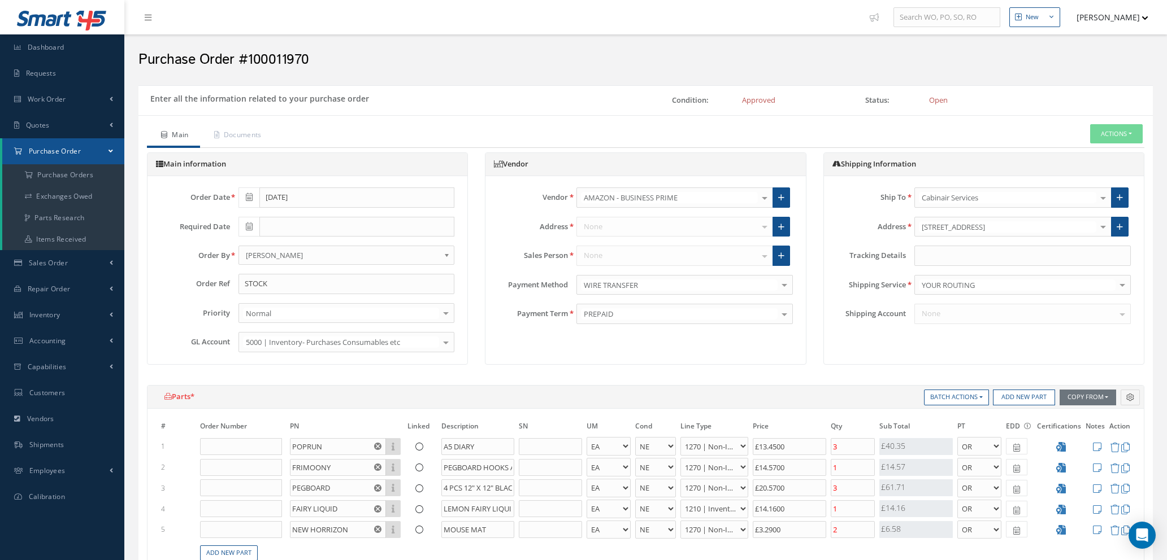
select select "5"
select select "114"
select select "1"
select select "5"
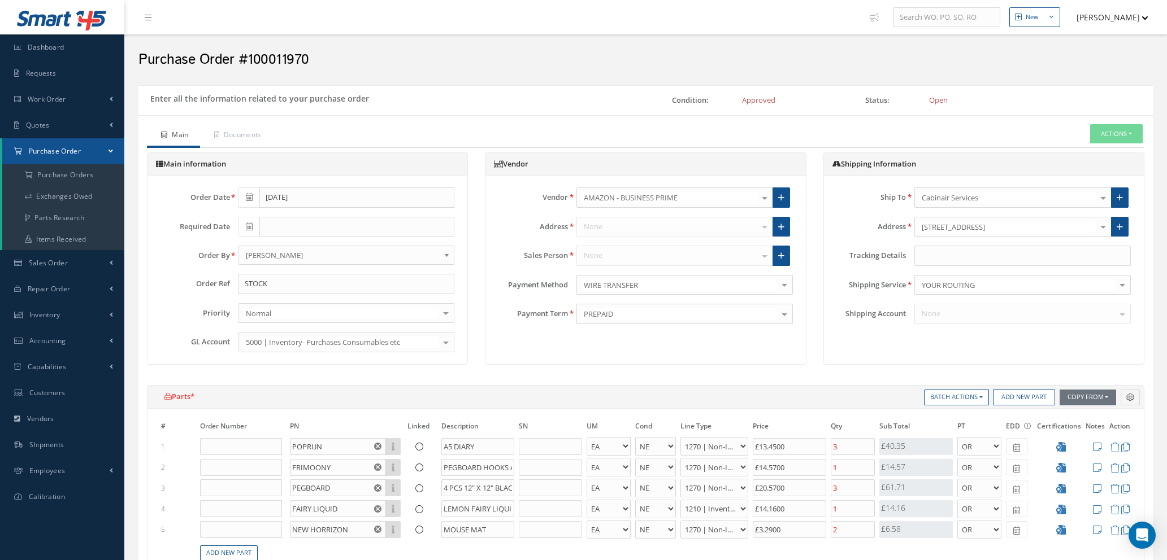
select select "114"
select select "1"
select select "5"
select select "7"
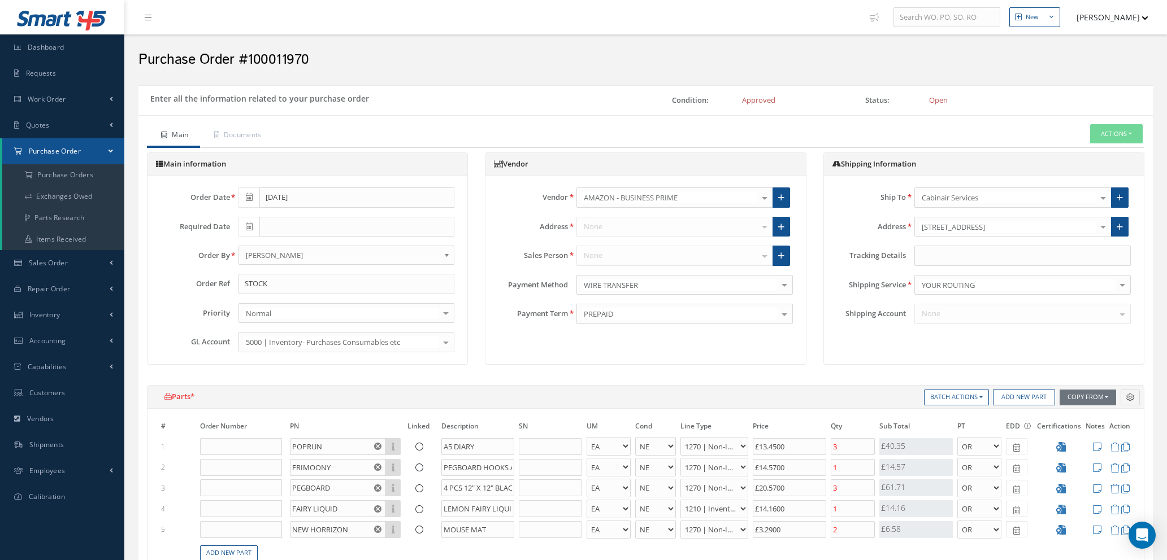
select select "1"
select select "5"
select select "114"
select select "1"
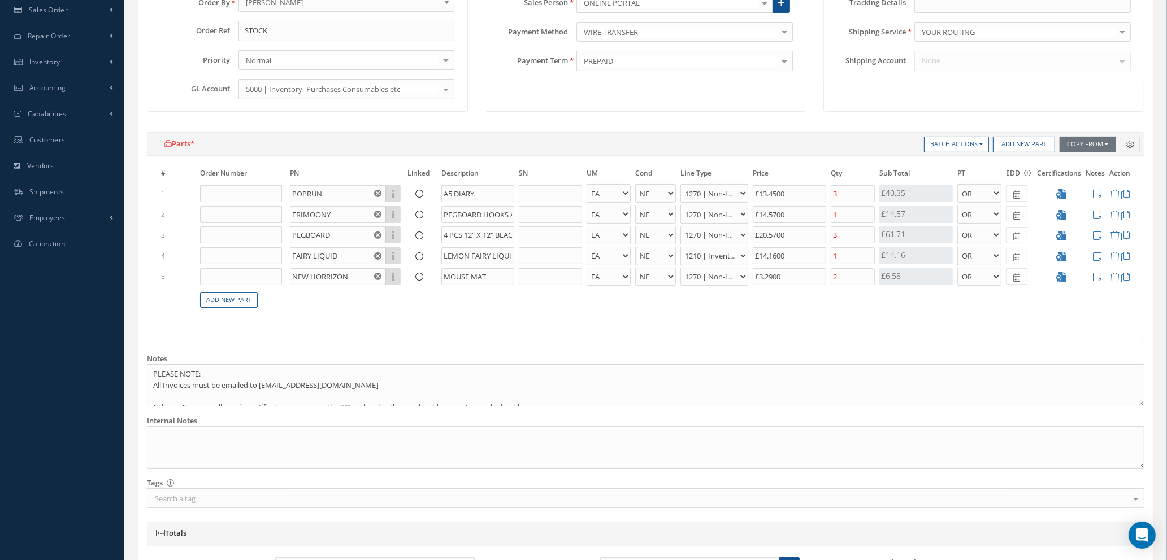
scroll to position [254, 0]
click at [1097, 192] on icon at bounding box center [1097, 193] width 8 height 10
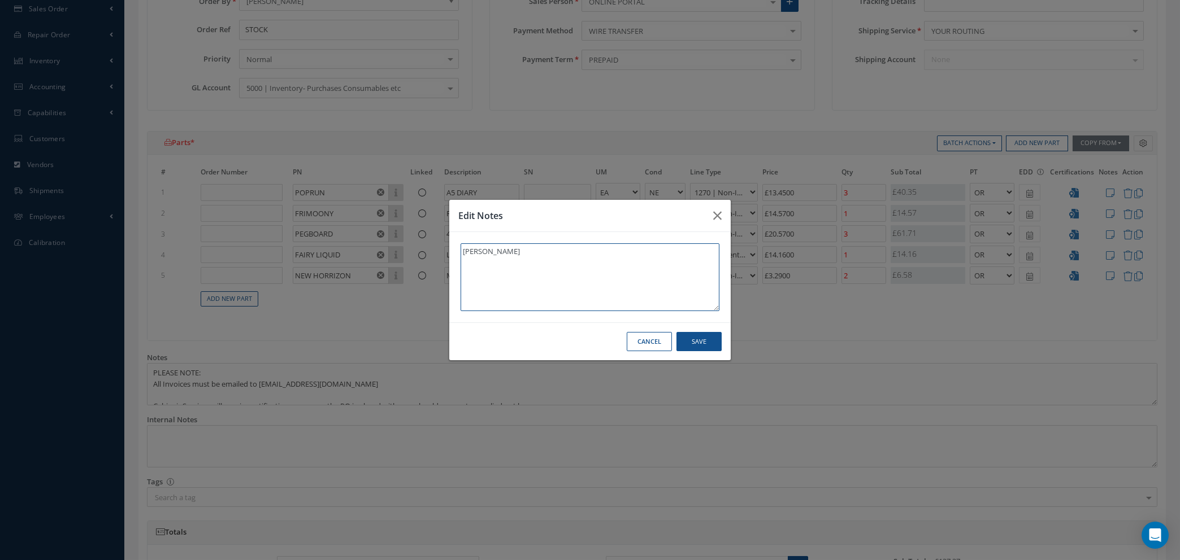
type textarea "TASHA"
click at [704, 342] on button "Save" at bounding box center [698, 342] width 45 height 20
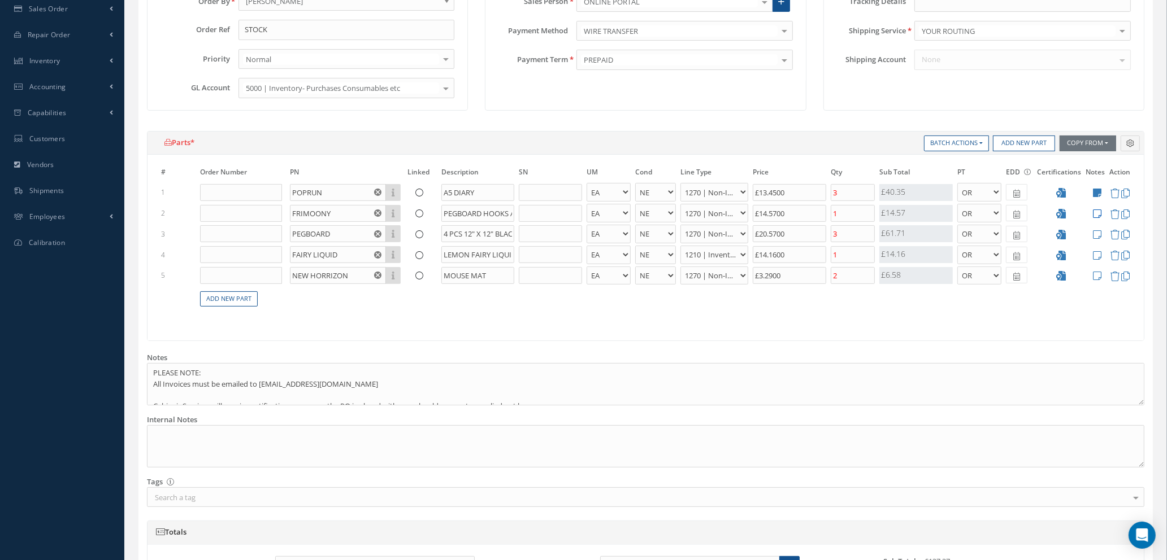
click at [1096, 210] on icon at bounding box center [1097, 214] width 8 height 10
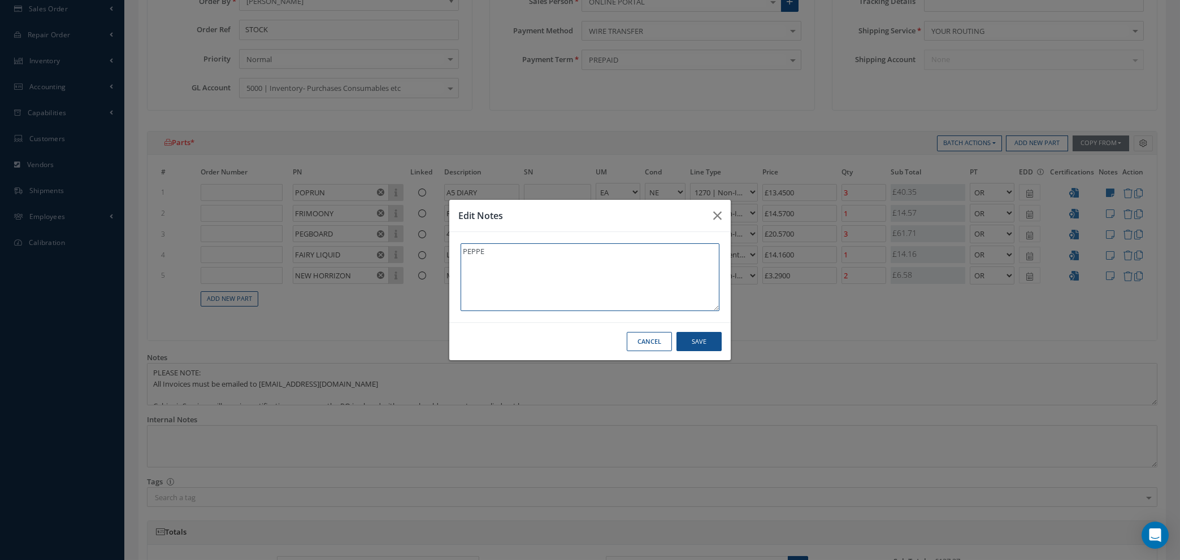
type textarea "PEPPE"
click at [704, 345] on button "Save" at bounding box center [698, 342] width 45 height 20
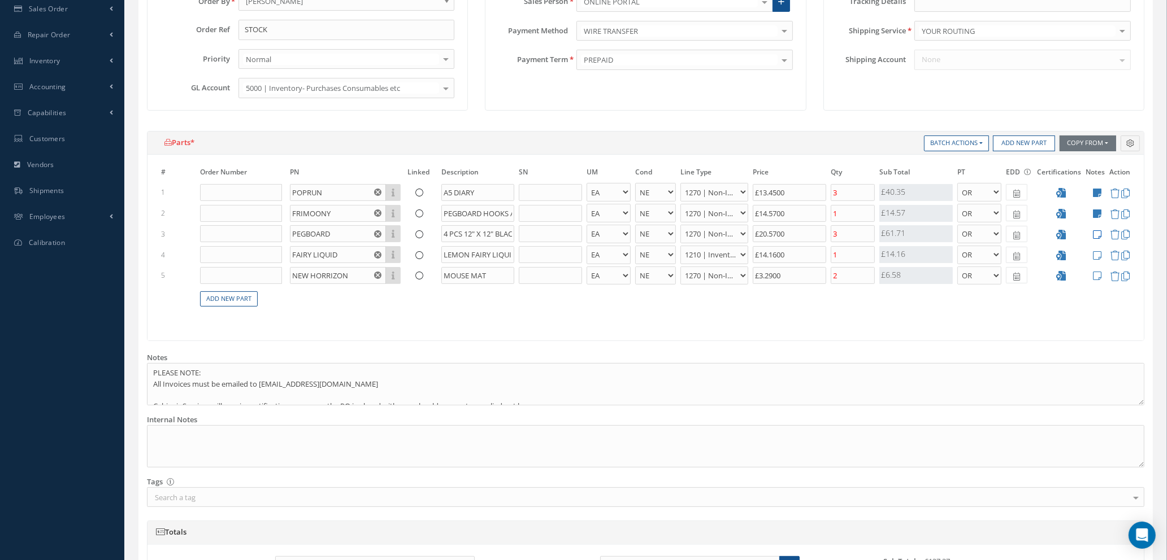
click at [1099, 234] on icon at bounding box center [1097, 235] width 8 height 10
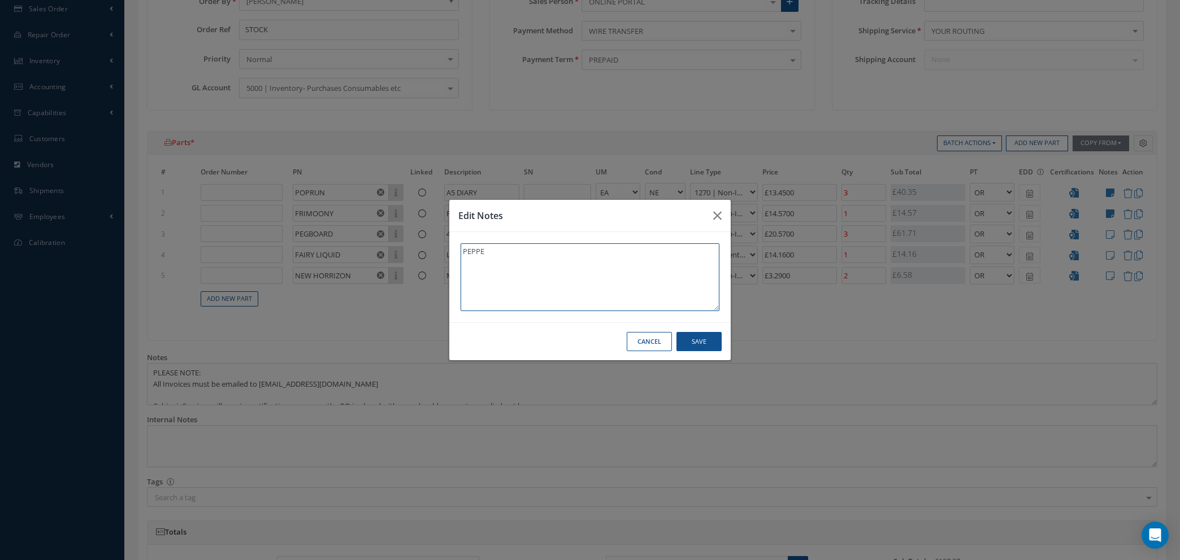
type textarea "PEPPE"
click at [701, 341] on button "Save" at bounding box center [698, 342] width 45 height 20
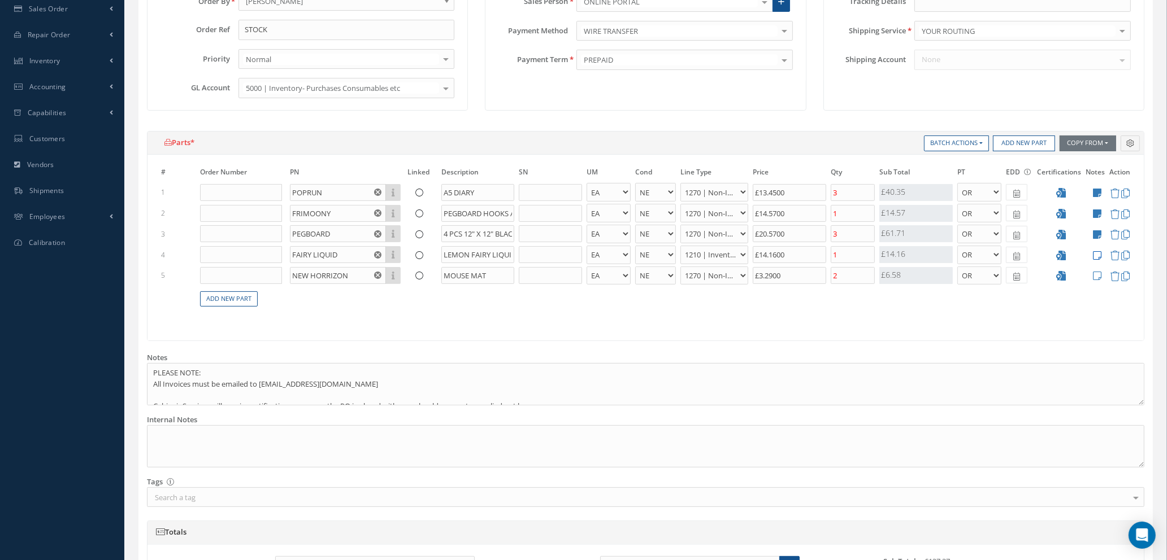
click at [1096, 255] on icon at bounding box center [1097, 256] width 8 height 10
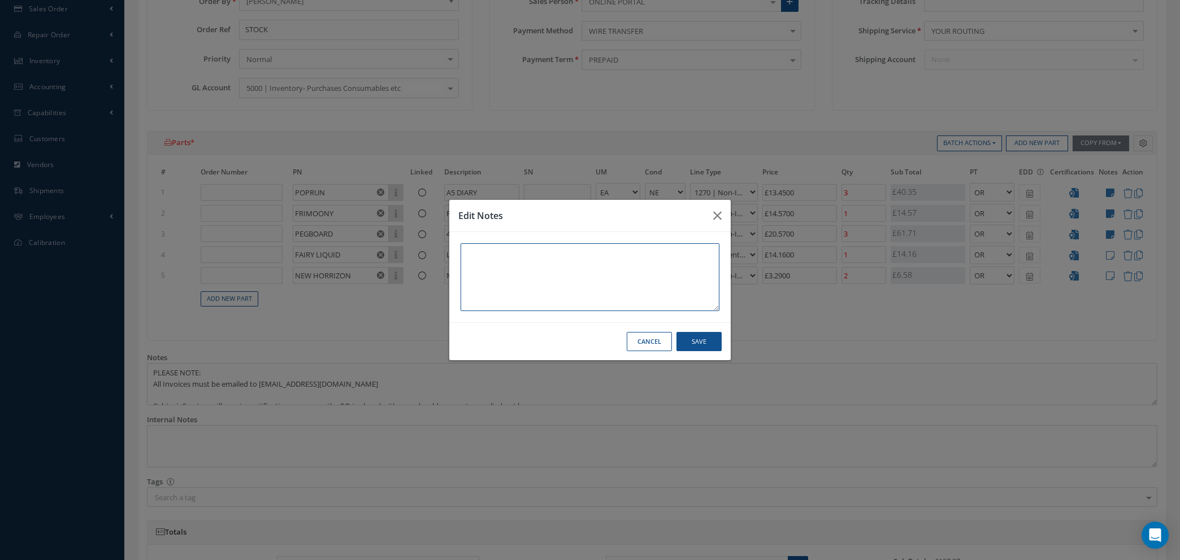
click at [493, 253] on textarea at bounding box center [589, 277] width 259 height 68
type textarea "ANGELA"
click at [688, 341] on button "Save" at bounding box center [698, 342] width 45 height 20
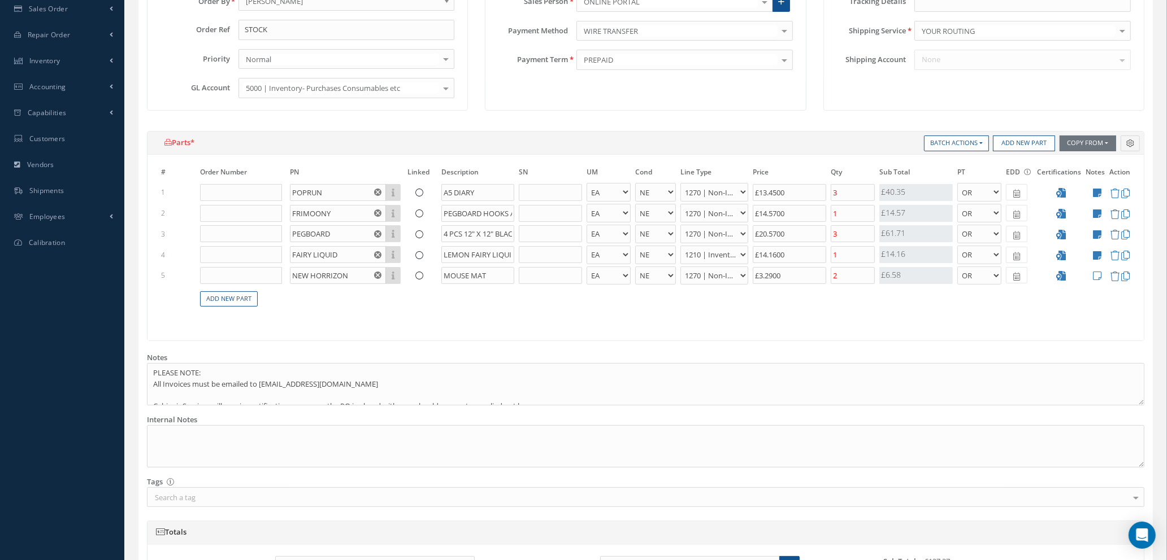
click at [1099, 274] on icon at bounding box center [1097, 276] width 8 height 10
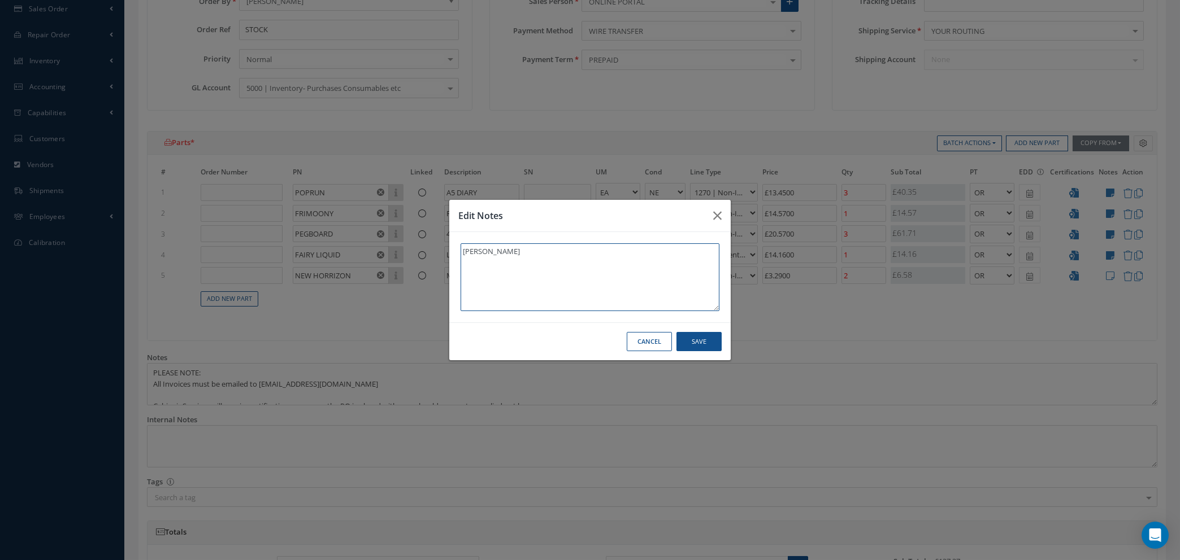
type textarea "TASHA"
click at [703, 341] on button "Save" at bounding box center [698, 342] width 45 height 20
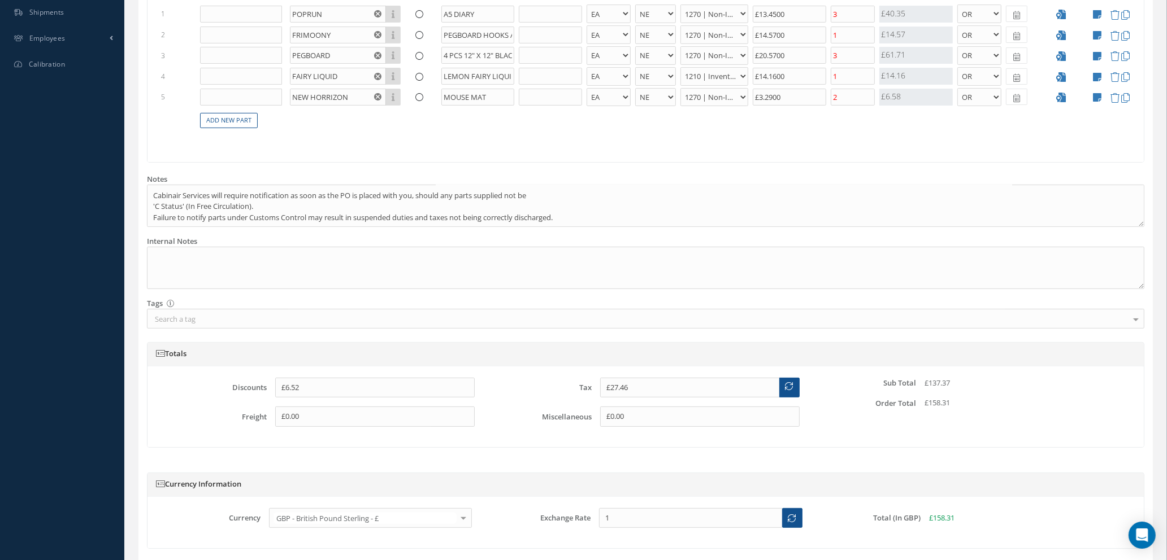
scroll to position [520, 0]
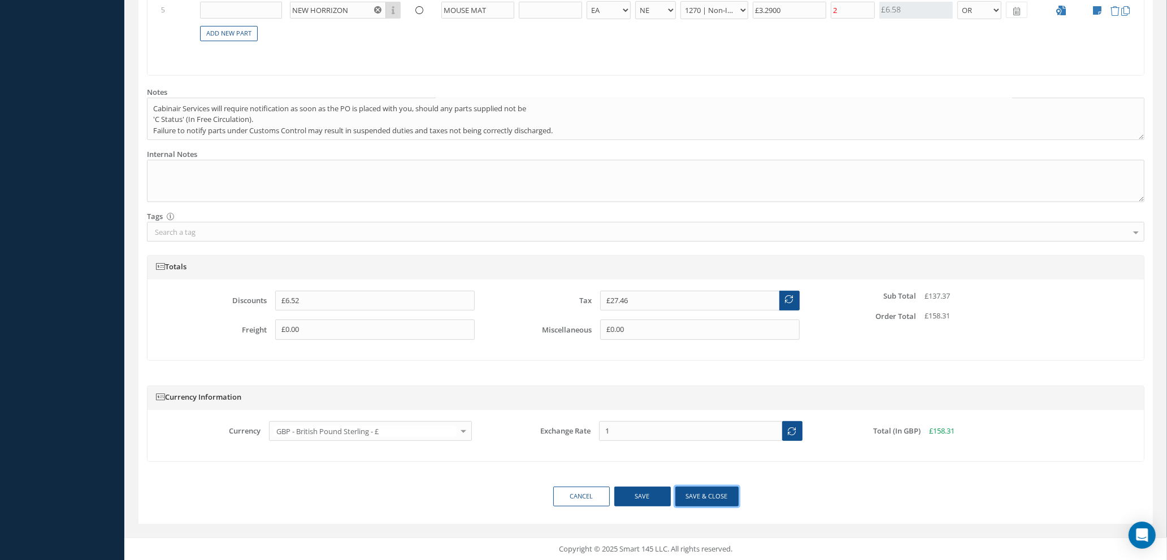
click at [695, 499] on button "Save & close" at bounding box center [706, 497] width 63 height 20
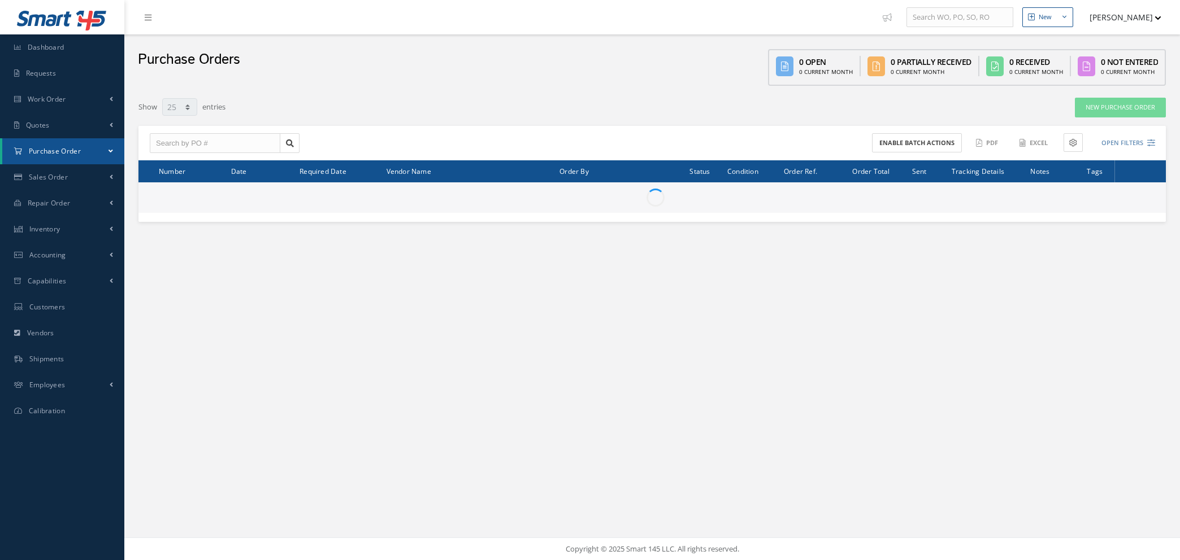
select select "25"
